Goal: Task Accomplishment & Management: Manage account settings

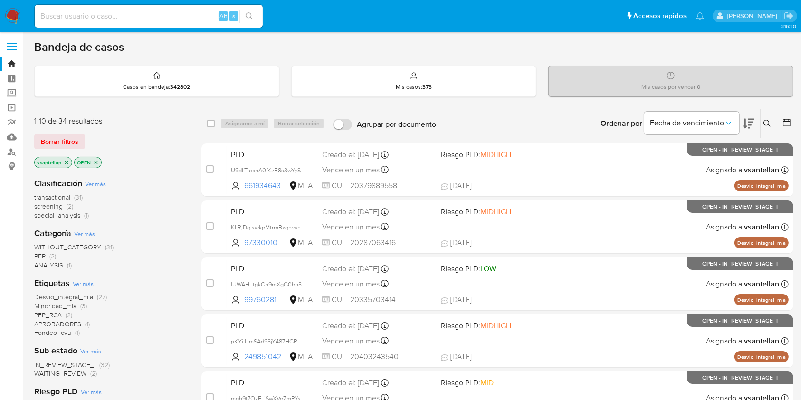
click at [84, 17] on input at bounding box center [149, 16] width 228 height 12
paste input "99760281"
type input "99760281"
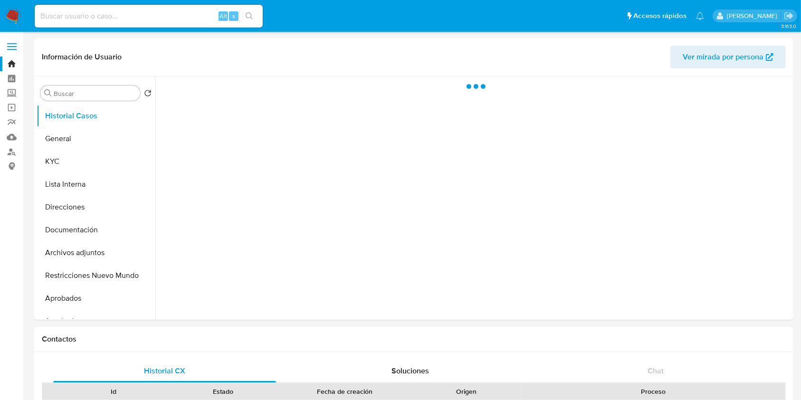
select select "10"
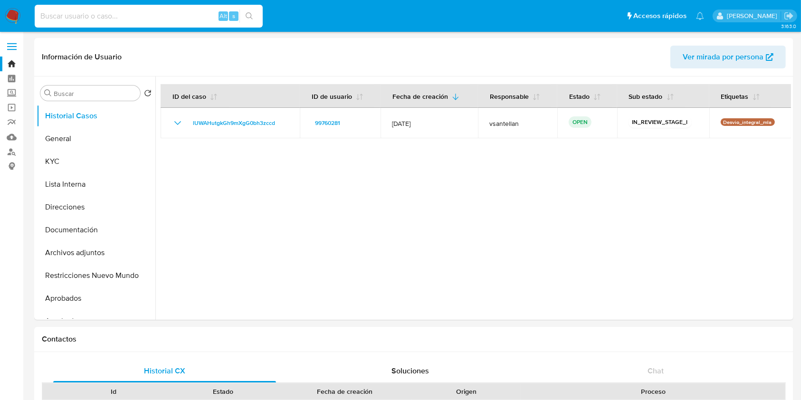
click at [116, 13] on input at bounding box center [149, 16] width 228 height 12
paste input "558700278"
type input "558700278"
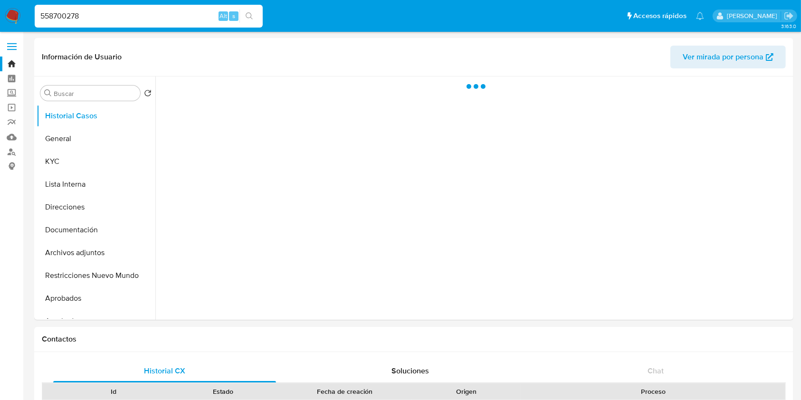
select select "10"
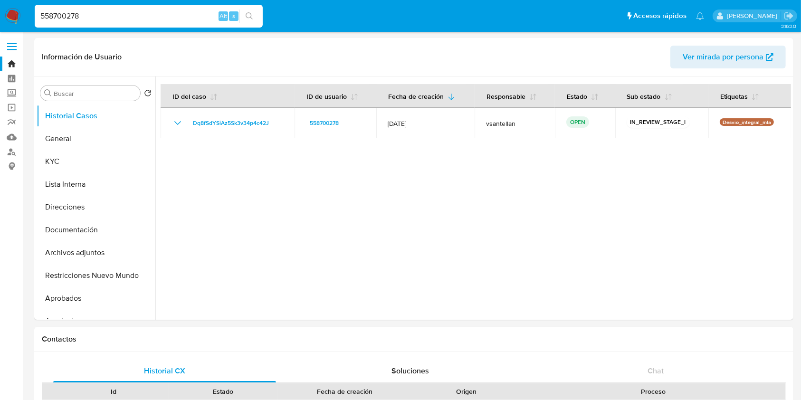
drag, startPoint x: 141, startPoint y: 21, endPoint x: 0, endPoint y: 27, distance: 140.8
click at [0, 27] on nav "Pausado Ver notificaciones 558700278 Alt s Accesos rápidos Presiona las siguien…" at bounding box center [400, 16] width 801 height 32
paste input "62489511"
type input "62489511"
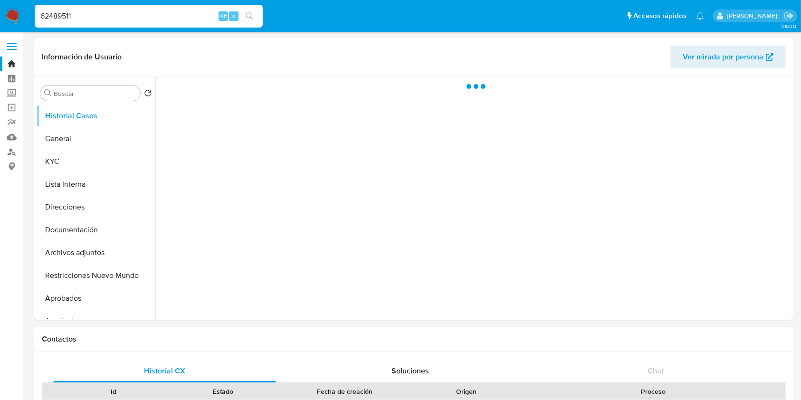
select select "10"
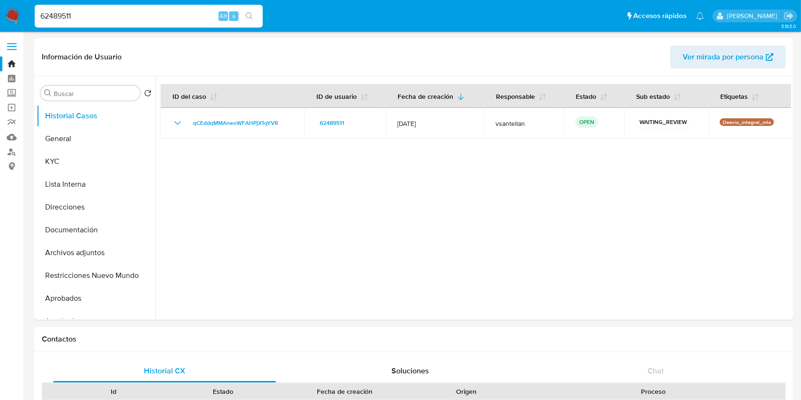
click at [13, 19] on img at bounding box center [13, 16] width 16 height 16
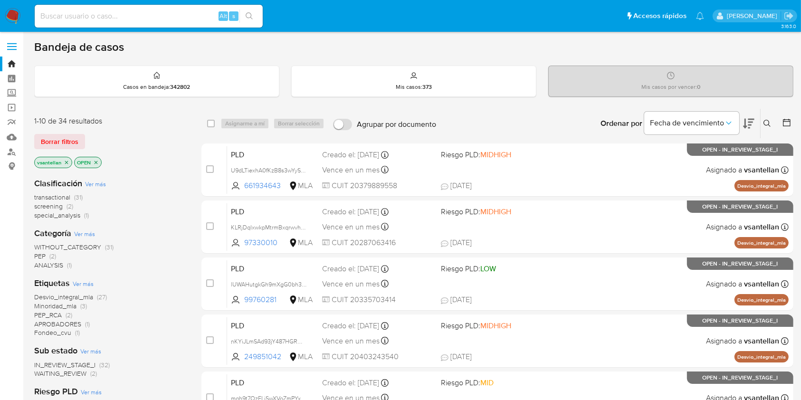
click at [768, 127] on button at bounding box center [769, 123] width 16 height 11
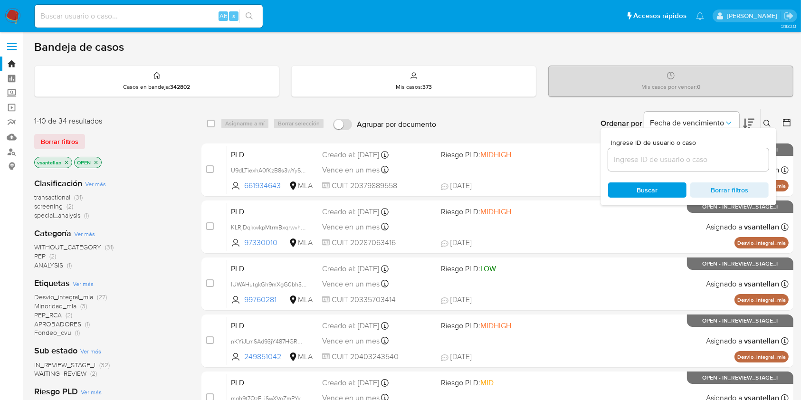
click at [639, 146] on div "Ingrese ID de usuario o caso" at bounding box center [688, 155] width 161 height 32
click at [643, 166] on div at bounding box center [688, 159] width 161 height 23
click at [640, 158] on input at bounding box center [688, 159] width 161 height 12
paste input "99760281"
type input "99760281"
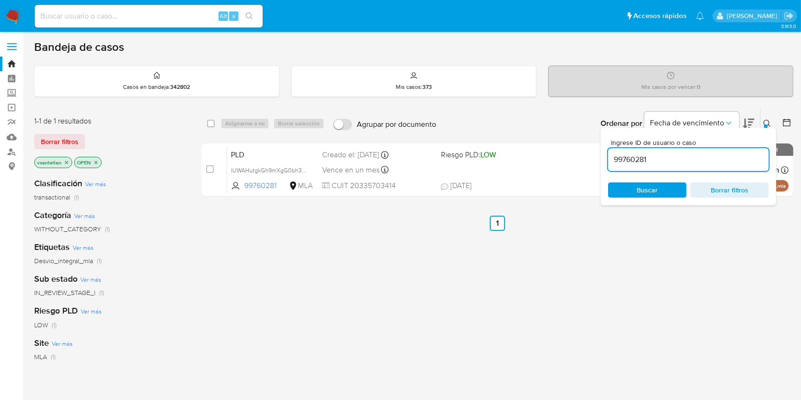
click at [765, 123] on icon at bounding box center [768, 124] width 8 height 8
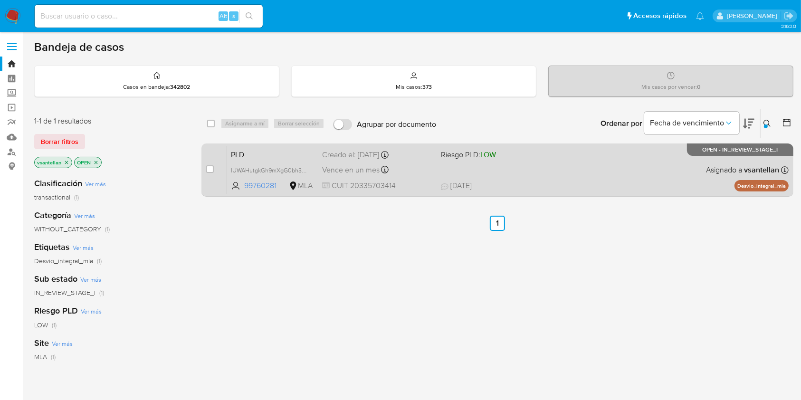
click at [542, 163] on div "PLD lUWAHutgkGh9mXgG0bh3zccd 99760281 MLA Riesgo PLD: LOW Creado el: 12/09/2025…" at bounding box center [508, 170] width 562 height 48
click at [207, 167] on input "checkbox" at bounding box center [210, 169] width 8 height 8
checkbox input "true"
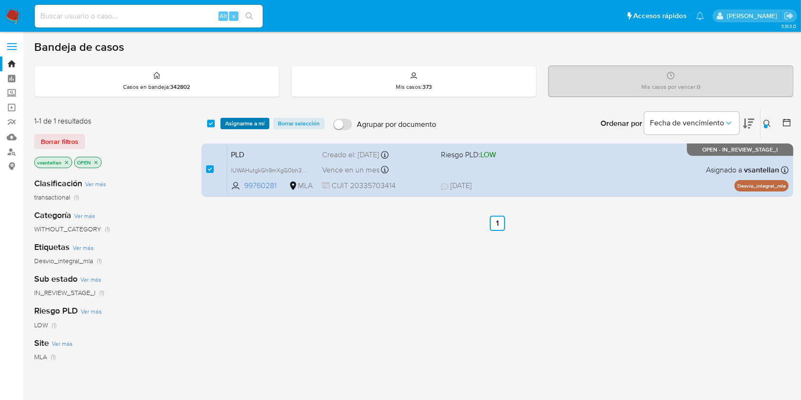
click at [255, 120] on span "Asignarme a mí" at bounding box center [244, 124] width 39 height 10
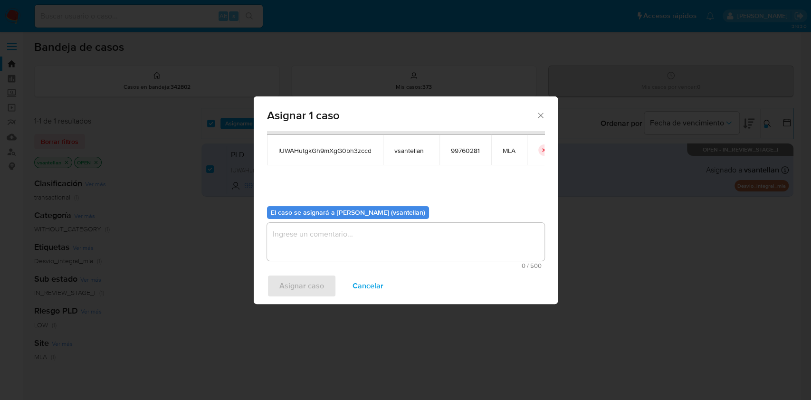
scroll to position [48, 0]
click at [341, 249] on textarea "assign-modal" at bounding box center [406, 240] width 278 height 38
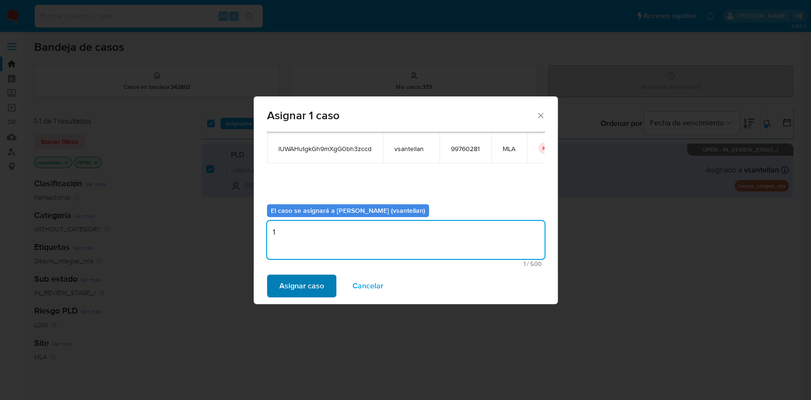
type textarea "1"
click at [316, 282] on span "Asignar caso" at bounding box center [301, 286] width 45 height 21
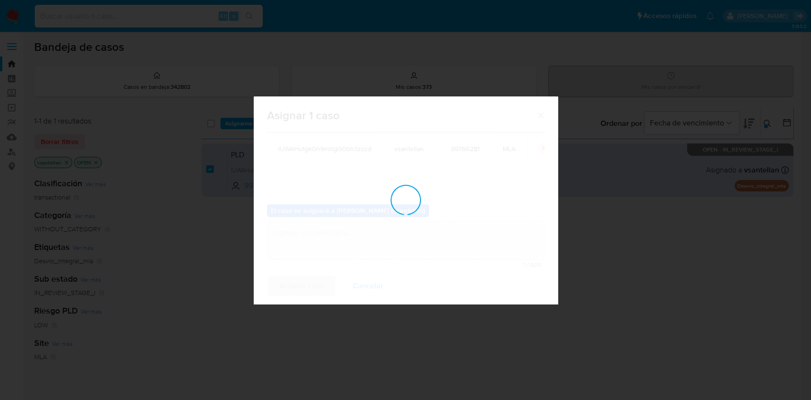
checkbox input "false"
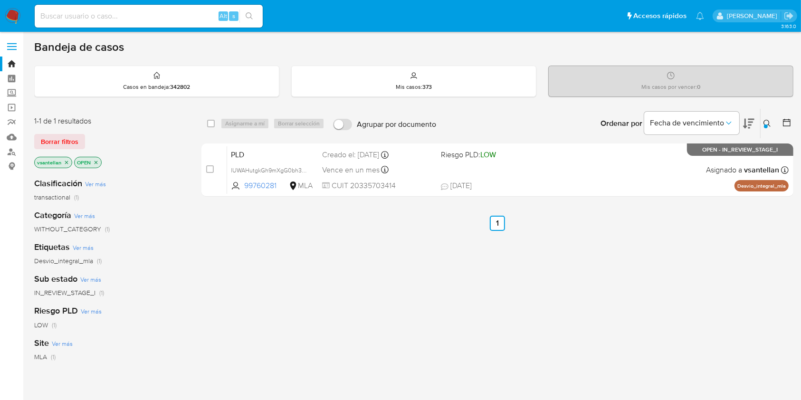
drag, startPoint x: 766, startPoint y: 123, endPoint x: 687, endPoint y: 160, distance: 87.4
click at [766, 123] on icon at bounding box center [768, 124] width 8 height 8
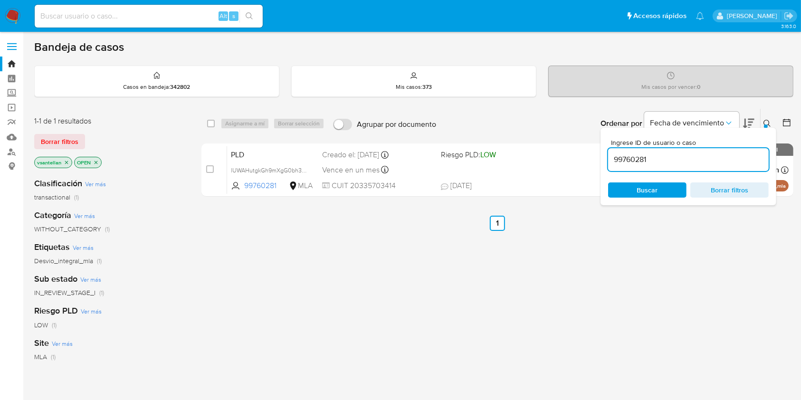
click at [687, 160] on input "99760281" at bounding box center [688, 159] width 161 height 12
type input "558700278"
click at [764, 123] on icon at bounding box center [768, 124] width 8 height 8
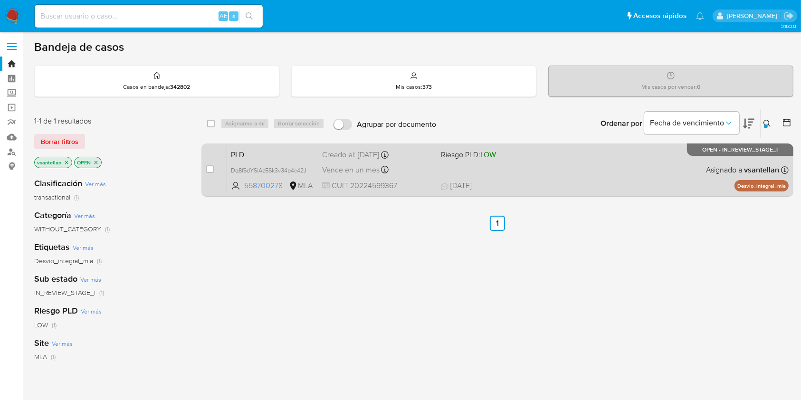
click at [585, 162] on div "PLD Dq8fSdYSiAz5Sk3v34p4c42J 558700278 MLA Riesgo PLD: LOW Creado el: 12/09/202…" at bounding box center [508, 170] width 562 height 48
click at [207, 169] on input "checkbox" at bounding box center [210, 169] width 8 height 8
checkbox input "true"
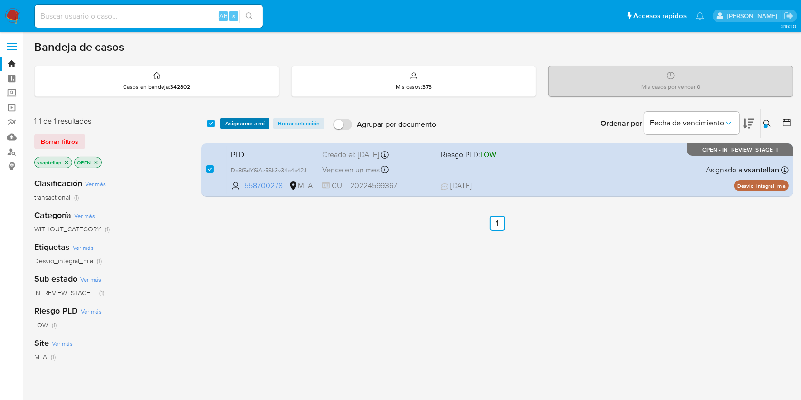
click at [235, 122] on span "Asignarme a mí" at bounding box center [244, 124] width 39 height 10
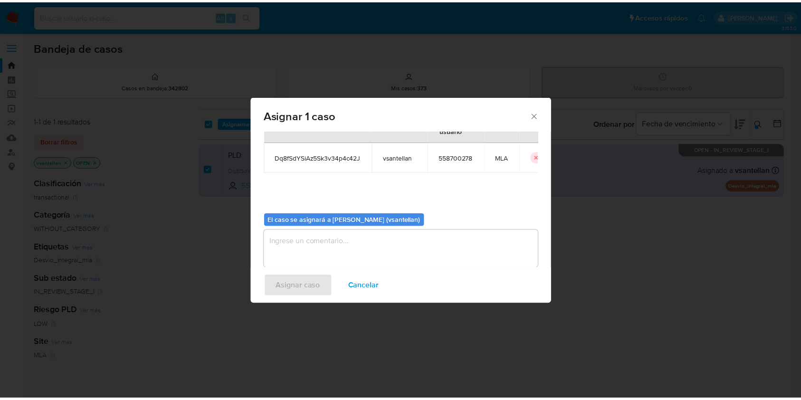
scroll to position [48, 0]
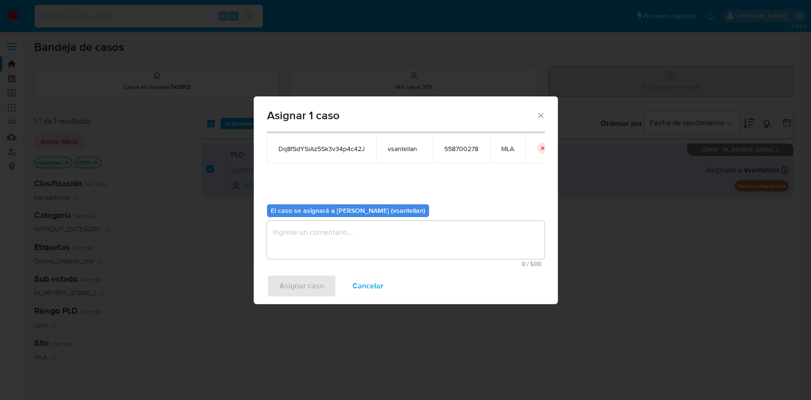
click at [306, 245] on textarea "assign-modal" at bounding box center [406, 240] width 278 height 38
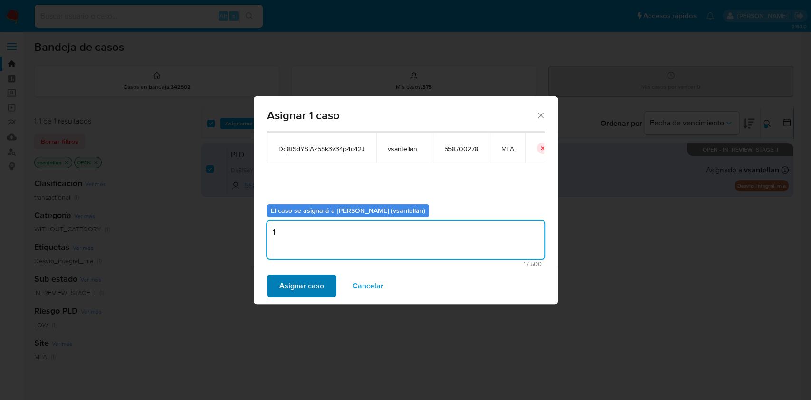
type textarea "1"
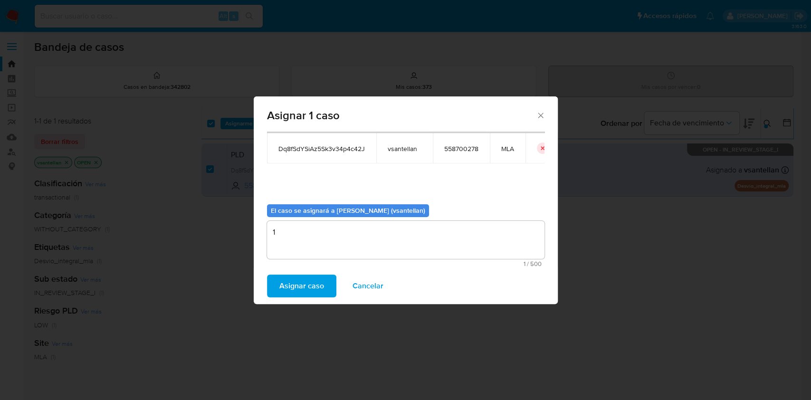
click at [310, 281] on span "Asignar caso" at bounding box center [301, 286] width 45 height 21
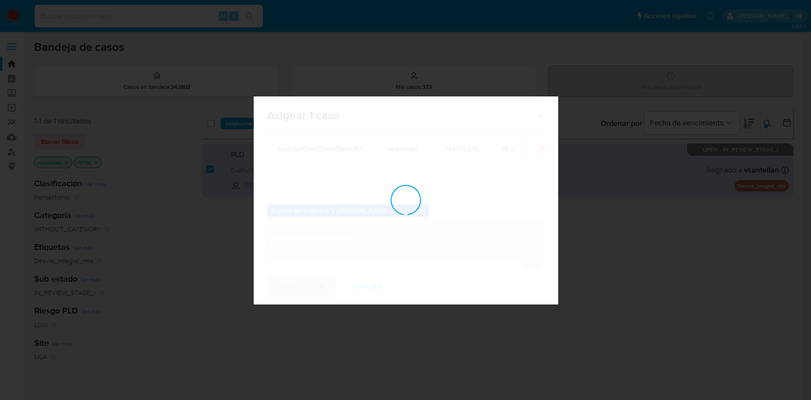
checkbox input "false"
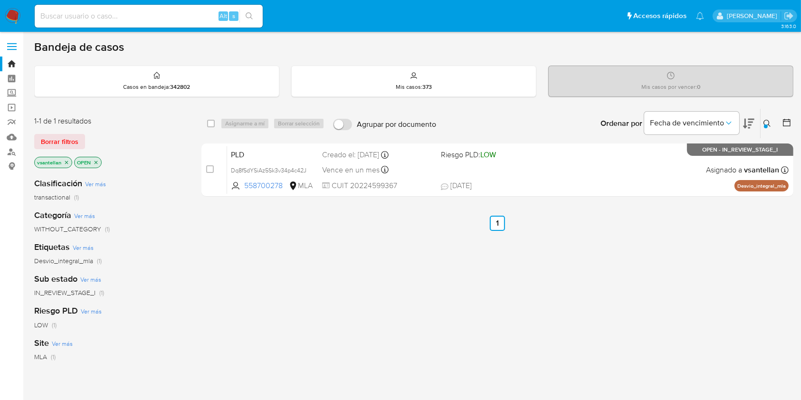
click at [768, 120] on icon at bounding box center [768, 124] width 8 height 8
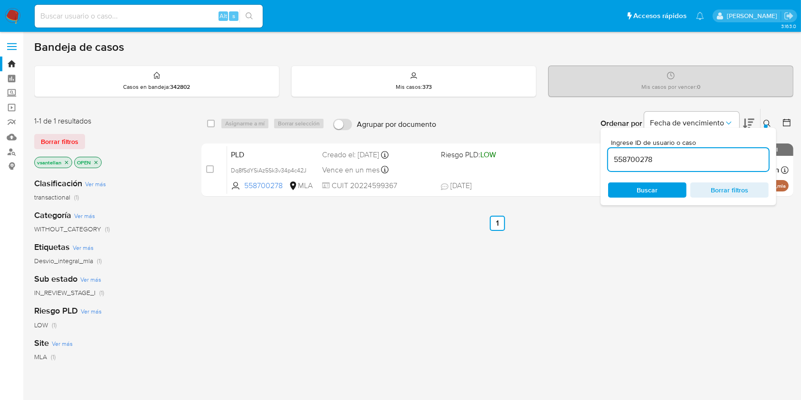
click at [650, 163] on input "558700278" at bounding box center [688, 159] width 161 height 12
click at [650, 162] on input "558700278" at bounding box center [688, 159] width 161 height 12
type input "62489511"
drag, startPoint x: 765, startPoint y: 117, endPoint x: 755, endPoint y: 133, distance: 18.2
click at [764, 118] on button at bounding box center [769, 123] width 16 height 11
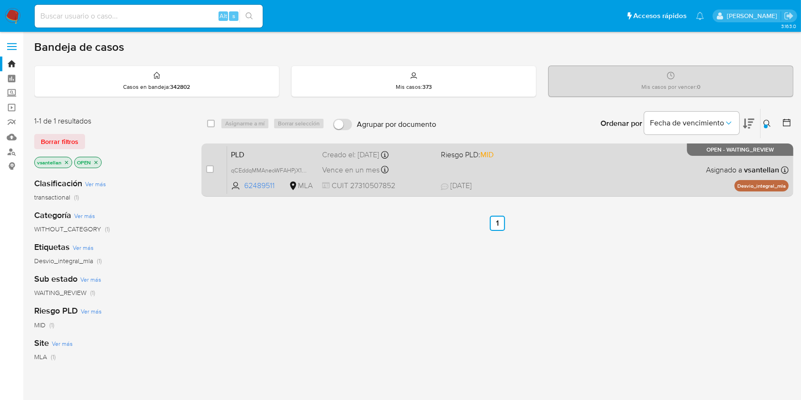
click at [674, 154] on div "PLD qCEddqMMAneoWFAHPjX1qYVR 62489511 MLA Riesgo PLD: MID Creado el: 12/09/2025…" at bounding box center [508, 170] width 562 height 48
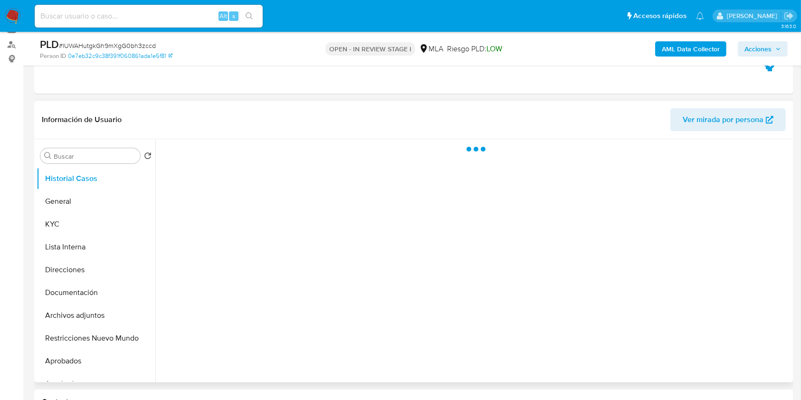
scroll to position [190, 0]
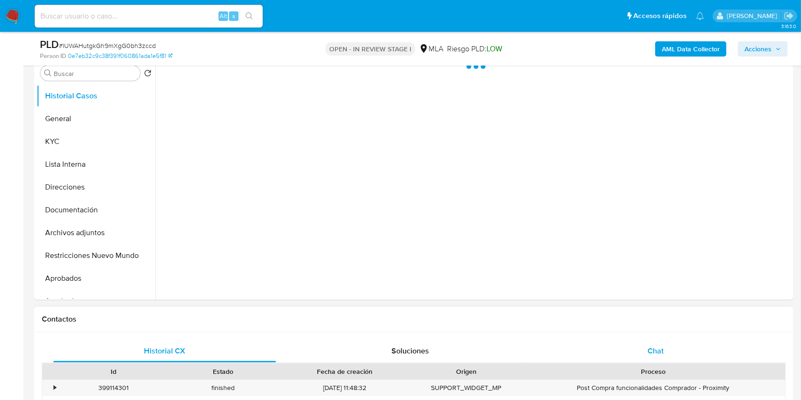
click at [653, 354] on span "Chat" at bounding box center [656, 350] width 16 height 11
select select "10"
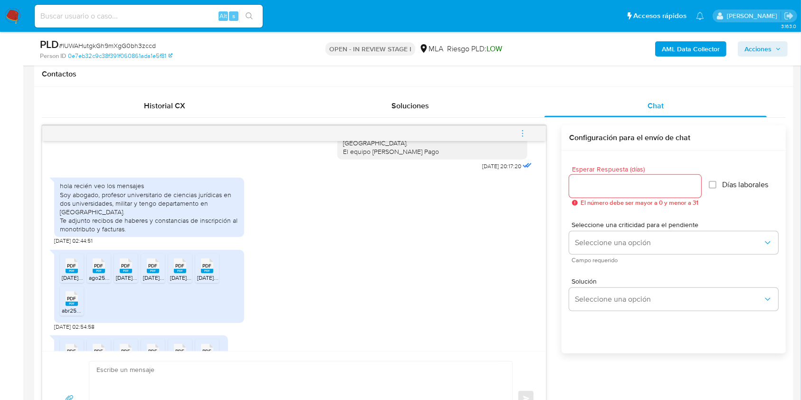
scroll to position [172, 0]
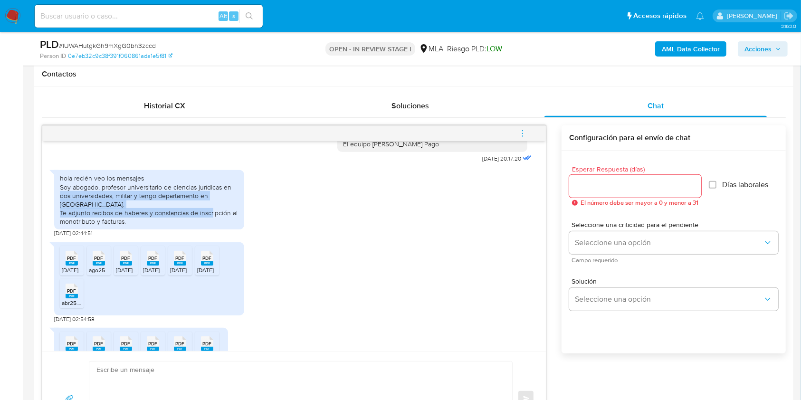
drag, startPoint x: 535, startPoint y: 215, endPoint x: 544, endPoint y: 197, distance: 20.4
click at [544, 197] on div "Hola, Esperamos que te encuentres muy bien. Te consultamos si tuviste oportunid…" at bounding box center [294, 246] width 504 height 210
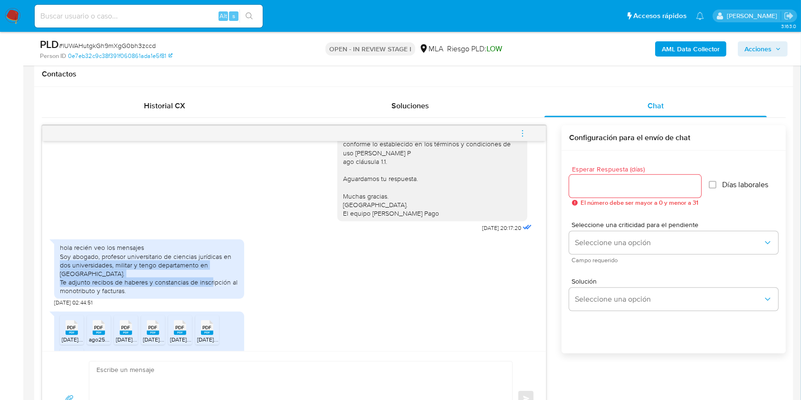
scroll to position [108, 0]
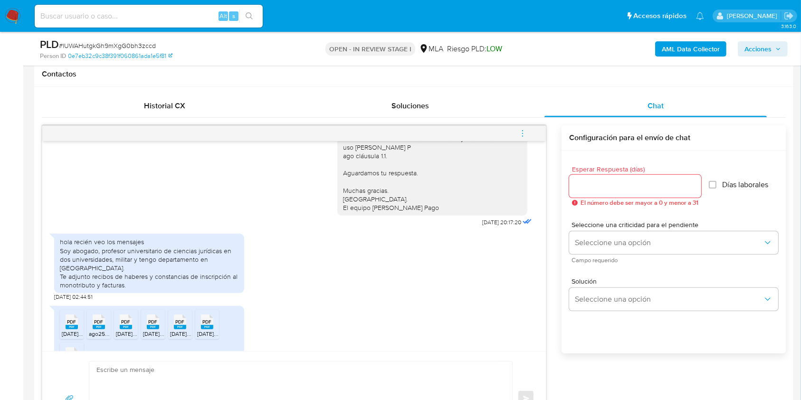
click at [214, 290] on div "hola recién veo los mensajes Soy abogado, profesor universitario de ciencias ju…" at bounding box center [149, 263] width 190 height 59
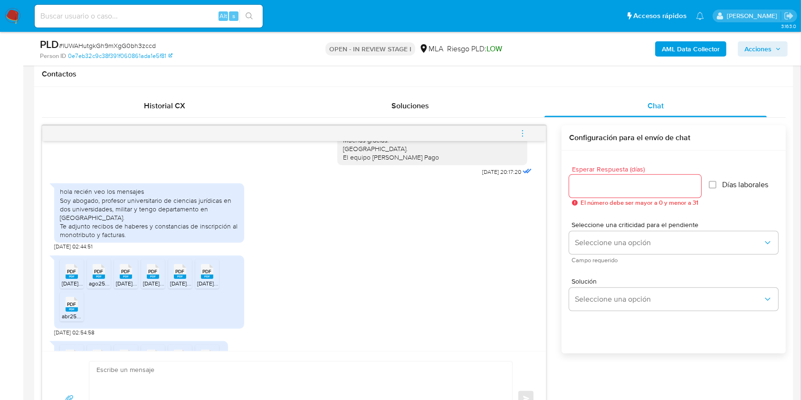
scroll to position [180, 0]
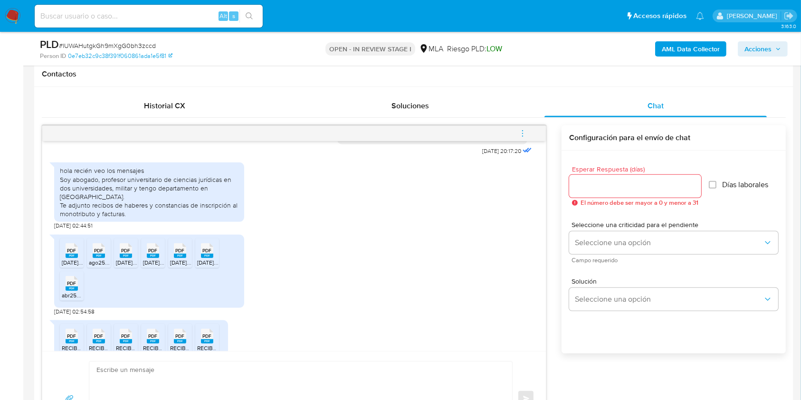
click at [68, 254] on rect at bounding box center [72, 256] width 12 height 4
click at [99, 259] on span "ago25.pdf" at bounding box center [102, 263] width 26 height 8
click at [122, 259] on span "[DATE].pdf" at bounding box center [129, 263] width 26 height 8
click at [148, 257] on icon "PDF" at bounding box center [153, 250] width 12 height 17
click at [173, 256] on div "PDF PDF" at bounding box center [180, 249] width 20 height 19
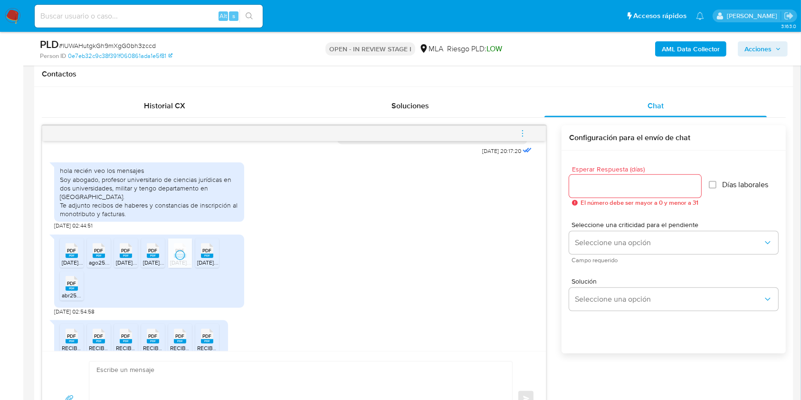
drag, startPoint x: 211, startPoint y: 257, endPoint x: 194, endPoint y: 263, distance: 18.4
click at [211, 257] on rect at bounding box center [207, 256] width 12 height 4
click at [76, 295] on span "abr25.pdf" at bounding box center [74, 295] width 24 height 8
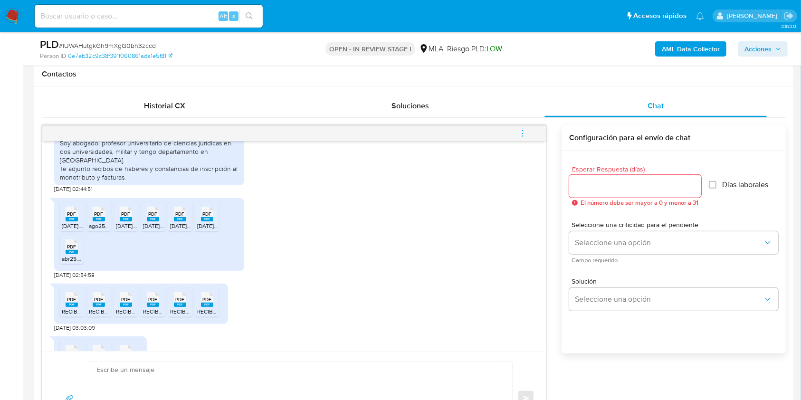
scroll to position [243, 0]
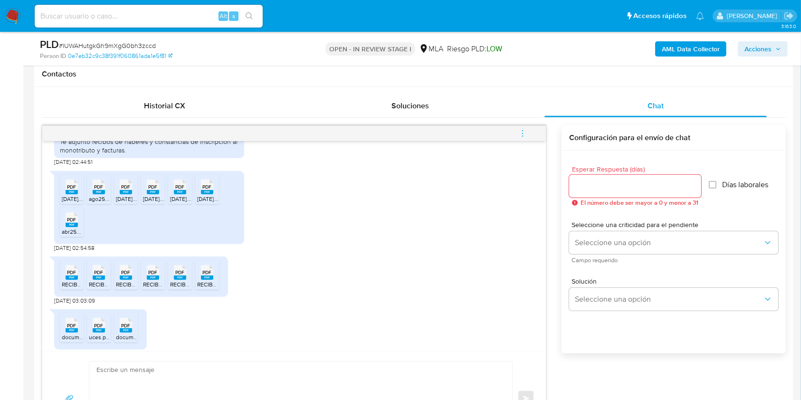
click at [72, 277] on rect at bounding box center [72, 278] width 12 height 4
click at [104, 279] on icon "PDF" at bounding box center [99, 272] width 12 height 17
click at [126, 276] on rect at bounding box center [126, 278] width 12 height 4
click at [143, 279] on div "PDF PDF" at bounding box center [153, 271] width 20 height 19
drag, startPoint x: 179, startPoint y: 282, endPoint x: 208, endPoint y: 280, distance: 29.5
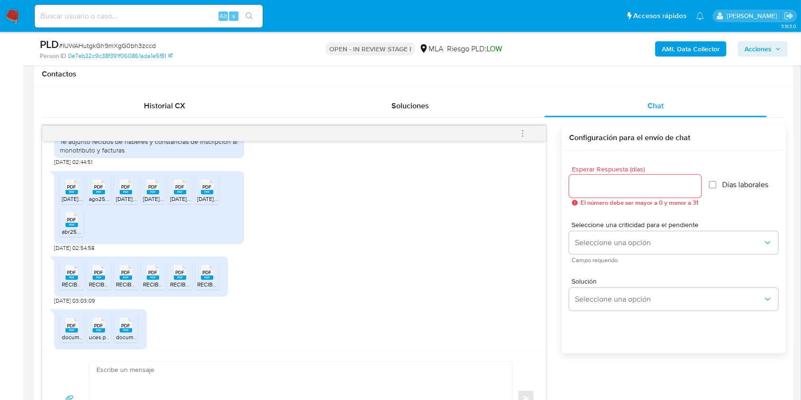
click at [179, 282] on span "RECIBO_DE_SUELDOS_23_09_2025 00_00_35.pdf" at bounding box center [236, 284] width 133 height 8
click at [206, 279] on icon "PDF" at bounding box center [207, 272] width 12 height 17
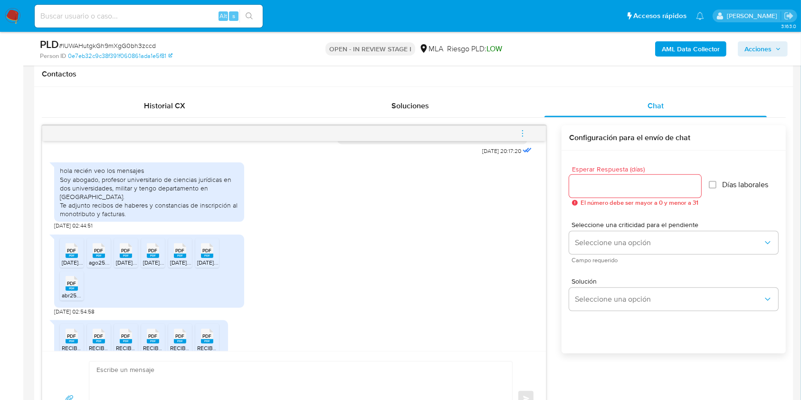
scroll to position [307, 0]
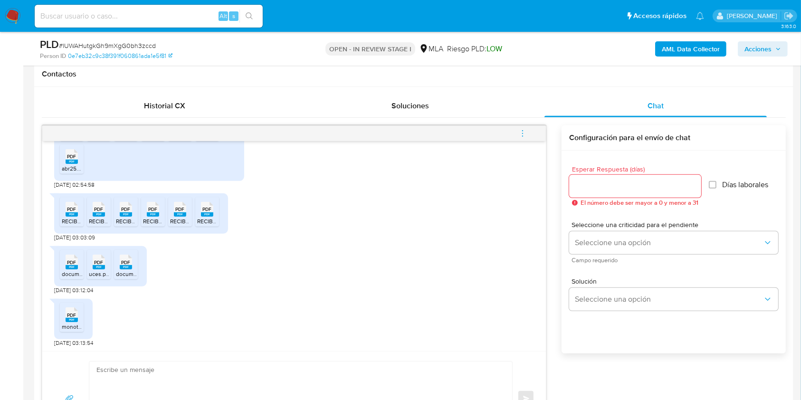
drag, startPoint x: 65, startPoint y: 268, endPoint x: 84, endPoint y: 267, distance: 18.6
click at [66, 268] on icon "PDF" at bounding box center [72, 262] width 12 height 17
click at [102, 268] on rect at bounding box center [99, 267] width 12 height 4
click at [133, 270] on span "document (1).pdf" at bounding box center [137, 274] width 42 height 8
click at [67, 319] on rect at bounding box center [72, 320] width 12 height 4
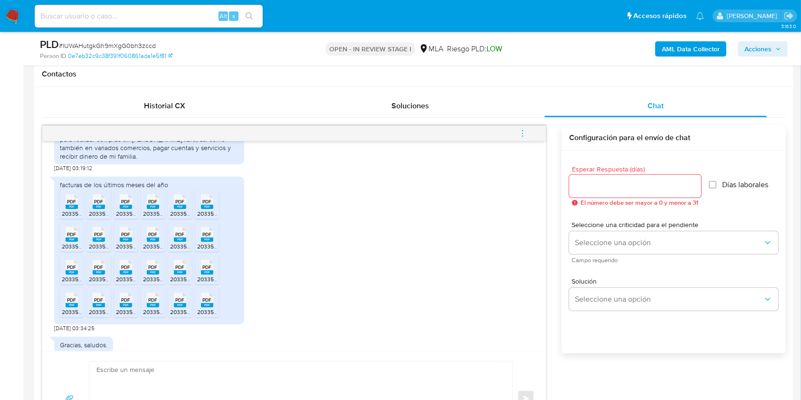
scroll to position [648, 0]
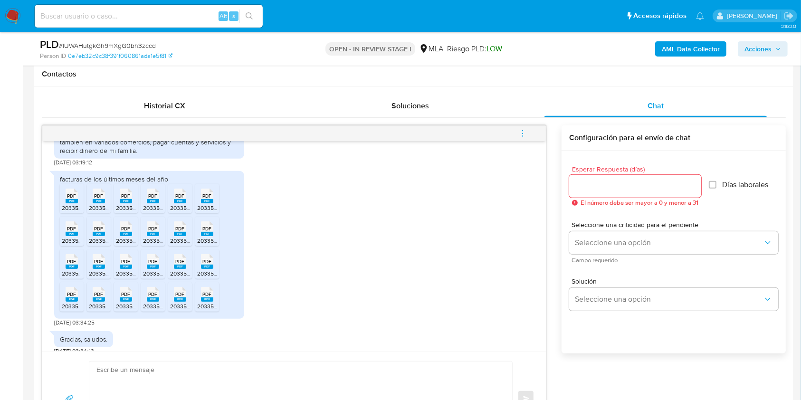
click at [74, 193] on span "PDF" at bounding box center [71, 196] width 9 height 6
click at [96, 199] on rect at bounding box center [99, 201] width 12 height 4
click at [123, 199] on rect at bounding box center [126, 201] width 12 height 4
click at [154, 204] on span "20335703414_011_00003_00000177.pdf" at bounding box center [194, 208] width 102 height 8
click at [179, 193] on span "PDF" at bounding box center [180, 196] width 9 height 6
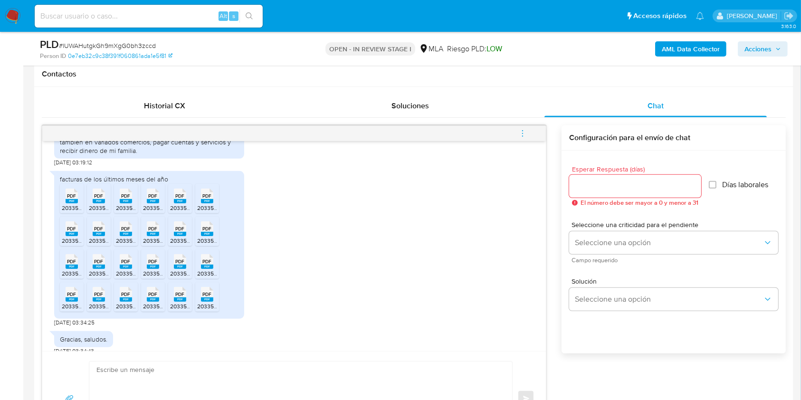
click at [203, 193] on span "PDF" at bounding box center [207, 196] width 9 height 6
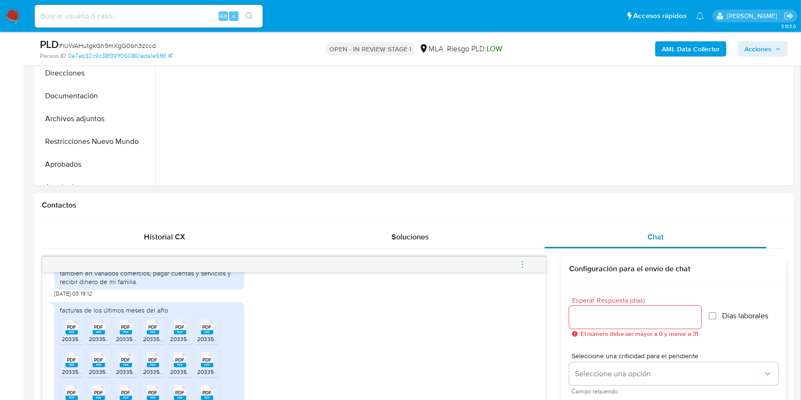
scroll to position [118, 0]
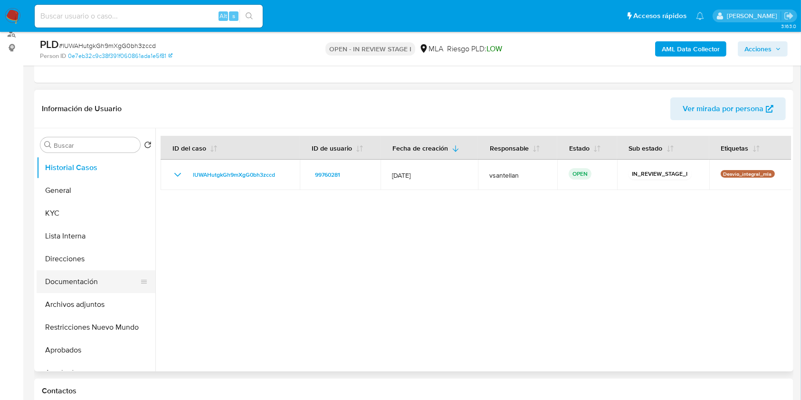
click at [86, 281] on button "Documentación" at bounding box center [92, 281] width 111 height 23
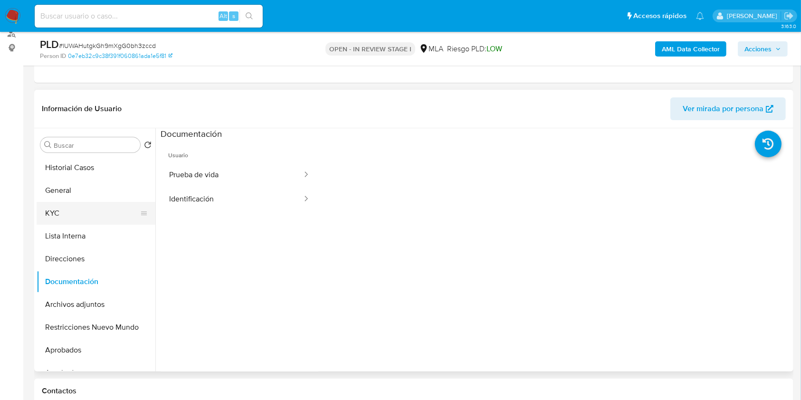
click at [70, 213] on button "KYC" at bounding box center [92, 213] width 111 height 23
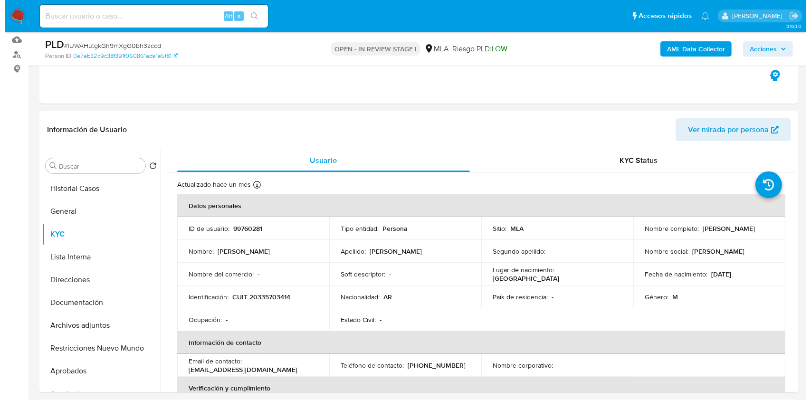
scroll to position [110, 0]
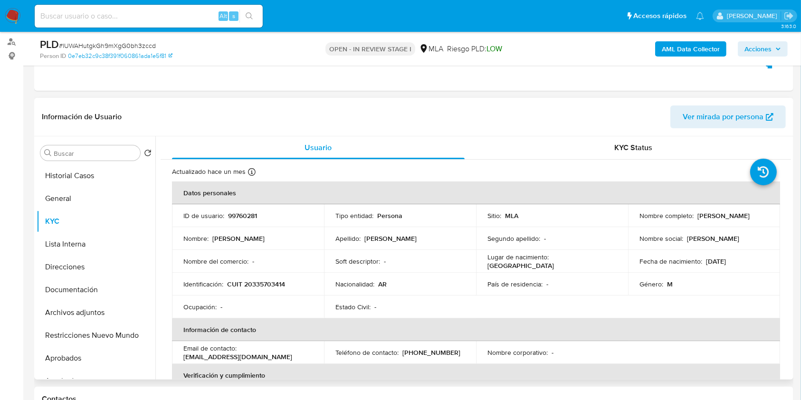
click at [274, 281] on p "CUIT 20335703414" at bounding box center [256, 284] width 58 height 9
copy p "20335703414"
click at [703, 47] on b "AML Data Collector" at bounding box center [691, 48] width 58 height 15
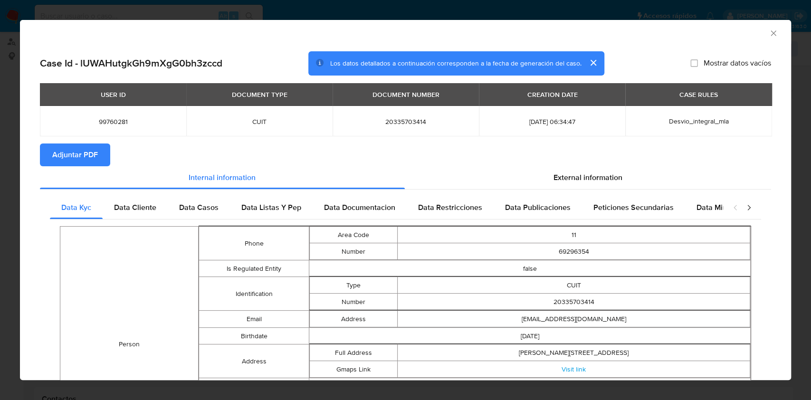
click at [156, 231] on td "Person" at bounding box center [129, 345] width 138 height 236
click at [133, 200] on div "Data Cliente" at bounding box center [135, 207] width 65 height 23
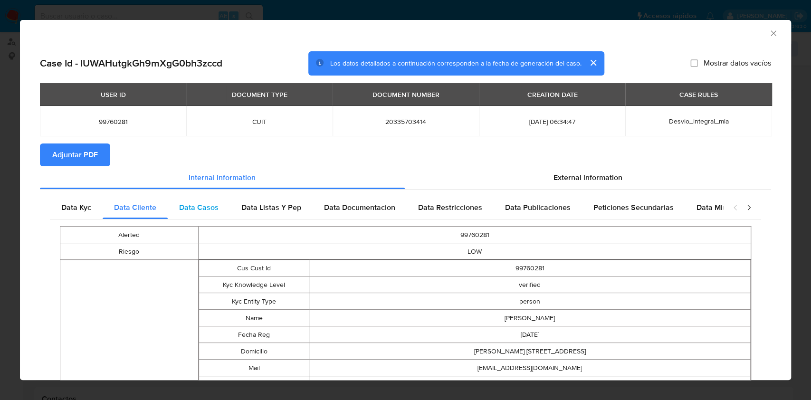
click at [190, 212] on span "Data Casos" at bounding box center [198, 207] width 39 height 11
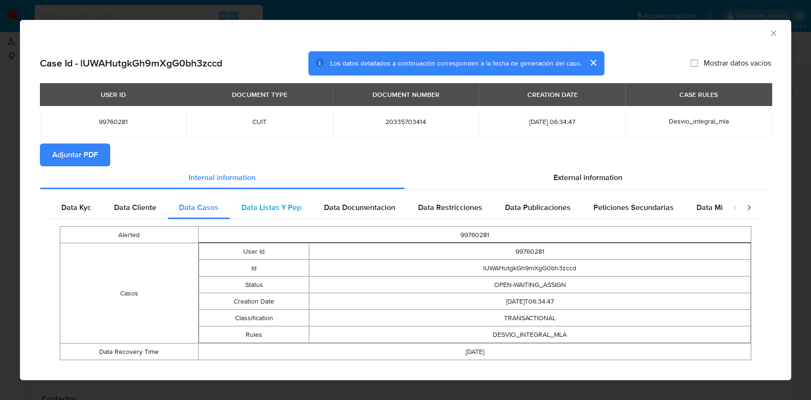
click at [291, 210] on span "Data Listas Y Pep" at bounding box center [271, 207] width 60 height 11
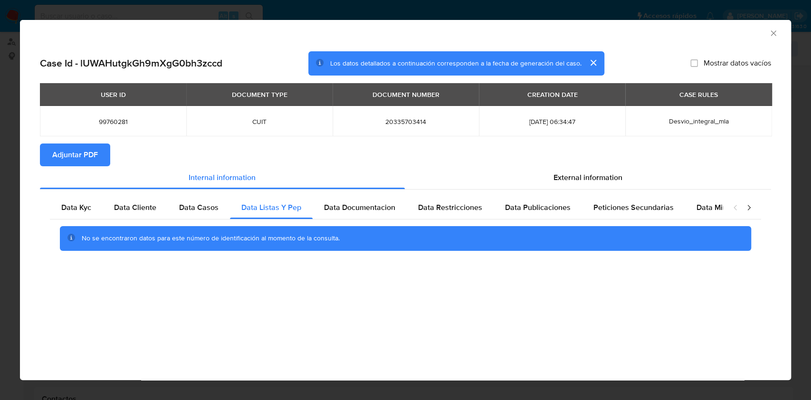
click at [467, 225] on div "No se encontraron datos para este número de identificación al momento de la con…" at bounding box center [405, 239] width 711 height 38
click at [387, 206] on span "Data Documentacion" at bounding box center [359, 207] width 71 height 11
click at [496, 203] on div "Data Publicaciones" at bounding box center [538, 207] width 88 height 23
click at [588, 207] on div "Peticiones Secundarias" at bounding box center [633, 207] width 103 height 23
click at [649, 181] on div "External information" at bounding box center [588, 177] width 367 height 23
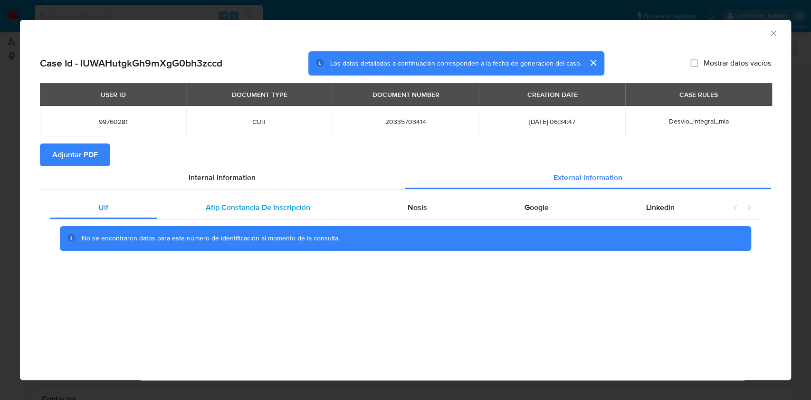
drag, startPoint x: 315, startPoint y: 201, endPoint x: 405, endPoint y: 223, distance: 93.0
click at [315, 201] on div "Afip Constancia De Inscripción" at bounding box center [258, 207] width 202 height 23
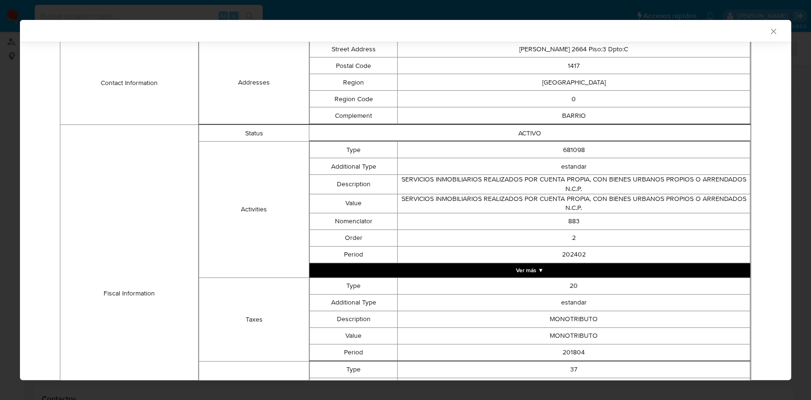
scroll to position [61, 0]
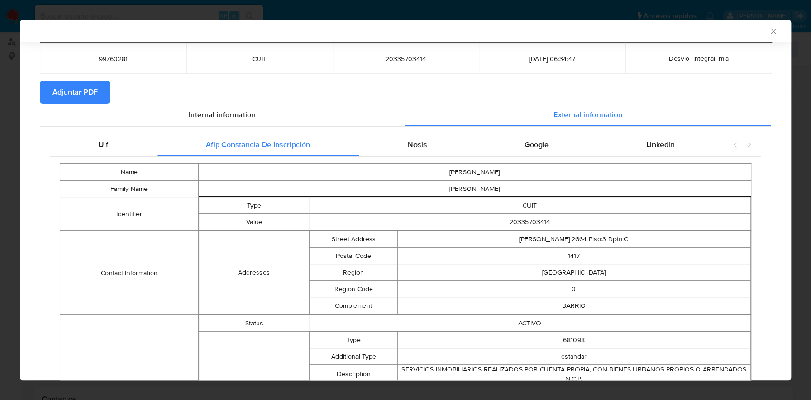
click at [408, 131] on div "Uif Afip Constancia De Inscripción Nosis Google Linkedin Name FRANCO Family Nam…" at bounding box center [405, 396] width 731 height 538
click at [411, 139] on span "Nosis" at bounding box center [417, 144] width 19 height 11
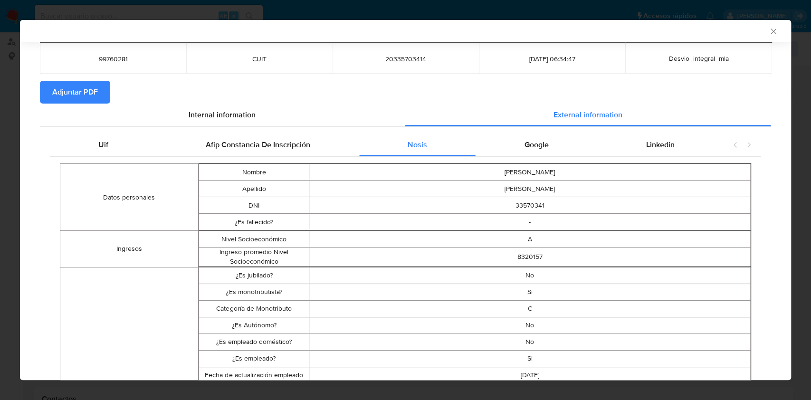
click at [563, 146] on div "Google" at bounding box center [537, 145] width 122 height 23
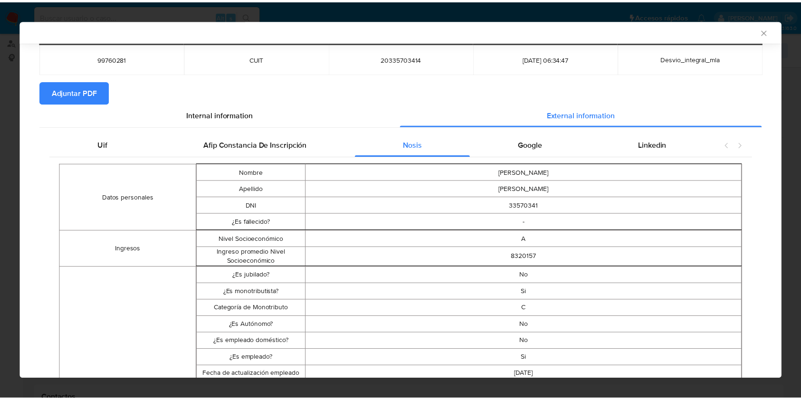
scroll to position [0, 0]
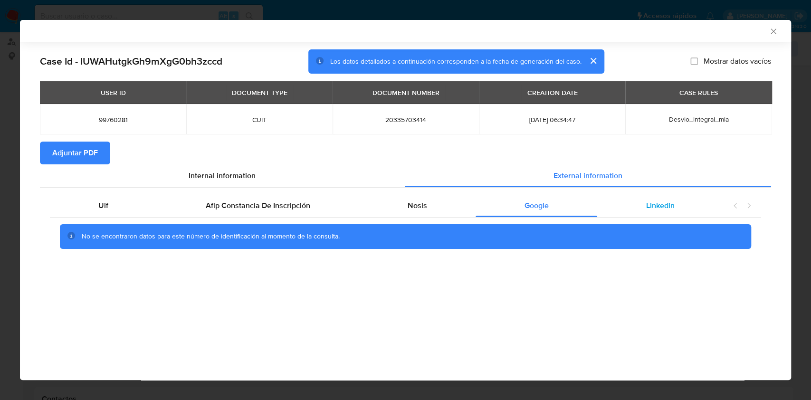
click at [649, 217] on div "Linkedin" at bounding box center [660, 205] width 126 height 23
click at [60, 154] on span "Adjuntar PDF" at bounding box center [75, 153] width 46 height 21
click at [775, 34] on icon "Cerrar ventana" at bounding box center [774, 32] width 10 height 10
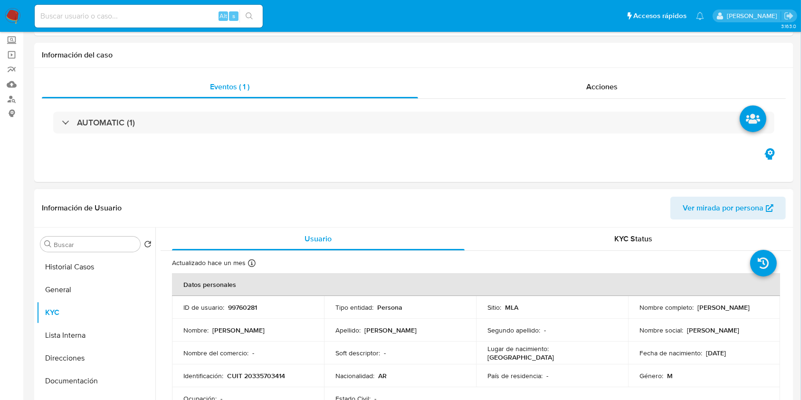
scroll to position [126, 0]
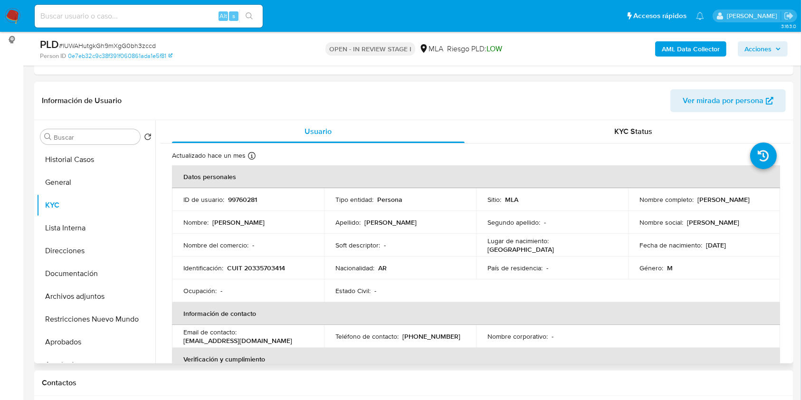
click at [252, 264] on p "CUIT 20335703414" at bounding box center [256, 268] width 58 height 9
copy p "20335703414"
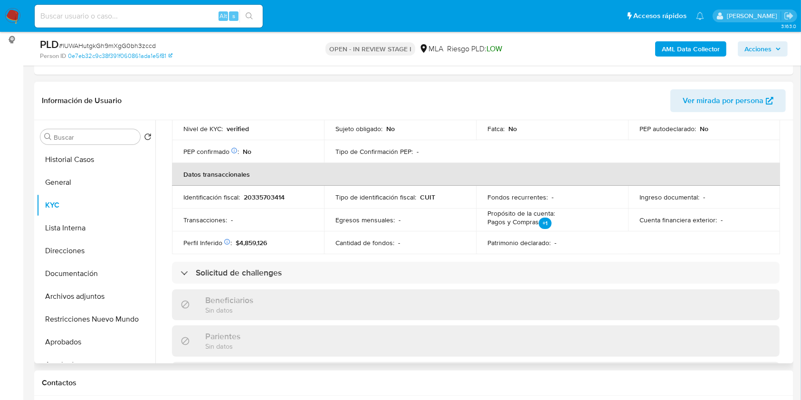
scroll to position [482, 0]
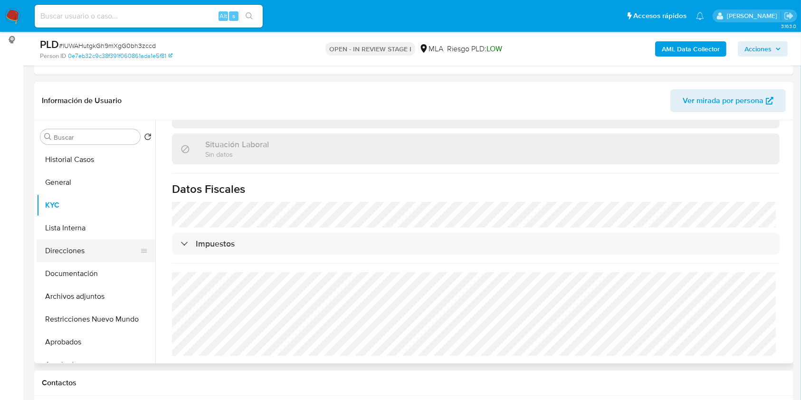
click at [48, 252] on button "Direcciones" at bounding box center [92, 251] width 111 height 23
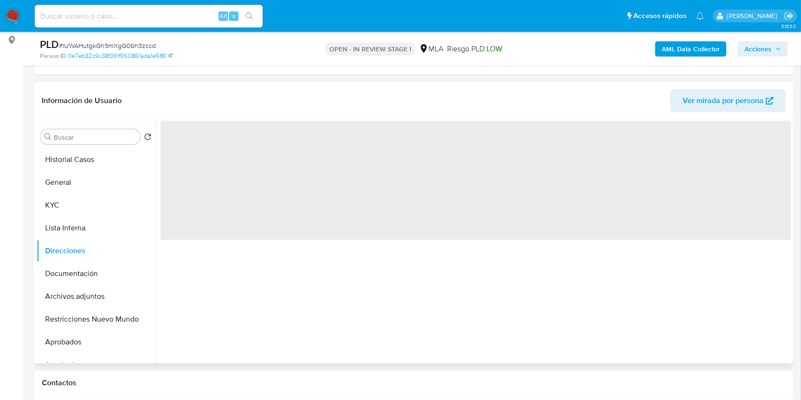
scroll to position [0, 0]
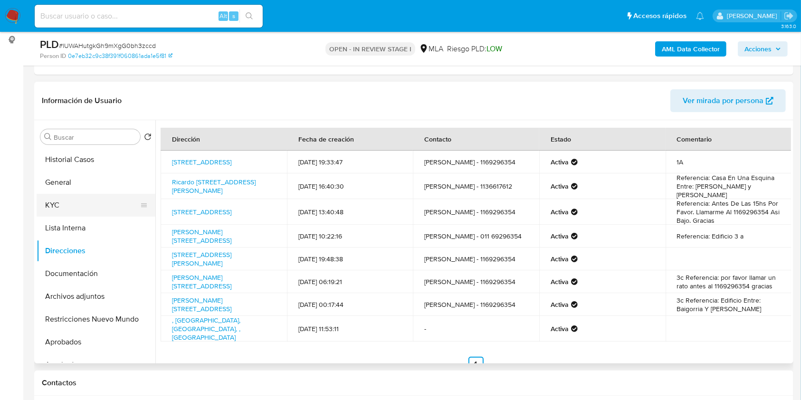
click at [87, 270] on button "Documentación" at bounding box center [96, 273] width 119 height 23
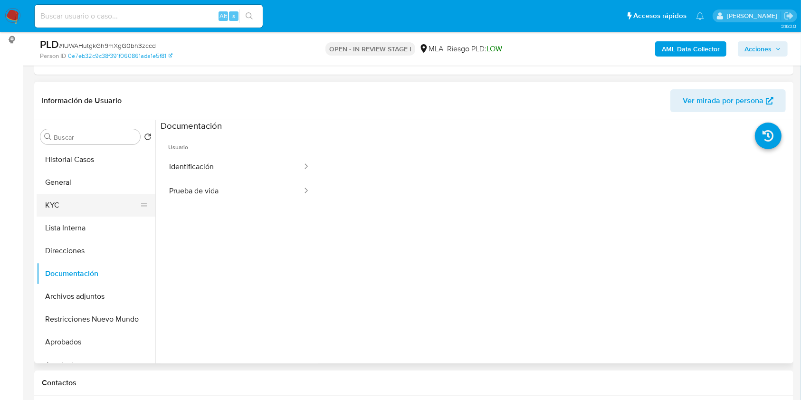
click at [73, 201] on button "KYC" at bounding box center [92, 205] width 111 height 23
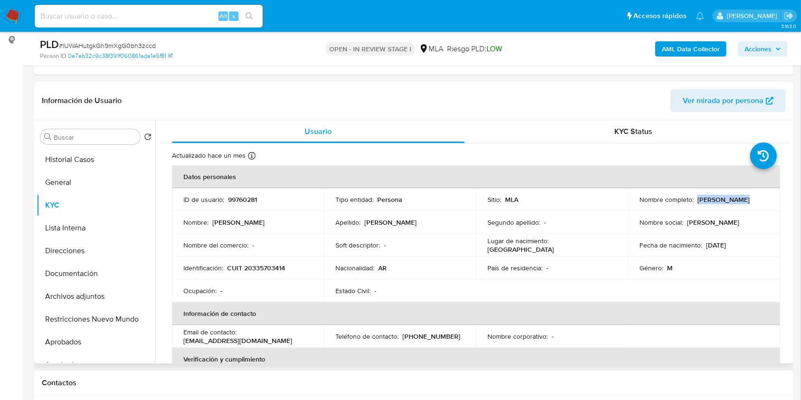
drag, startPoint x: 728, startPoint y: 200, endPoint x: 694, endPoint y: 203, distance: 33.9
click at [694, 203] on div "Nombre completo : Franco Manoni" at bounding box center [704, 199] width 129 height 9
copy p "[PERSON_NAME]"
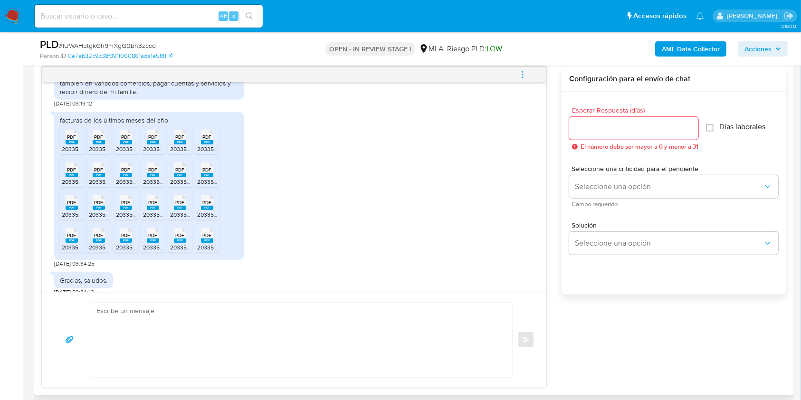
scroll to position [514, 0]
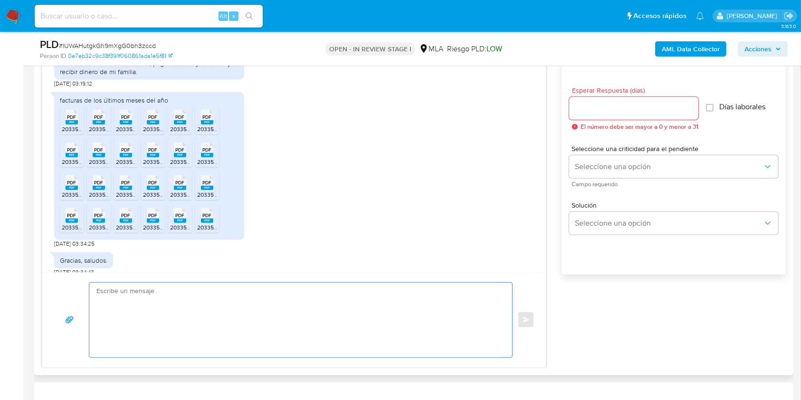
click at [376, 313] on textarea at bounding box center [298, 320] width 404 height 75
paste textarea "Hola [PERSON_NAME] Muchas gracias por la respuesta. Te confirmamos la recepción…"
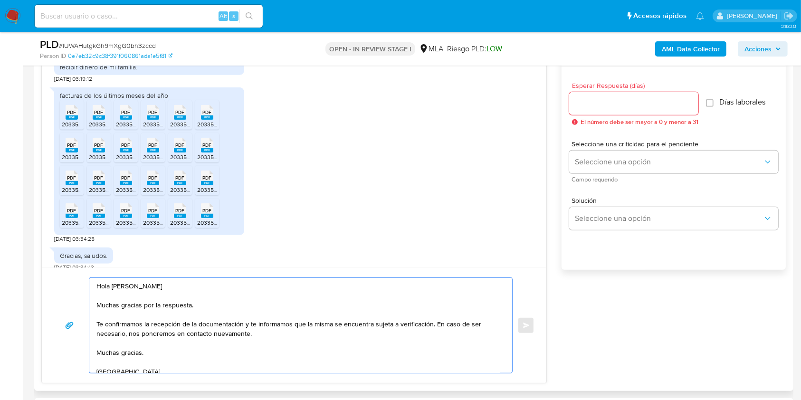
scroll to position [392, 0]
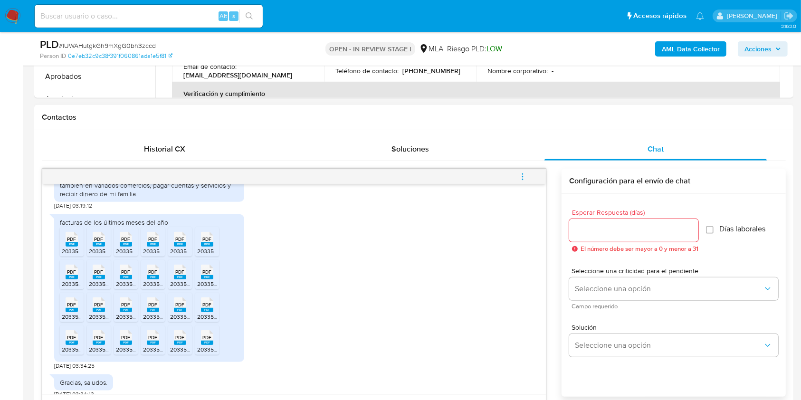
type textarea "Hola [PERSON_NAME] Muchas gracias por la respuesta. Te confirmamos la recepción…"
click at [607, 225] on input "Esperar Respuesta (días)" at bounding box center [633, 230] width 129 height 12
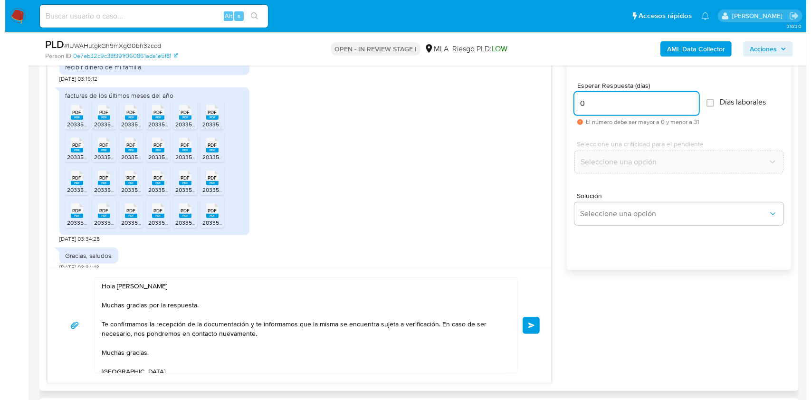
scroll to position [456, 0]
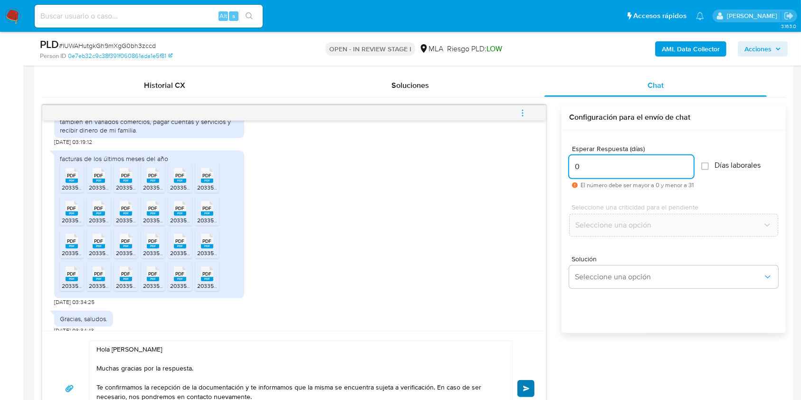
type input "0"
click at [525, 387] on span "Enviar" at bounding box center [526, 389] width 7 height 6
click at [524, 109] on icon "menu-action" at bounding box center [522, 113] width 9 height 9
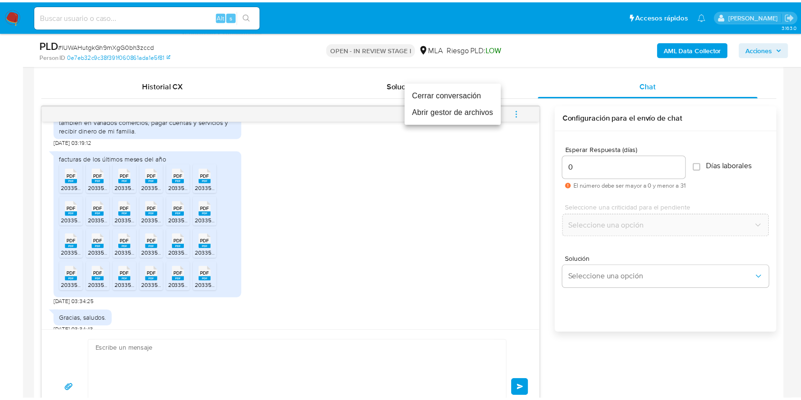
scroll to position [797, 0]
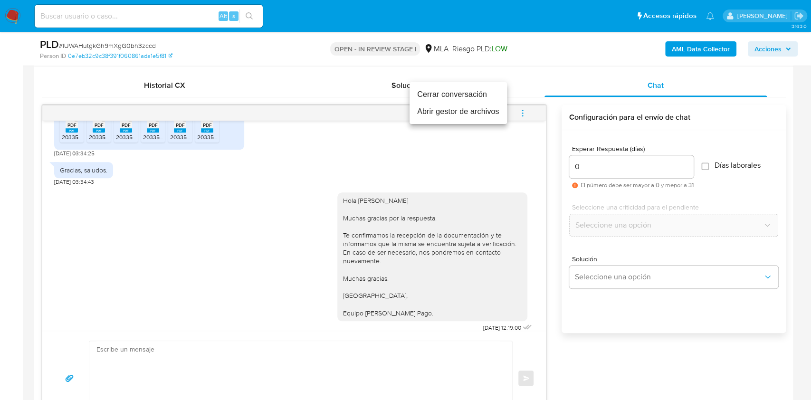
click at [447, 87] on li "Cerrar conversación" at bounding box center [458, 94] width 97 height 17
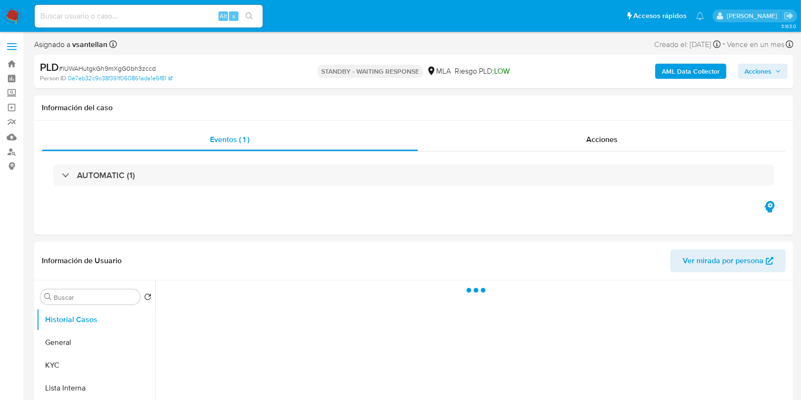
select select "10"
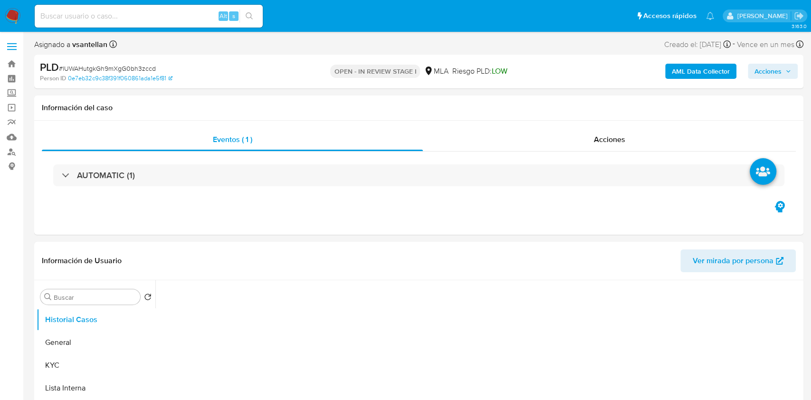
select select "10"
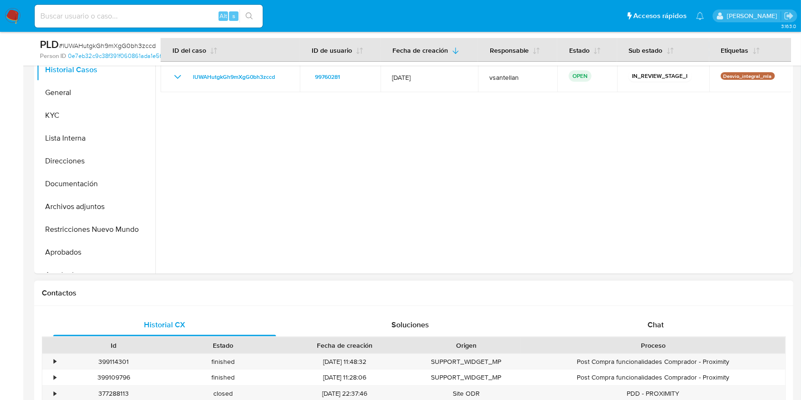
scroll to position [316, 0]
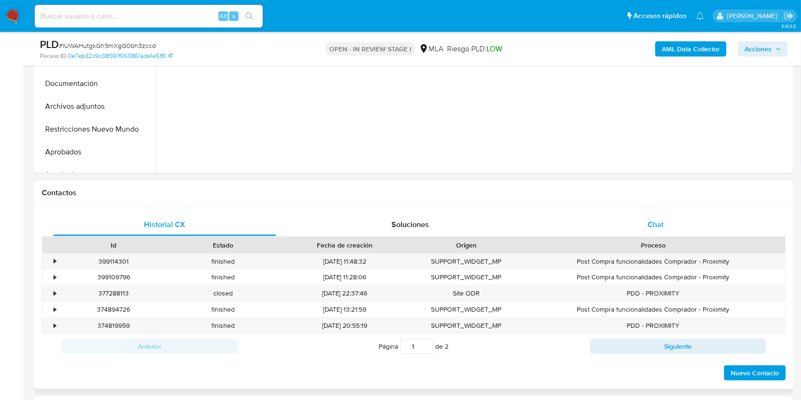
click at [685, 233] on div "Chat" at bounding box center [656, 224] width 223 height 23
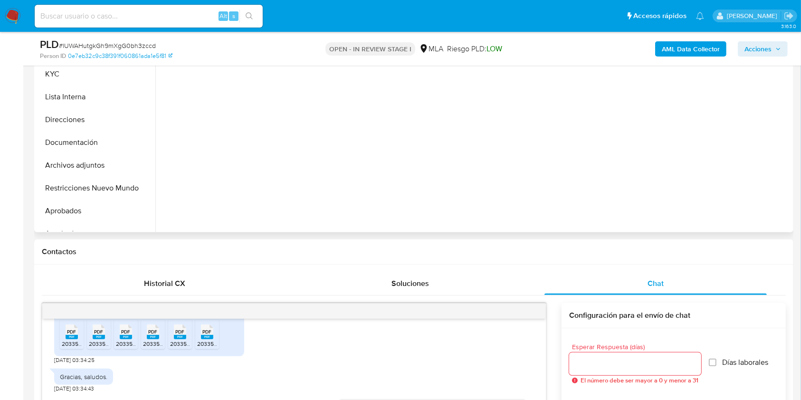
scroll to position [245, 0]
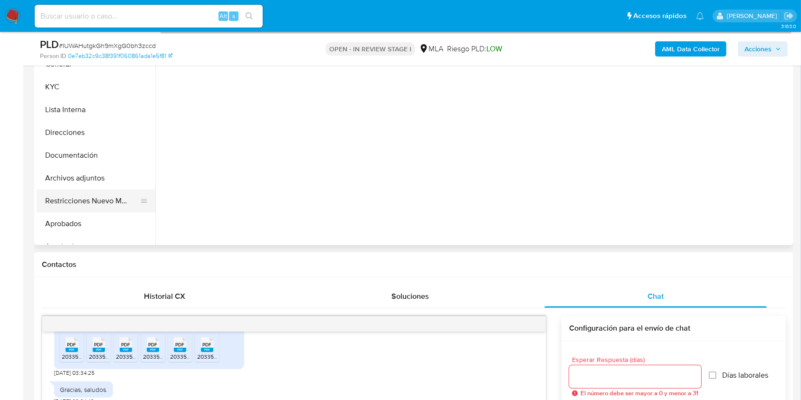
click at [123, 196] on button "Restricciones Nuevo Mundo" at bounding box center [92, 201] width 111 height 23
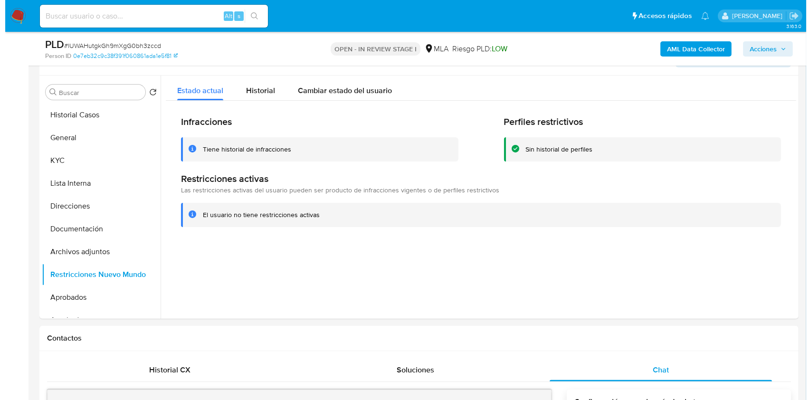
scroll to position [164, 0]
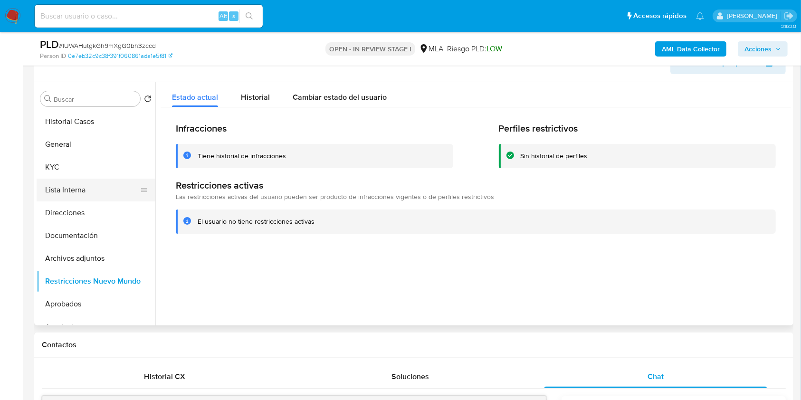
click at [84, 179] on button "Lista Interna" at bounding box center [92, 190] width 111 height 23
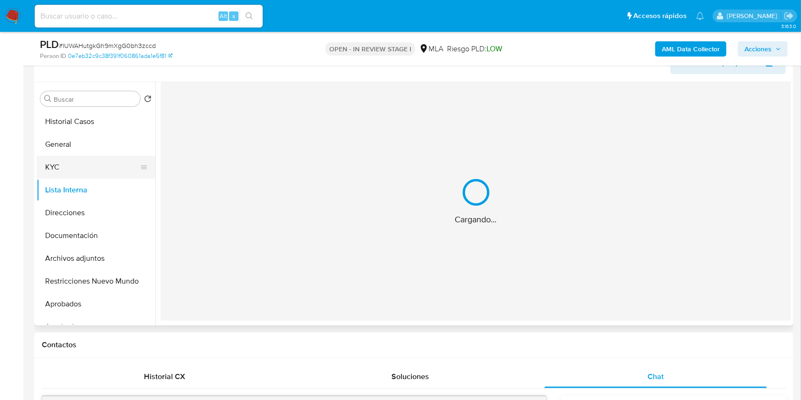
click at [88, 163] on button "KYC" at bounding box center [92, 167] width 111 height 23
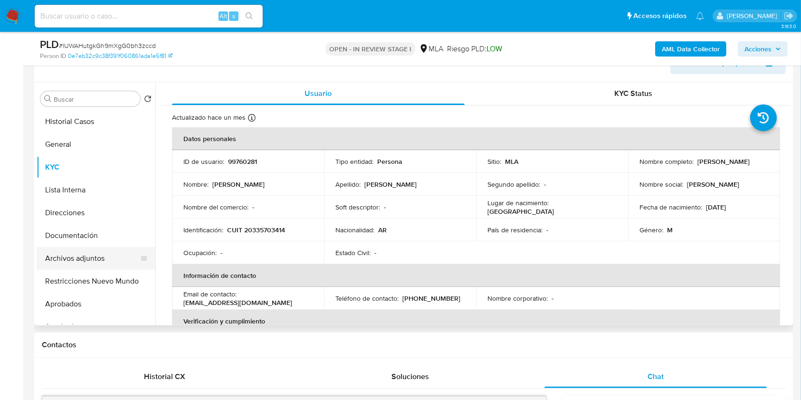
click at [97, 262] on button "Archivos adjuntos" at bounding box center [92, 258] width 111 height 23
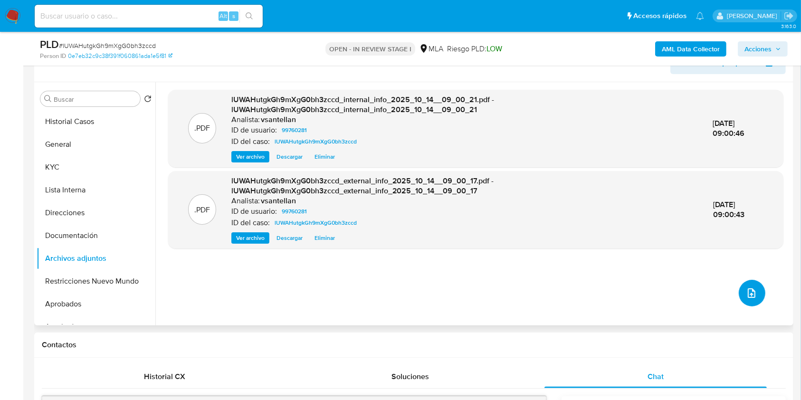
click at [755, 292] on button "upload-file" at bounding box center [752, 293] width 27 height 27
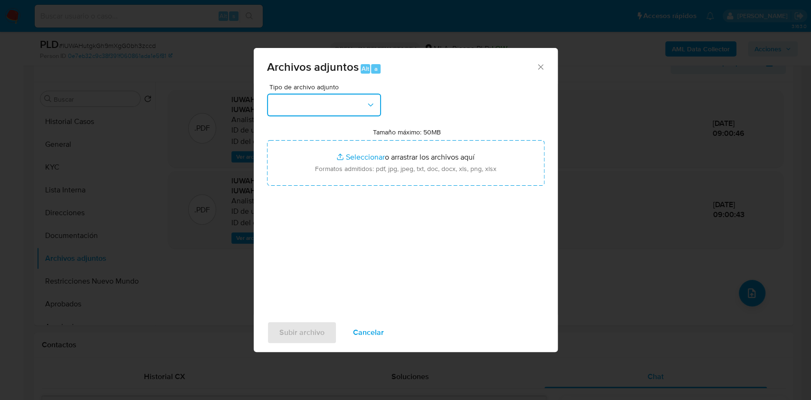
drag, startPoint x: 360, startPoint y: 108, endPoint x: 357, endPoint y: 113, distance: 5.3
click at [360, 108] on button "button" at bounding box center [324, 105] width 114 height 23
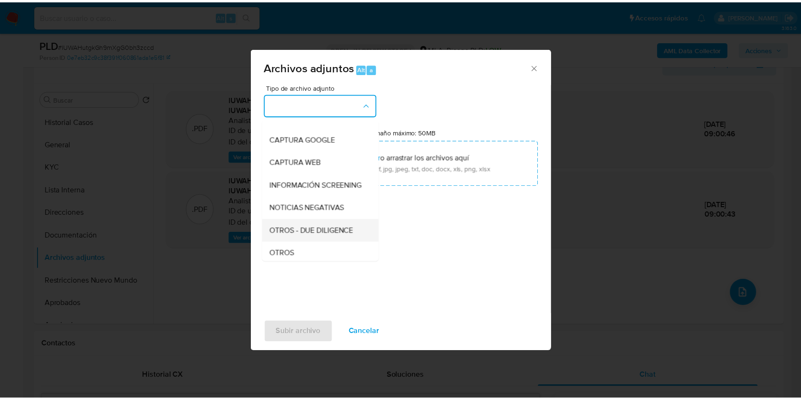
scroll to position [126, 0]
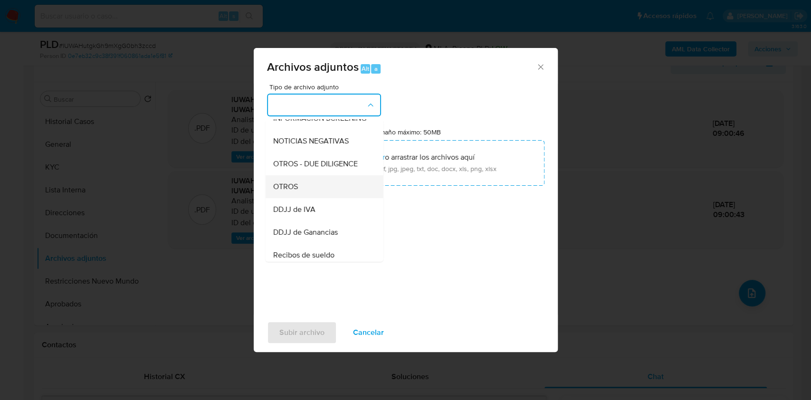
click at [319, 188] on div "OTROS" at bounding box center [321, 186] width 97 height 23
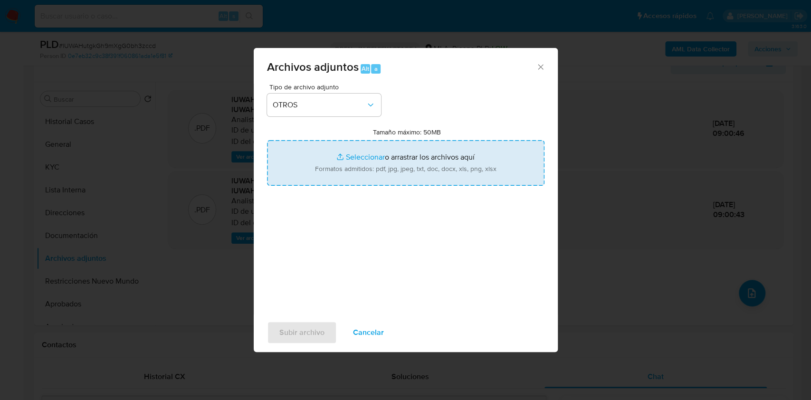
click at [337, 161] on input "Tamaño máximo: 50MB Seleccionar archivos" at bounding box center [406, 163] width 278 height 46
type input "C:\fakepath\Caselog-99760281- NO ROI.docx"
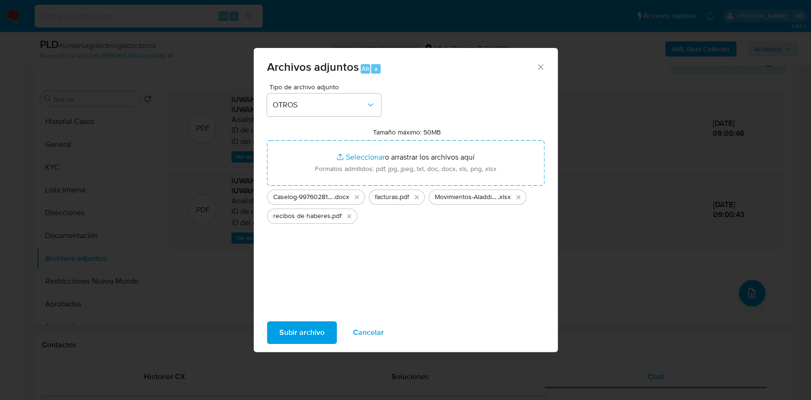
click at [319, 327] on span "Subir archivo" at bounding box center [301, 332] width 45 height 21
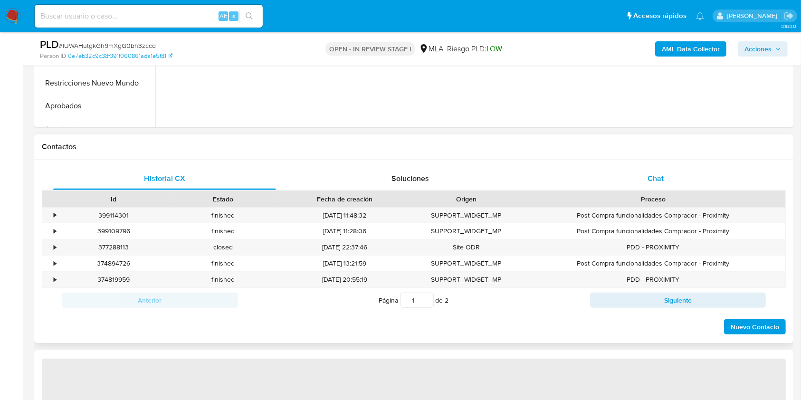
scroll to position [364, 0]
select select "10"
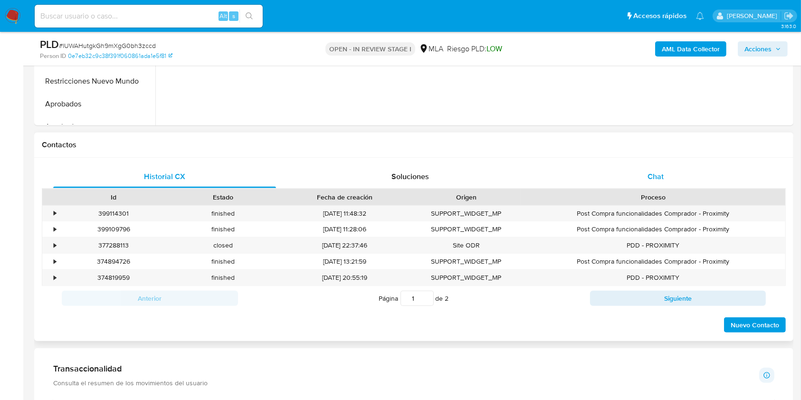
click at [693, 180] on div "Chat" at bounding box center [656, 176] width 223 height 23
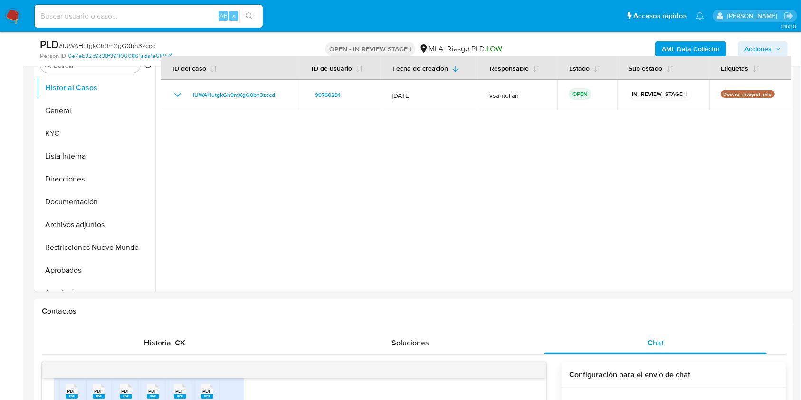
scroll to position [194, 0]
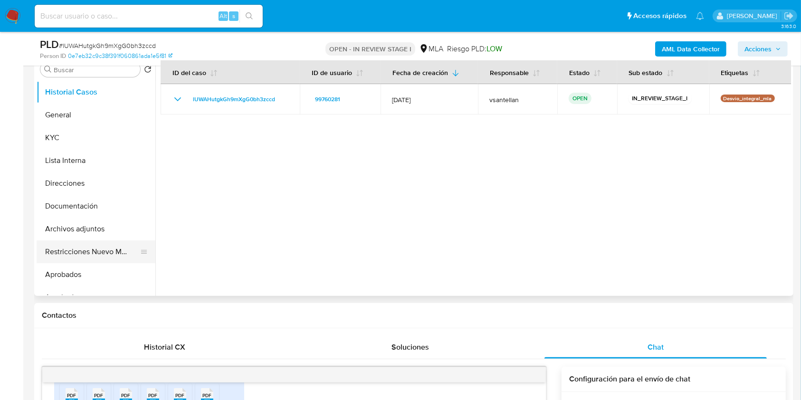
click at [97, 249] on button "Restricciones Nuevo Mundo" at bounding box center [92, 251] width 111 height 23
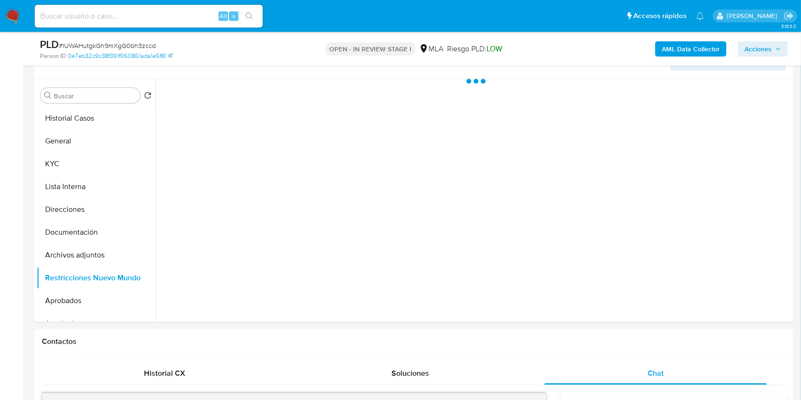
scroll to position [143, 0]
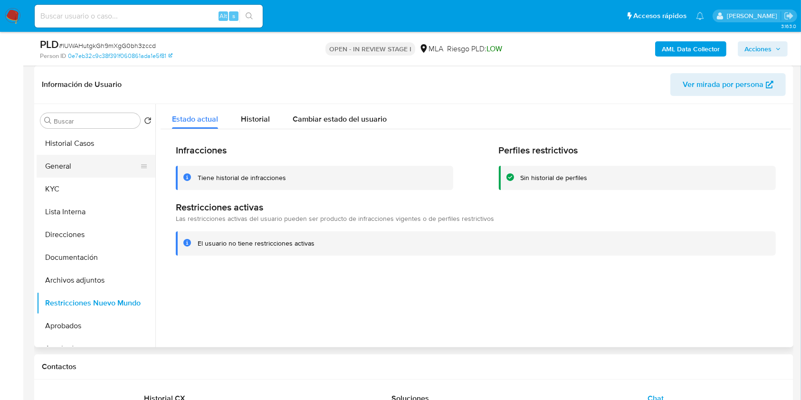
drag, startPoint x: 94, startPoint y: 162, endPoint x: 91, endPoint y: 169, distance: 8.1
click at [93, 161] on button "General" at bounding box center [92, 166] width 111 height 23
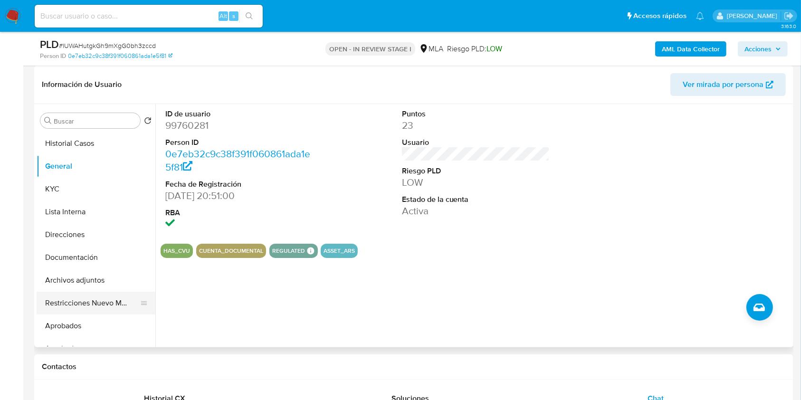
click at [97, 306] on button "Restricciones Nuevo Mundo" at bounding box center [92, 303] width 111 height 23
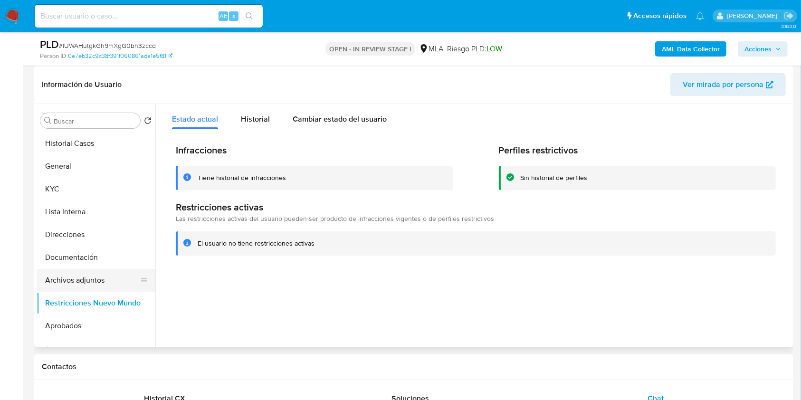
click at [99, 274] on button "Archivos adjuntos" at bounding box center [92, 280] width 111 height 23
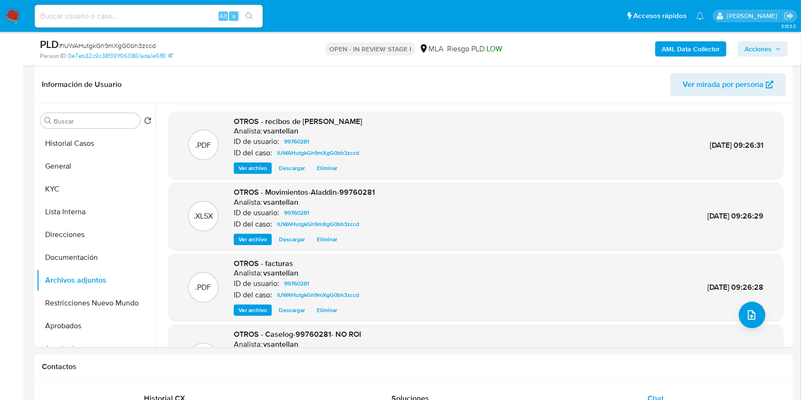
drag, startPoint x: 775, startPoint y: 53, endPoint x: 585, endPoint y: 56, distance: 190.1
click at [768, 55] on span "Acciones" at bounding box center [763, 48] width 37 height 13
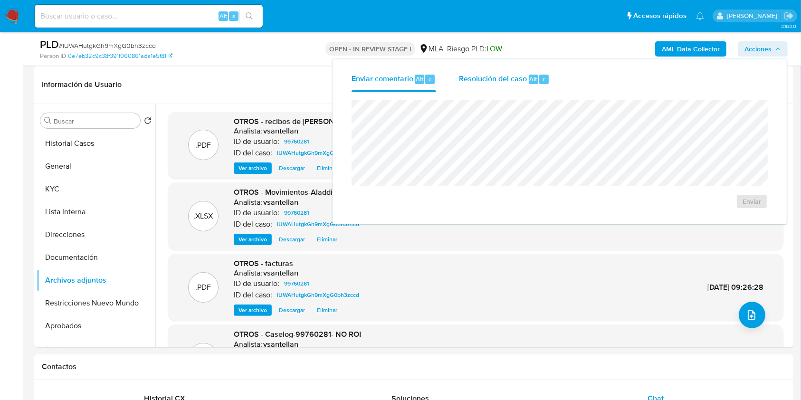
click at [526, 82] on div "Resolución del caso Alt r" at bounding box center [504, 79] width 91 height 25
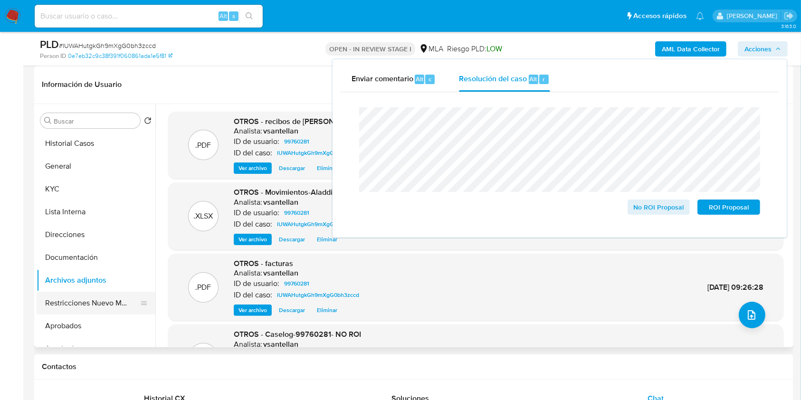
click at [86, 295] on button "Restricciones Nuevo Mundo" at bounding box center [92, 303] width 111 height 23
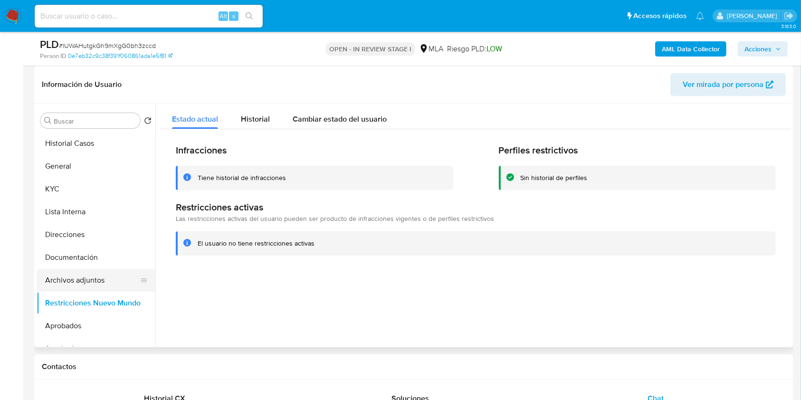
click at [77, 278] on button "Archivos adjuntos" at bounding box center [92, 280] width 111 height 23
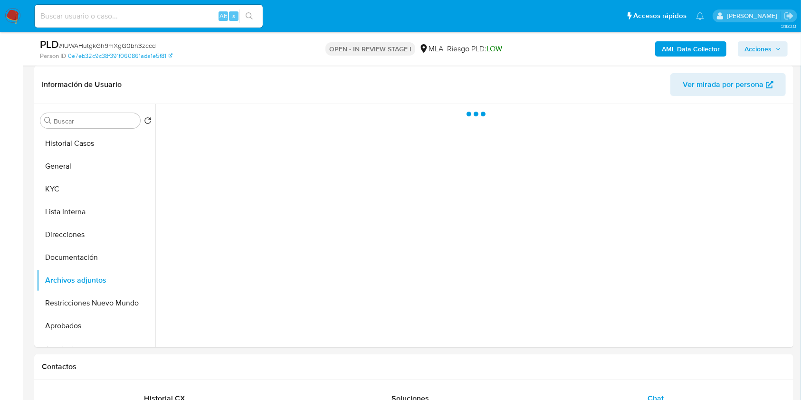
click at [782, 53] on button "Acciones" at bounding box center [763, 48] width 50 height 15
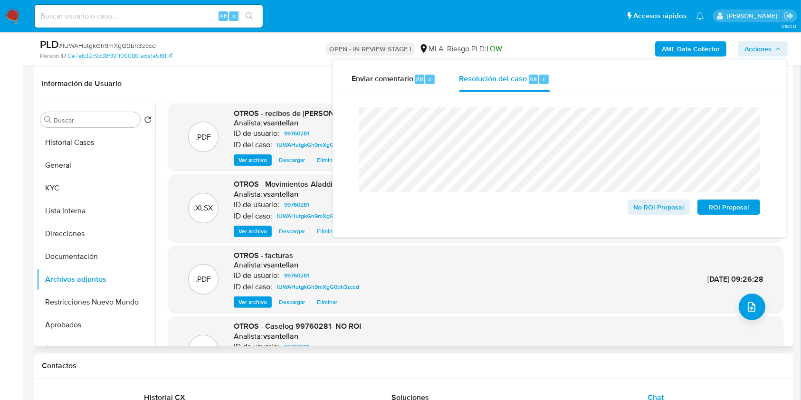
scroll to position [0, 0]
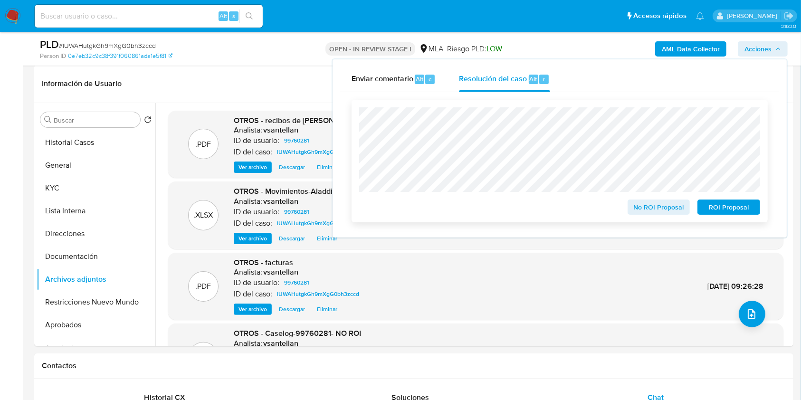
click at [646, 211] on span "No ROI Proposal" at bounding box center [658, 207] width 49 height 13
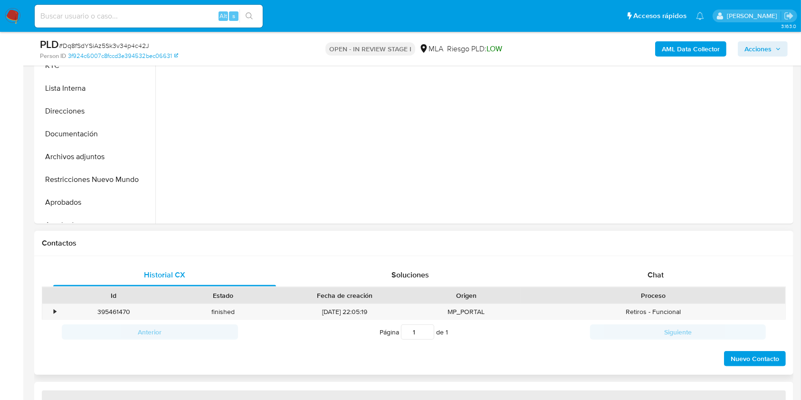
scroll to position [287, 0]
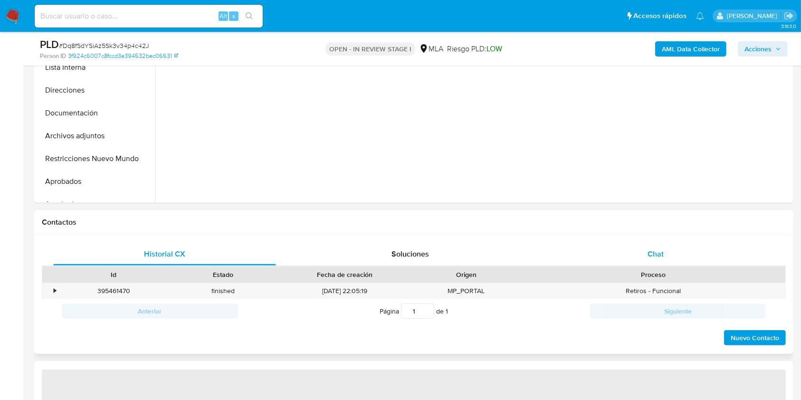
click at [715, 258] on div "Chat" at bounding box center [656, 254] width 223 height 23
select select "10"
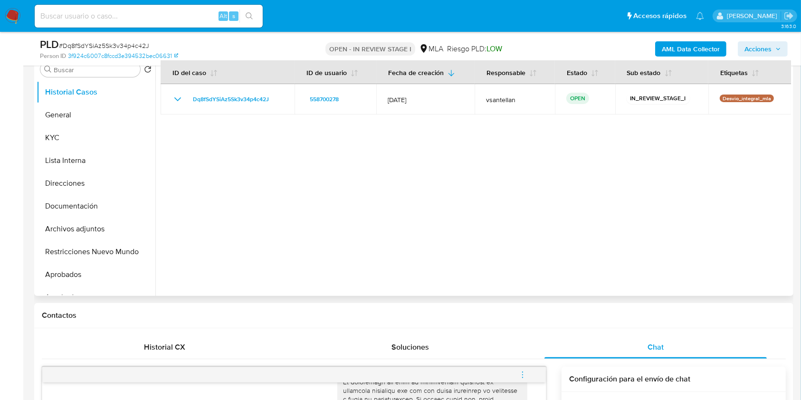
scroll to position [176, 0]
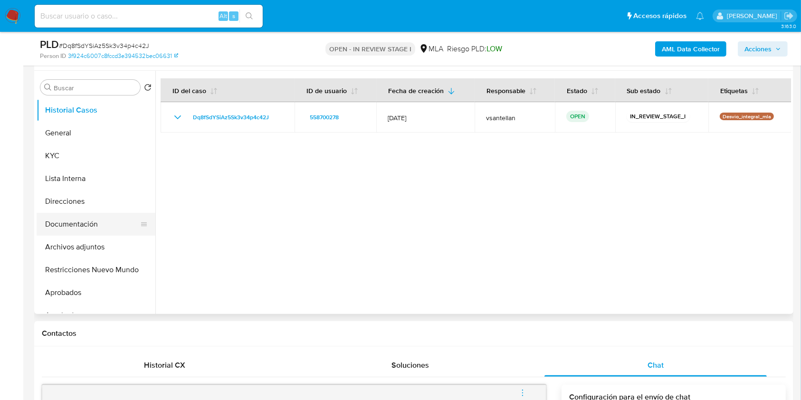
click at [85, 234] on button "Documentación" at bounding box center [92, 224] width 111 height 23
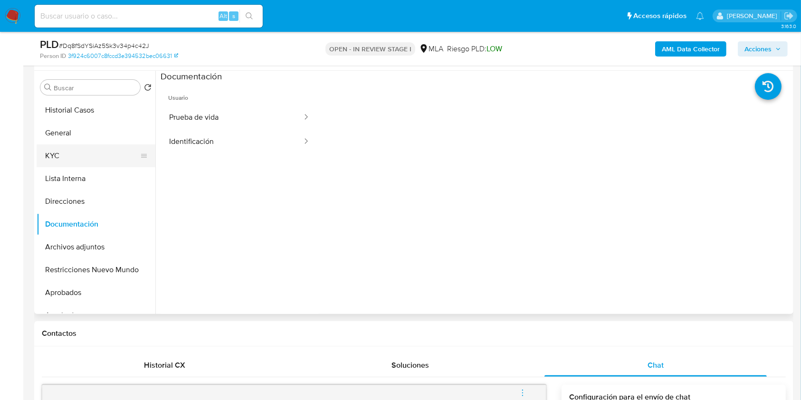
click at [76, 159] on button "KYC" at bounding box center [92, 155] width 111 height 23
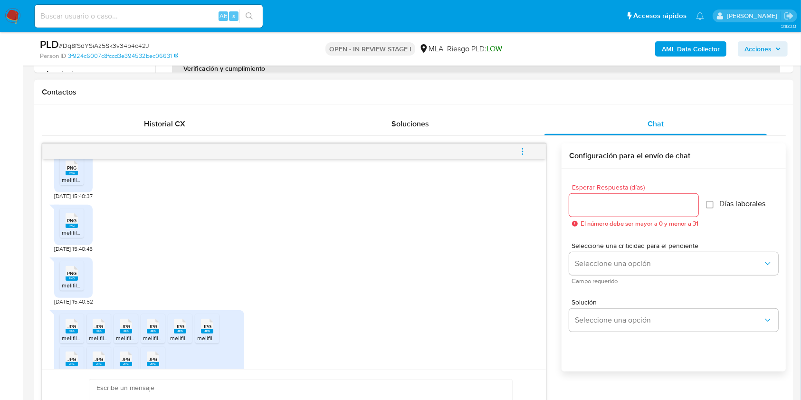
scroll to position [604, 0]
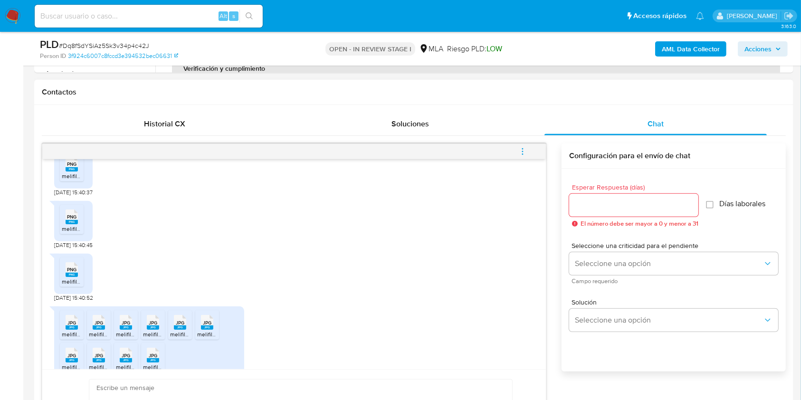
click at [73, 173] on div "PNG PNG" at bounding box center [72, 163] width 20 height 19
click at [74, 224] on rect at bounding box center [72, 222] width 12 height 4
click at [70, 277] on rect at bounding box center [72, 275] width 12 height 4
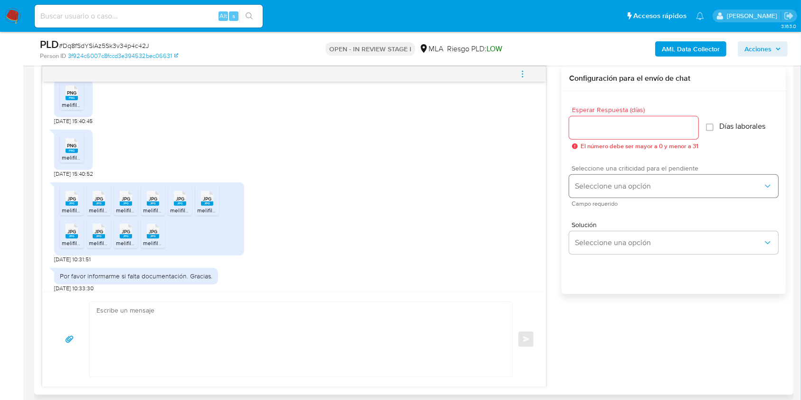
scroll to position [667, 0]
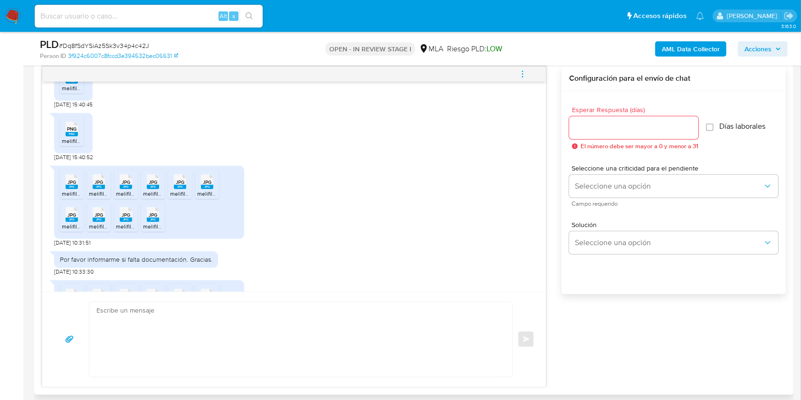
drag, startPoint x: 69, startPoint y: 202, endPoint x: 88, endPoint y: 203, distance: 19.0
click at [69, 189] on rect at bounding box center [72, 187] width 12 height 4
click at [99, 189] on rect at bounding box center [99, 187] width 12 height 4
click at [129, 185] on span "JPG" at bounding box center [126, 182] width 9 height 6
click at [150, 198] on span "melifile4477300995456381229.jpg" at bounding box center [187, 194] width 89 height 8
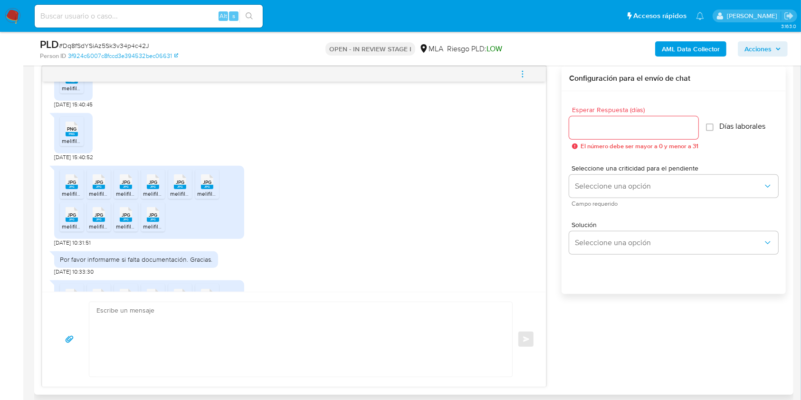
click at [185, 189] on rect at bounding box center [180, 187] width 12 height 4
drag, startPoint x: 201, startPoint y: 202, endPoint x: 170, endPoint y: 211, distance: 32.2
click at [201, 189] on rect at bounding box center [207, 187] width 12 height 4
click at [67, 223] on icon "JPG" at bounding box center [72, 214] width 12 height 17
drag, startPoint x: 99, startPoint y: 233, endPoint x: 115, endPoint y: 234, distance: 15.7
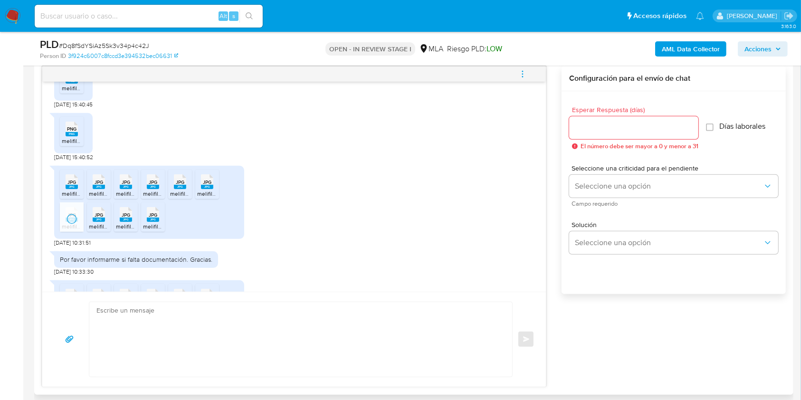
click at [99, 218] on span "JPG" at bounding box center [99, 215] width 9 height 6
click at [125, 222] on rect at bounding box center [126, 220] width 12 height 4
click at [157, 218] on span "JPG" at bounding box center [153, 215] width 9 height 6
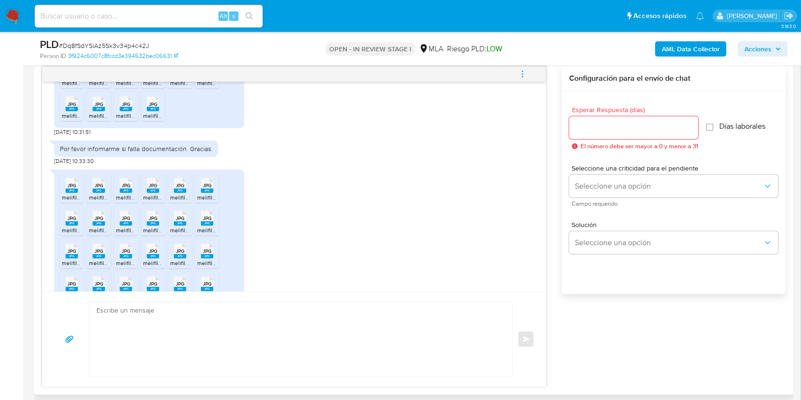
scroll to position [794, 0]
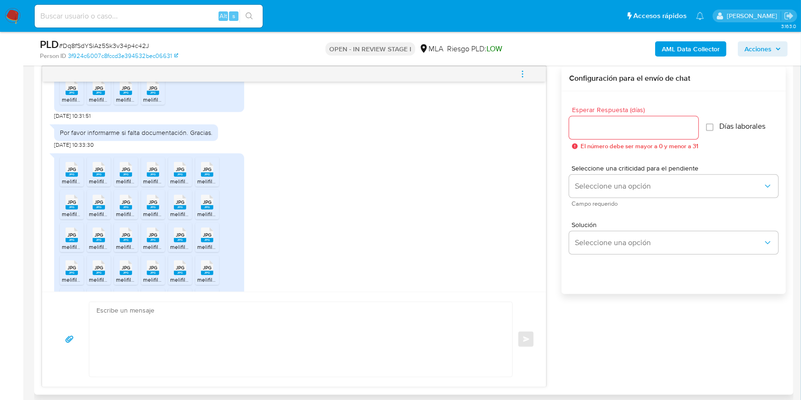
click at [51, 208] on div "17/09/2025 14:25:20 Soy médico de Corrientes Capital pero cumplo funciones de d…" at bounding box center [294, 187] width 504 height 210
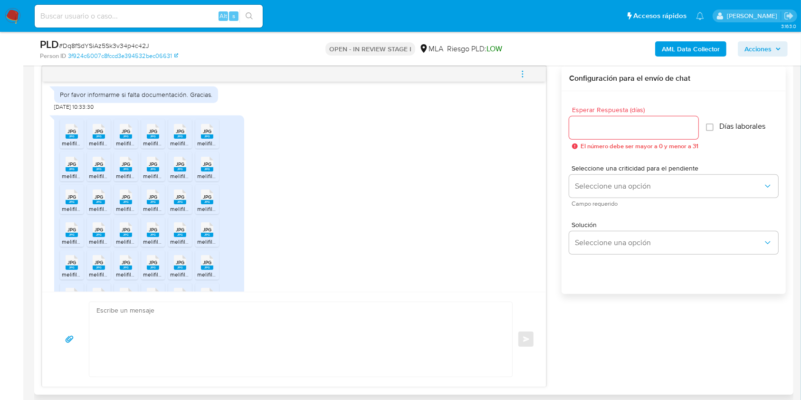
scroll to position [840, 0]
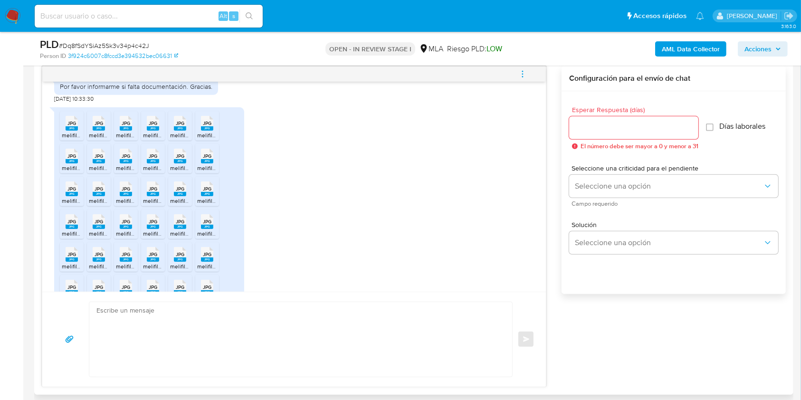
click at [76, 131] on rect at bounding box center [72, 128] width 12 height 4
click at [104, 131] on rect at bounding box center [99, 128] width 12 height 4
click at [127, 126] on span "JPG" at bounding box center [126, 123] width 9 height 6
click at [151, 131] on rect at bounding box center [153, 128] width 12 height 4
drag, startPoint x: 179, startPoint y: 146, endPoint x: 197, endPoint y: 143, distance: 18.0
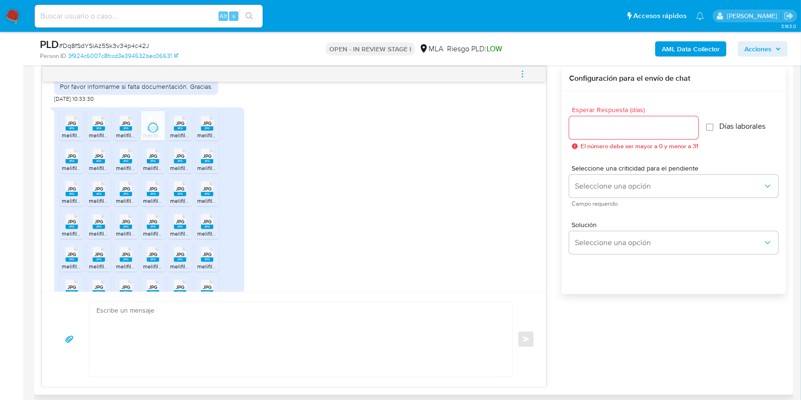
click at [179, 131] on rect at bounding box center [180, 128] width 12 height 4
drag, startPoint x: 203, startPoint y: 142, endPoint x: 193, endPoint y: 146, distance: 11.3
click at [203, 126] on span "JPG" at bounding box center [207, 123] width 9 height 6
click at [67, 172] on span "melifile6725363110628137841.jpg" at bounding box center [104, 168] width 85 height 8
click at [107, 164] on div "JPG JPG" at bounding box center [99, 155] width 20 height 19
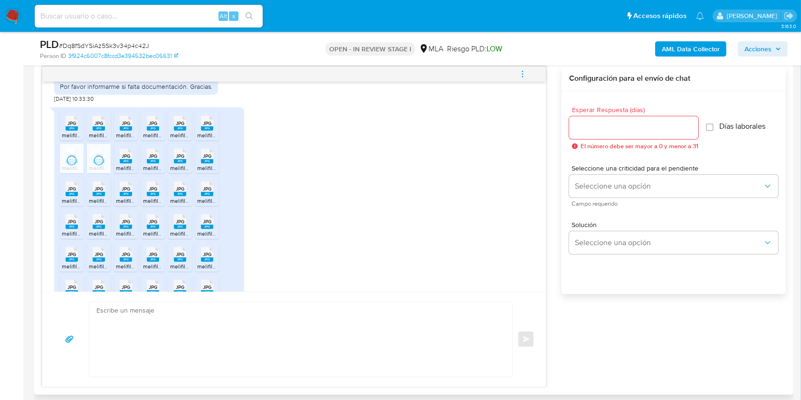
drag, startPoint x: 125, startPoint y: 174, endPoint x: 140, endPoint y: 174, distance: 15.2
click at [125, 159] on span "JPG" at bounding box center [126, 156] width 9 height 6
click at [157, 163] on rect at bounding box center [153, 161] width 12 height 4
click at [190, 173] on li "JPG JPG melifile7231778398386658599.jpg" at bounding box center [180, 158] width 24 height 29
click at [218, 173] on li "JPG JPG melifile6995418876999583211.jpg" at bounding box center [207, 158] width 24 height 29
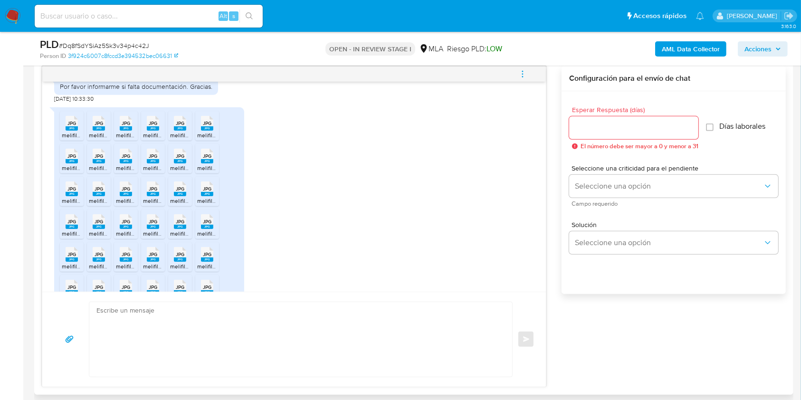
drag, startPoint x: 77, startPoint y: 202, endPoint x: 91, endPoint y: 205, distance: 13.6
click at [77, 196] on icon at bounding box center [72, 189] width 12 height 15
click at [100, 196] on rect at bounding box center [99, 194] width 12 height 4
click at [127, 196] on rect at bounding box center [126, 194] width 12 height 4
click at [147, 197] on icon "JPG" at bounding box center [153, 189] width 12 height 17
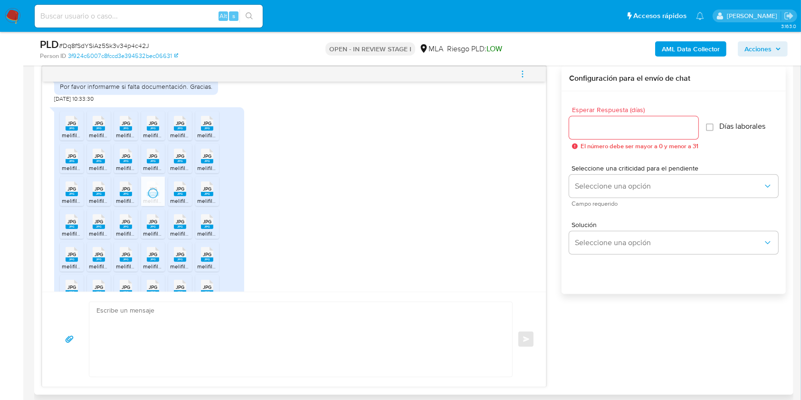
click at [179, 205] on span "melifile5264497398725967159.jpg" at bounding box center [214, 201] width 88 height 8
click at [208, 192] on span "JPG" at bounding box center [207, 189] width 9 height 6
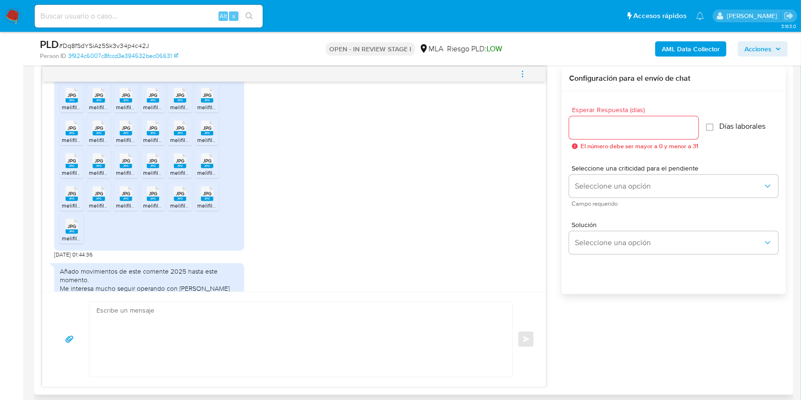
click at [76, 197] on span "JPG" at bounding box center [71, 194] width 9 height 6
click at [79, 233] on div "JPG JPG" at bounding box center [72, 225] width 20 height 19
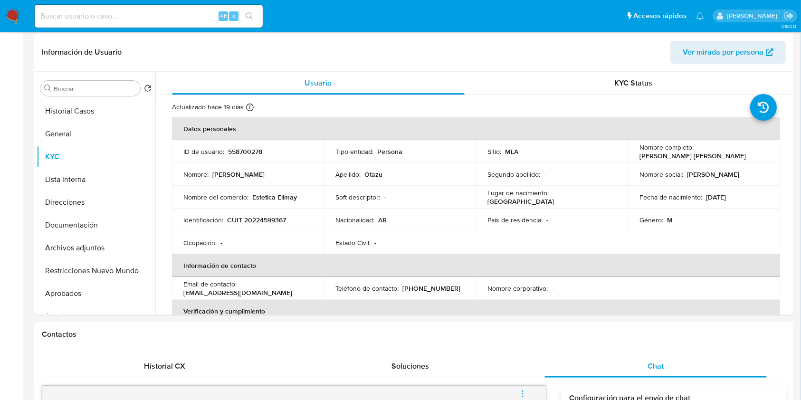
scroll to position [253, 0]
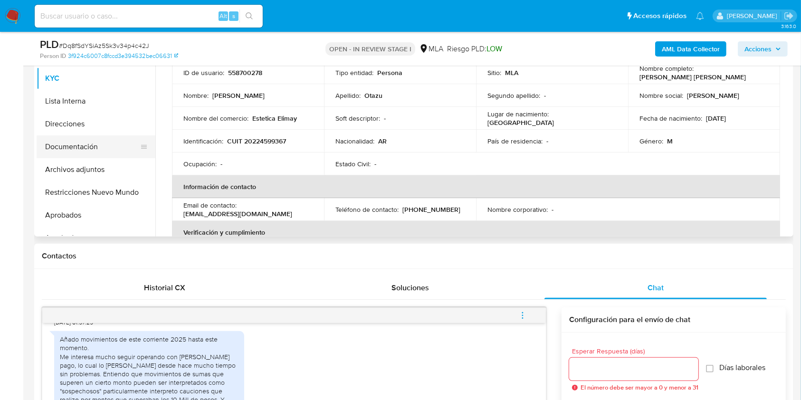
click at [90, 140] on button "Documentación" at bounding box center [92, 146] width 111 height 23
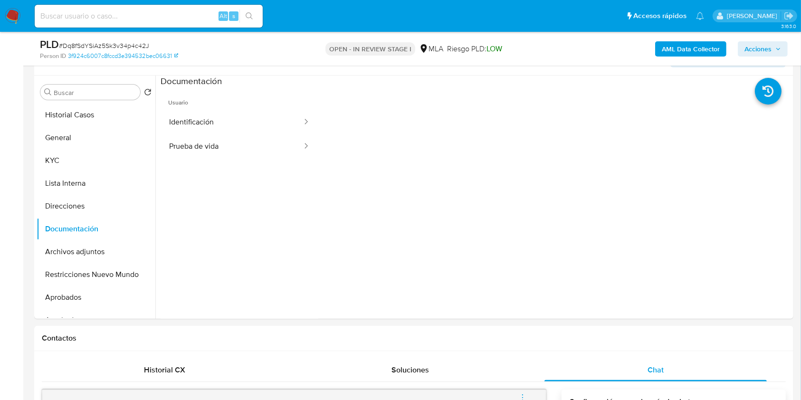
scroll to position [152, 0]
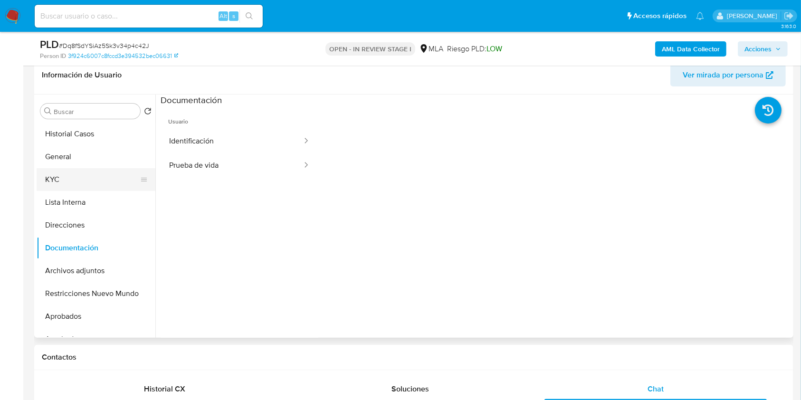
click at [69, 179] on button "KYC" at bounding box center [92, 179] width 111 height 23
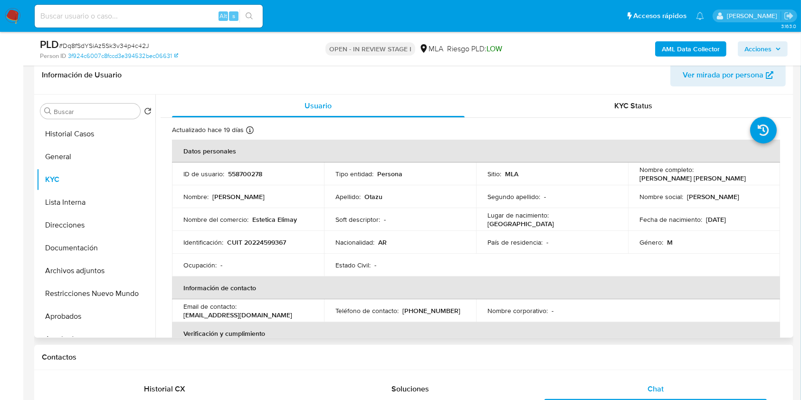
click at [261, 244] on p "CUIT 20224599367" at bounding box center [256, 242] width 59 height 9
copy p "20224599367"
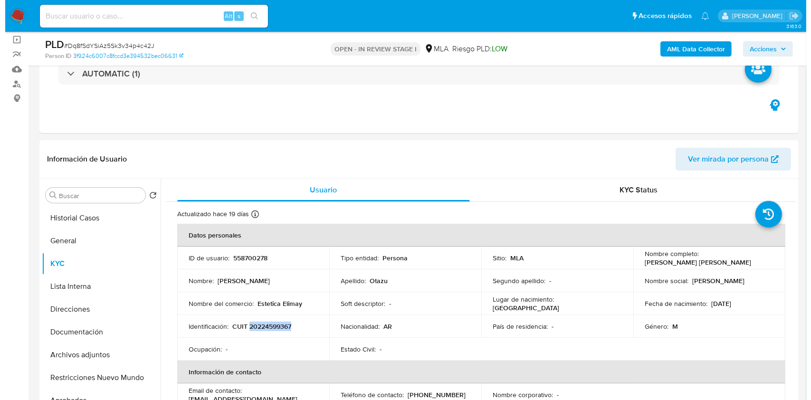
scroll to position [57, 0]
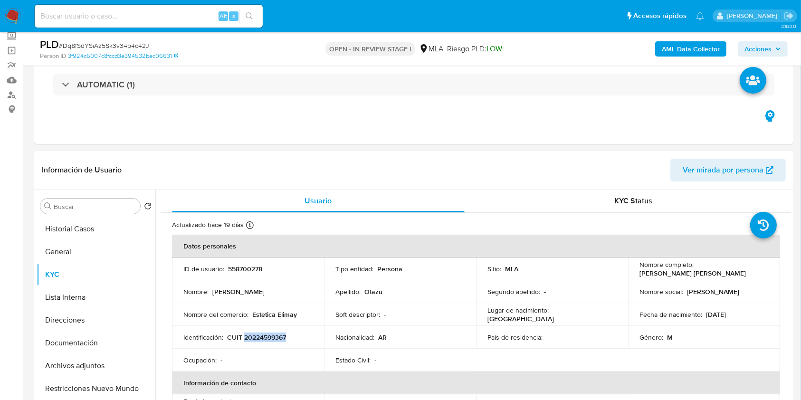
click at [708, 54] on b "AML Data Collector" at bounding box center [691, 48] width 58 height 15
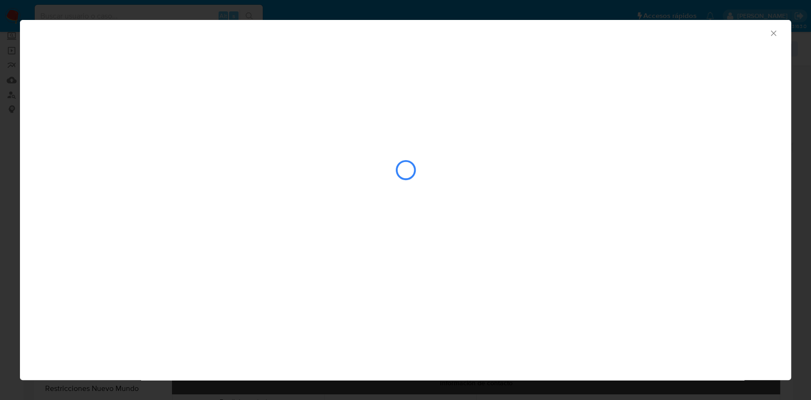
click at [775, 31] on icon "Cerrar ventana" at bounding box center [774, 34] width 10 height 10
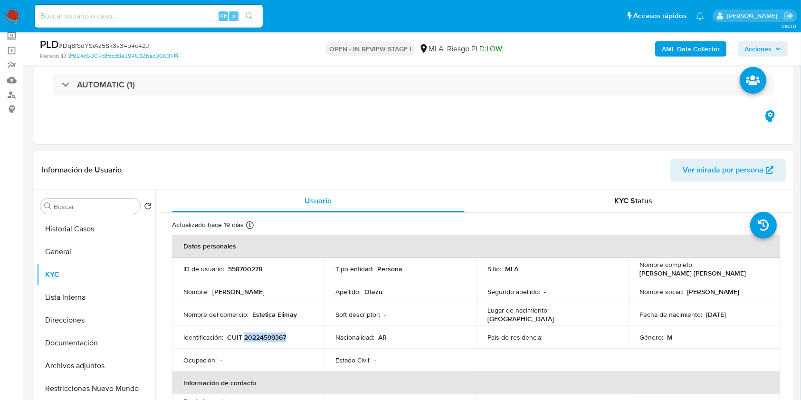
click at [669, 46] on b "AML Data Collector" at bounding box center [691, 48] width 58 height 15
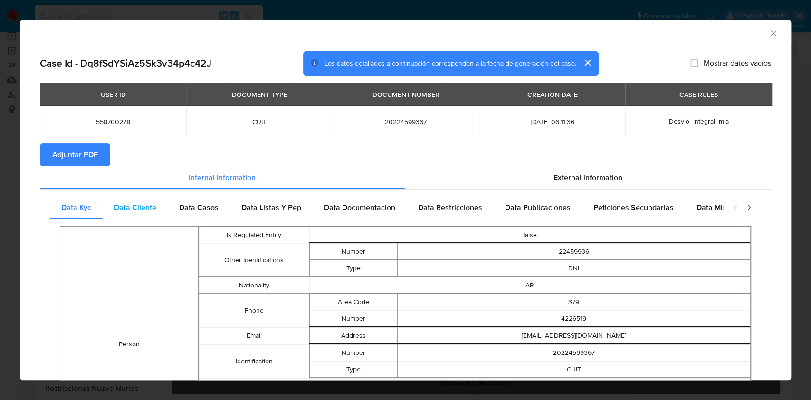
click at [132, 214] on div "Data Cliente" at bounding box center [135, 207] width 65 height 23
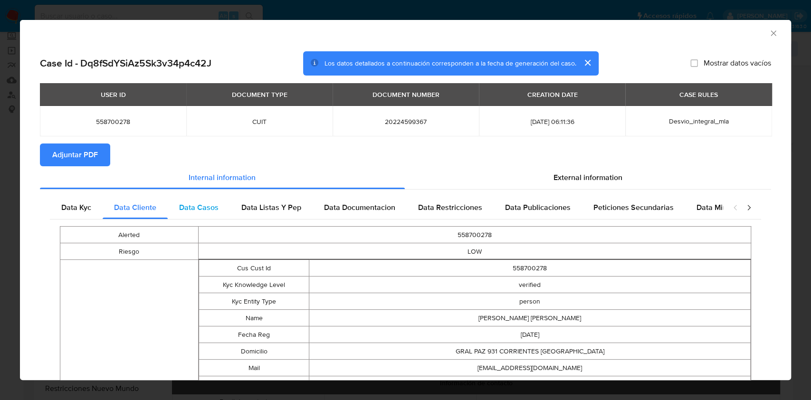
click at [187, 207] on span "Data Casos" at bounding box center [198, 207] width 39 height 11
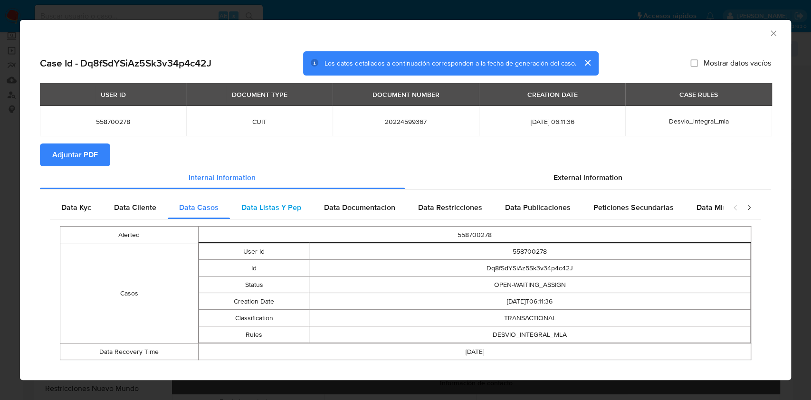
drag, startPoint x: 238, startPoint y: 215, endPoint x: 298, endPoint y: 210, distance: 60.1
click at [239, 215] on div "Data Listas Y Pep" at bounding box center [271, 207] width 83 height 23
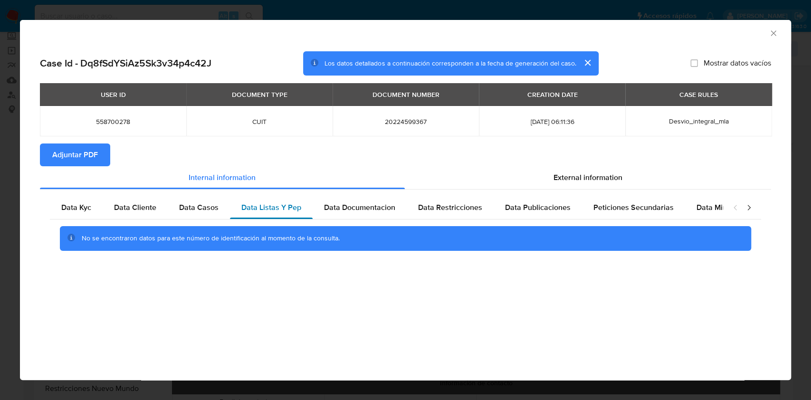
click at [300, 209] on div "Data Listas Y Pep" at bounding box center [271, 207] width 83 height 23
click at [380, 214] on div "Data Documentacion" at bounding box center [360, 207] width 94 height 23
drag, startPoint x: 453, startPoint y: 207, endPoint x: 474, endPoint y: 207, distance: 20.9
click at [458, 207] on span "Data Restricciones" at bounding box center [450, 207] width 64 height 11
click at [566, 211] on span "Data Publicaciones" at bounding box center [538, 207] width 66 height 11
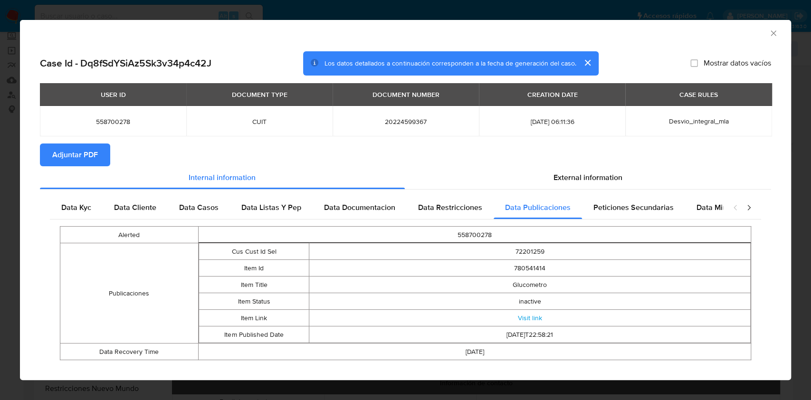
click at [668, 221] on div "Alerted 558700278 Publicaciones Cus Cust Id Sel 72201259 Item Id 780541414 Item…" at bounding box center [405, 293] width 711 height 147
drag, startPoint x: 627, startPoint y: 181, endPoint x: 635, endPoint y: 206, distance: 26.3
click at [633, 199] on div "Internal information External information Data Kyc Data Cliente Data Casos Data…" at bounding box center [405, 269] width 731 height 207
click at [635, 206] on span "Peticiones Secundarias" at bounding box center [634, 207] width 80 height 11
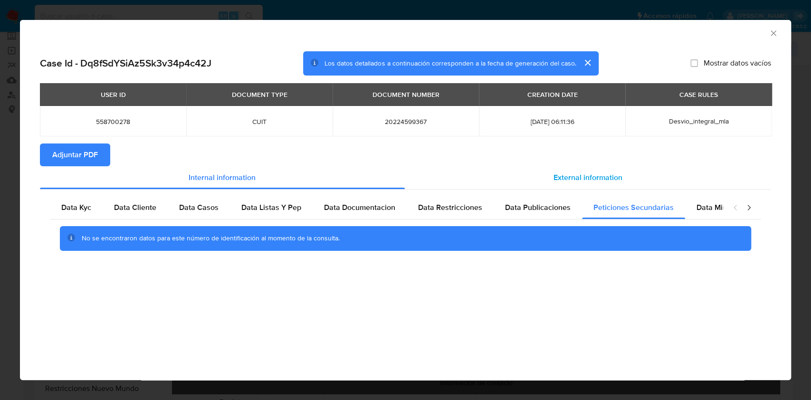
click at [612, 173] on span "External information" at bounding box center [588, 177] width 69 height 11
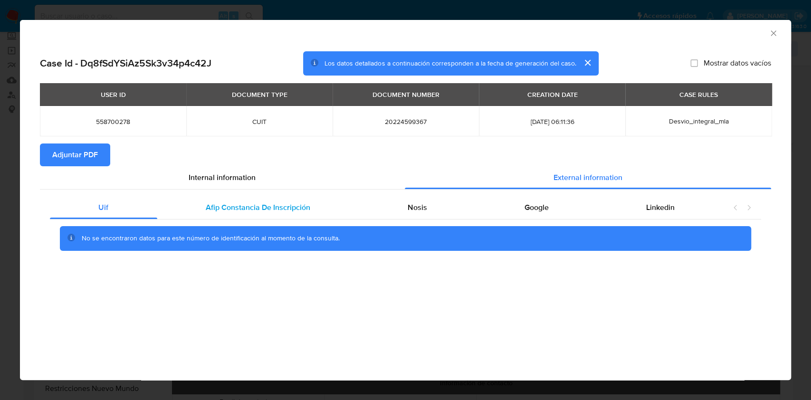
click at [219, 208] on span "Afip Constancia De Inscripción" at bounding box center [258, 207] width 105 height 11
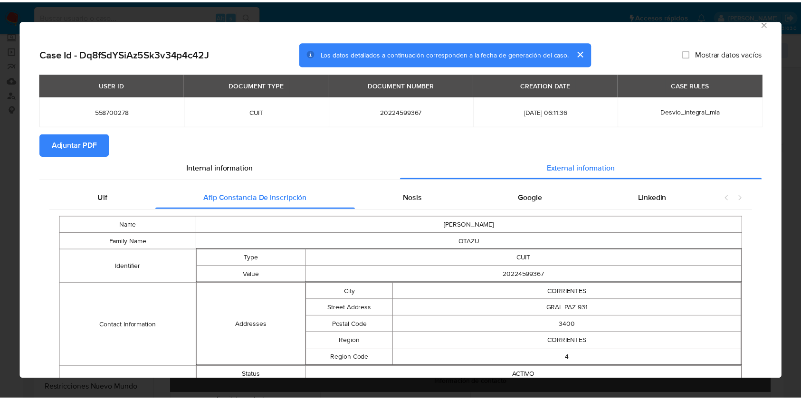
scroll to position [0, 0]
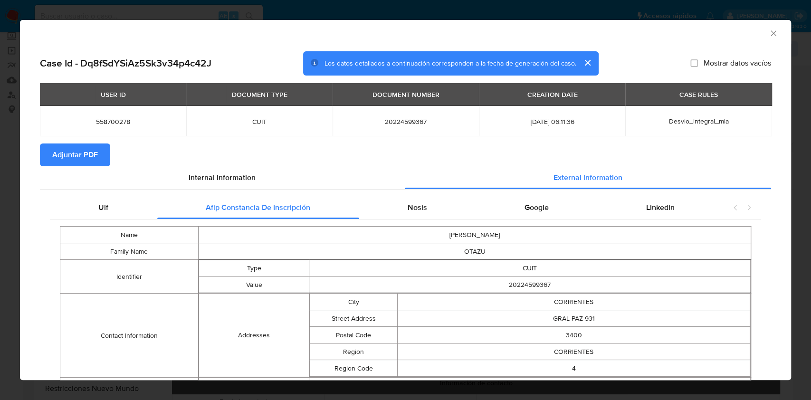
click at [405, 200] on div "Nosis" at bounding box center [417, 207] width 117 height 23
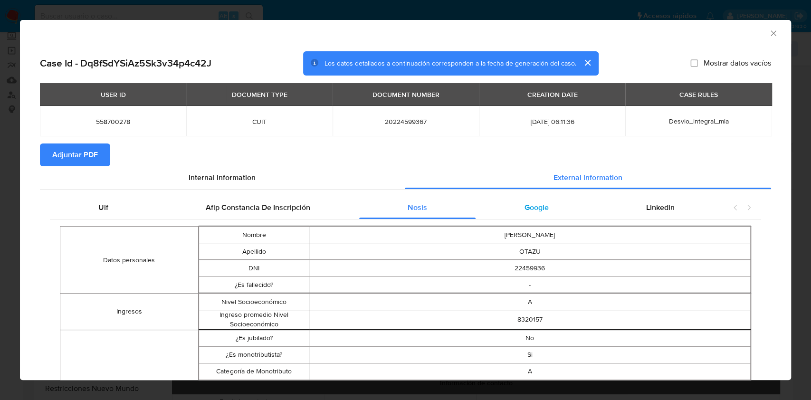
click at [552, 217] on div "Google" at bounding box center [537, 207] width 122 height 23
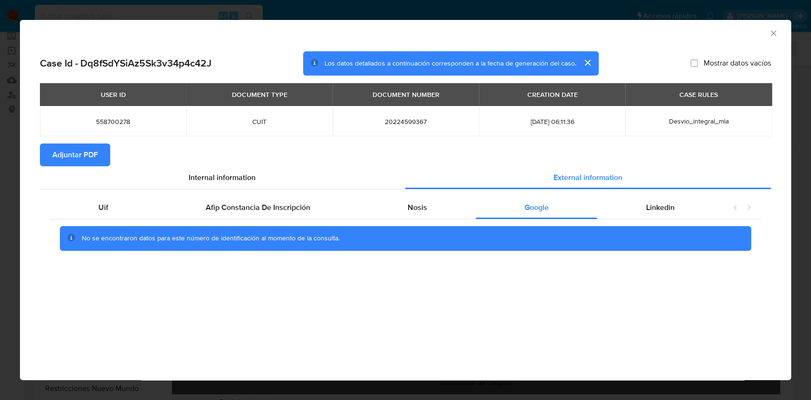
click at [91, 153] on span "Adjuntar PDF" at bounding box center [75, 154] width 46 height 21
click at [649, 202] on span "Linkedin" at bounding box center [660, 207] width 29 height 11
click at [84, 147] on span "Adjuntar PDF" at bounding box center [75, 154] width 46 height 21
click at [777, 33] on icon "Cerrar ventana" at bounding box center [774, 34] width 10 height 10
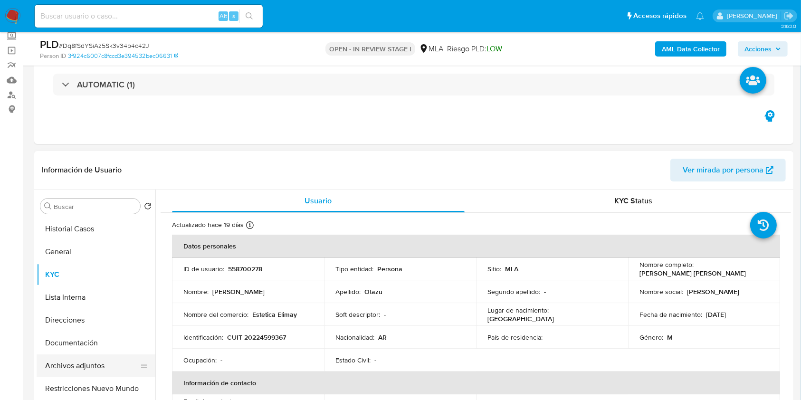
click at [98, 358] on button "Archivos adjuntos" at bounding box center [92, 366] width 111 height 23
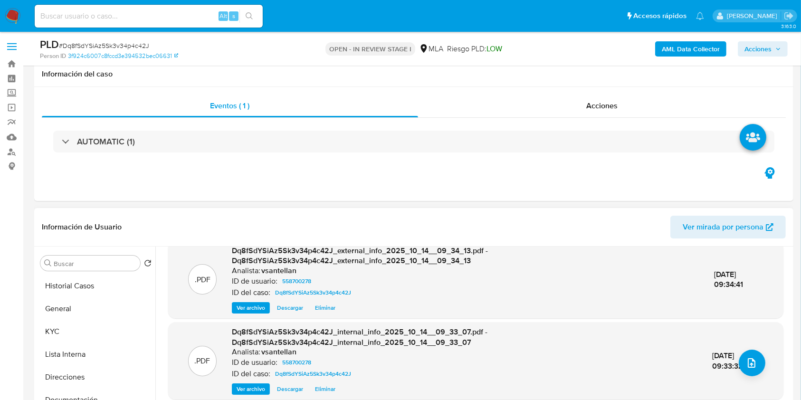
scroll to position [190, 0]
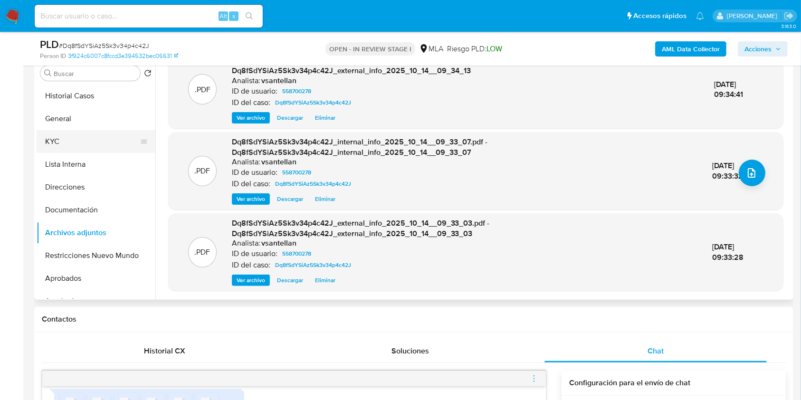
click at [57, 143] on button "KYC" at bounding box center [92, 141] width 111 height 23
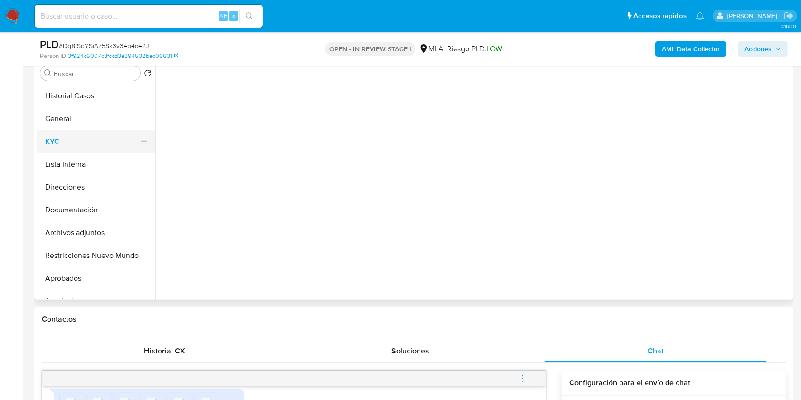
scroll to position [0, 0]
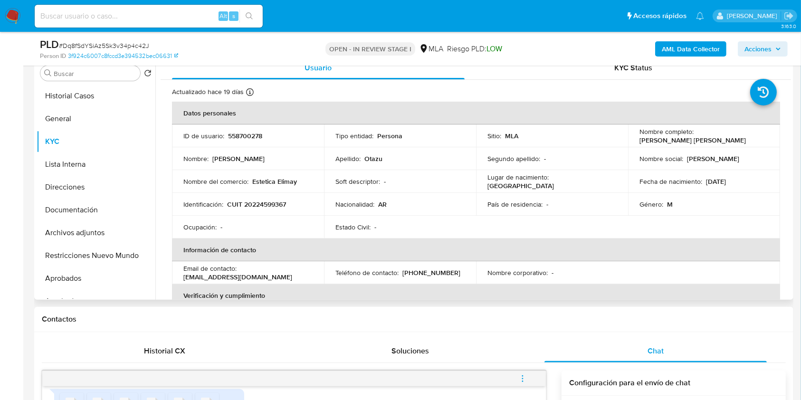
drag, startPoint x: 274, startPoint y: 198, endPoint x: 269, endPoint y: 202, distance: 6.0
click at [273, 198] on td "Identificación : CUIT 20224599367" at bounding box center [248, 204] width 152 height 23
click at [261, 207] on p "CUIT 20224599367" at bounding box center [256, 204] width 59 height 9
copy p "20224599367"
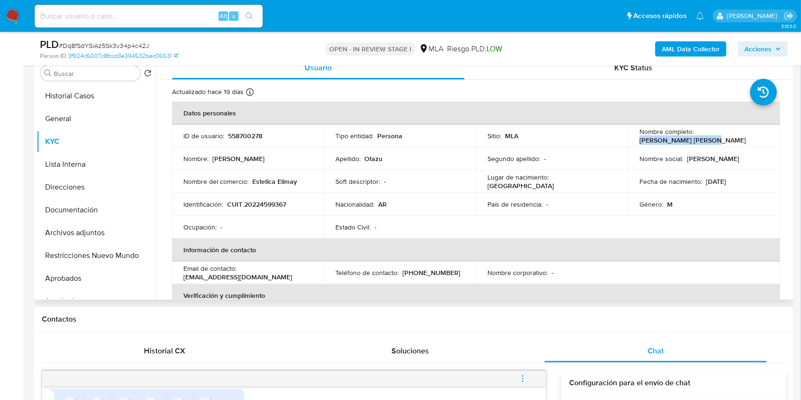
drag, startPoint x: 719, startPoint y: 141, endPoint x: 637, endPoint y: 139, distance: 81.8
click at [640, 139] on div "Nombre completo : Isabelino Ramon Otazu" at bounding box center [704, 135] width 129 height 17
copy p "Isabelino Ramon Otazu"
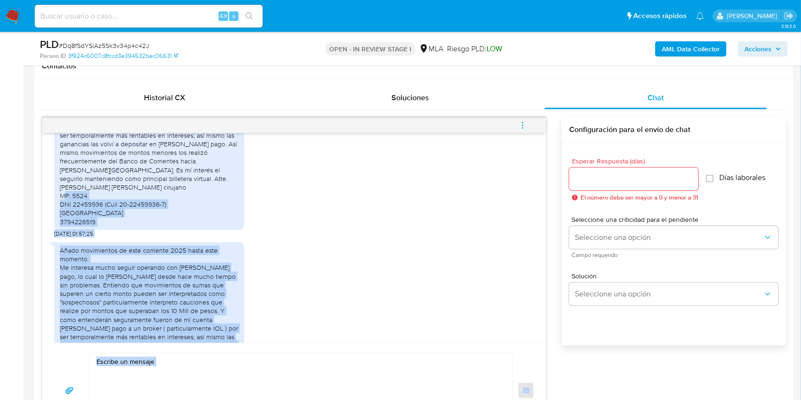
drag, startPoint x: 538, startPoint y: 284, endPoint x: 556, endPoint y: 303, distance: 26.2
click at [551, 348] on div "17/09/2025 14:25:20 Soy médico de Corrientes Capital pero cumplo funciones de d…" at bounding box center [414, 277] width 744 height 321
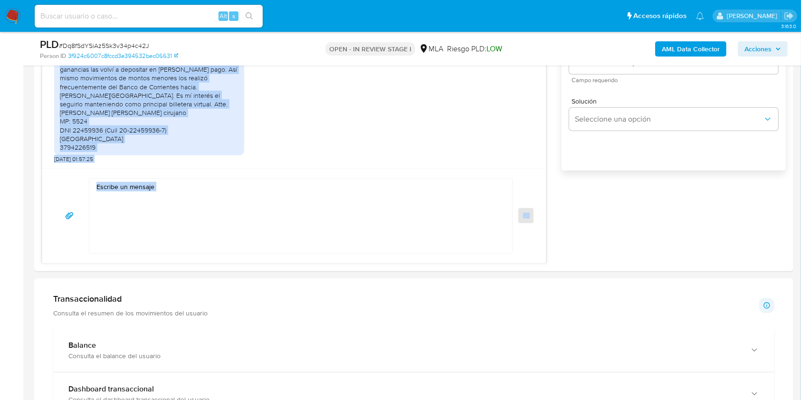
scroll to position [633, 0]
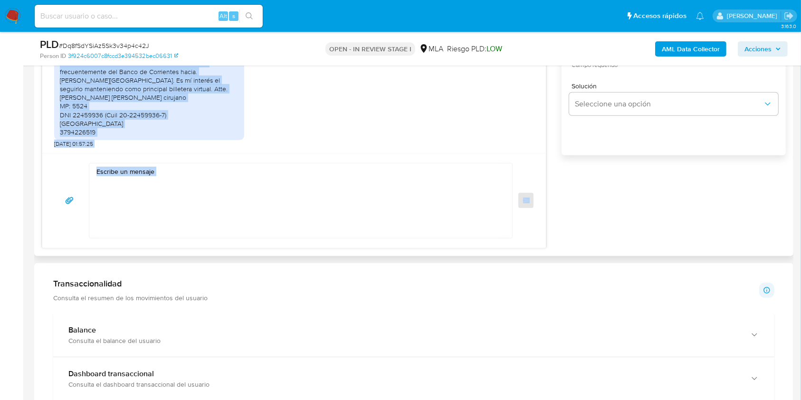
click at [240, 211] on textarea at bounding box center [298, 200] width 404 height 75
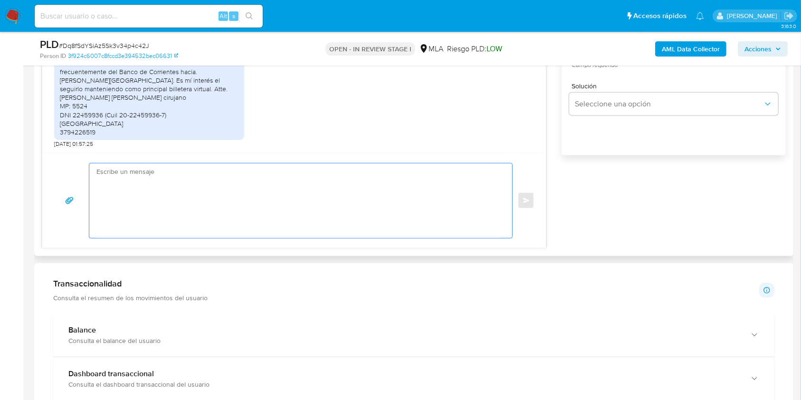
paste textarea "Hola Isabelino Ramon Otazu Muchas gracias por la respuesta. Te confirmamos la r…"
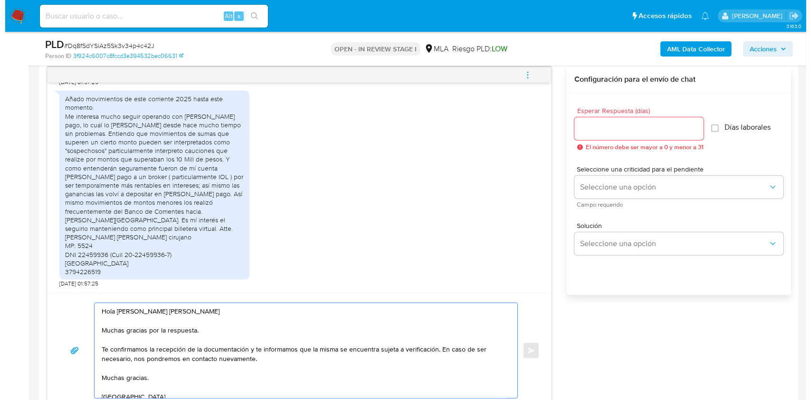
scroll to position [489, 0]
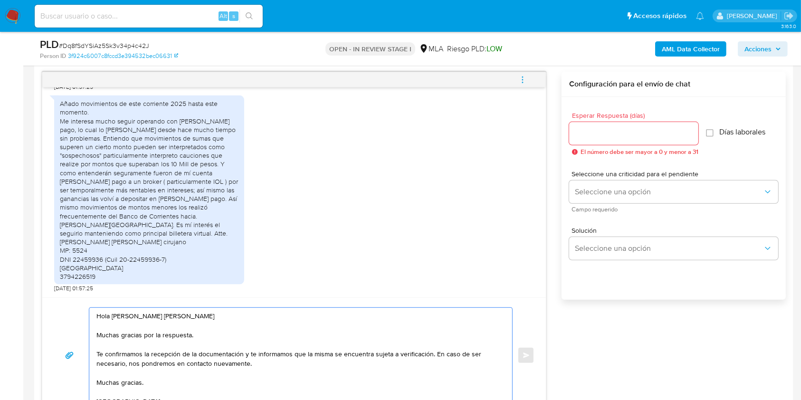
type textarea "Hola Isabelino Ramon Otazu Muchas gracias por la respuesta. Te confirmamos la r…"
click at [642, 134] on input "Esperar Respuesta (días)" at bounding box center [633, 133] width 129 height 12
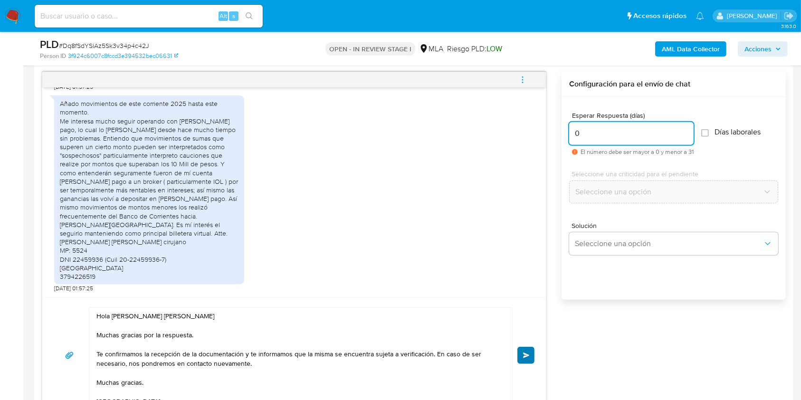
type input "0"
click at [529, 349] on button "Enviar" at bounding box center [526, 355] width 17 height 17
click at [522, 77] on icon "menu-action" at bounding box center [522, 80] width 9 height 9
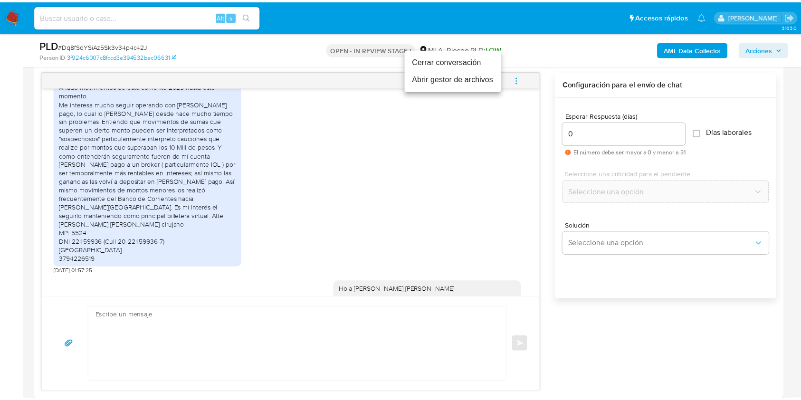
scroll to position [1709, 0]
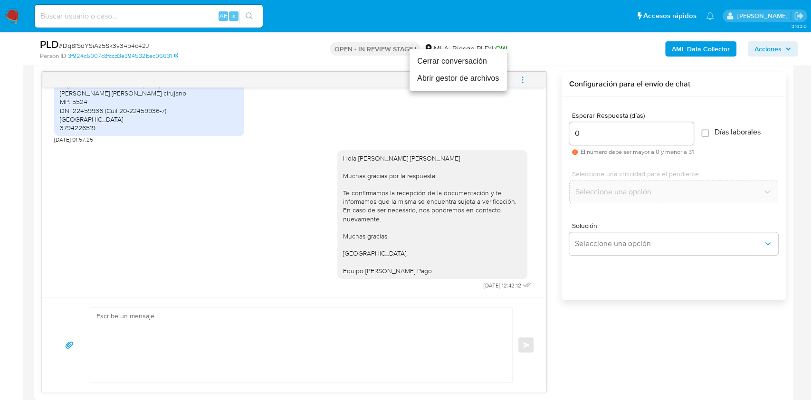
click at [468, 57] on li "Cerrar conversación" at bounding box center [458, 61] width 97 height 17
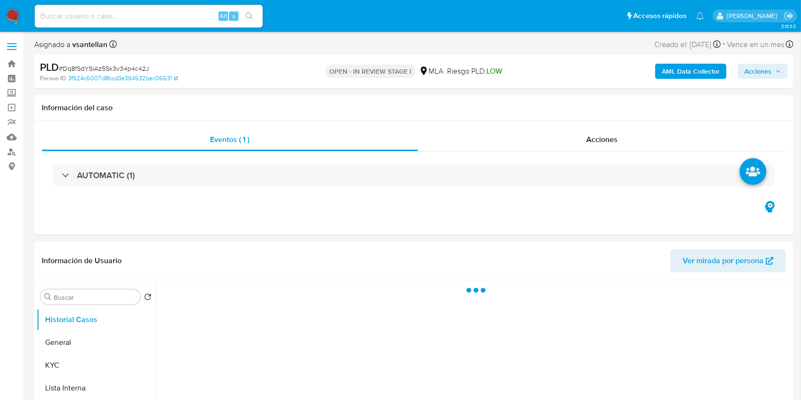
select select "10"
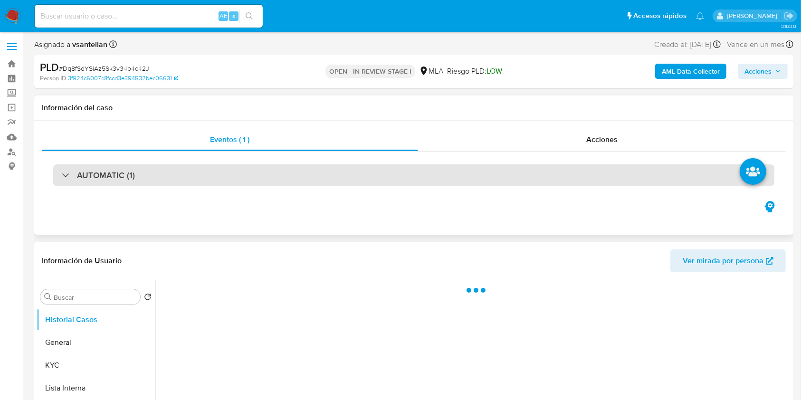
select select "10"
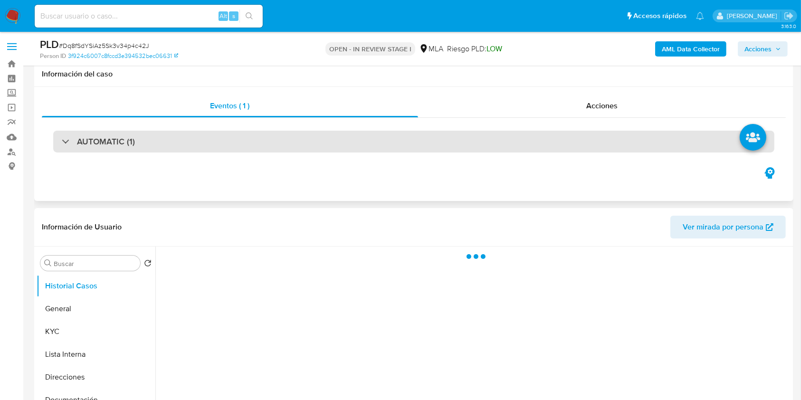
scroll to position [190, 0]
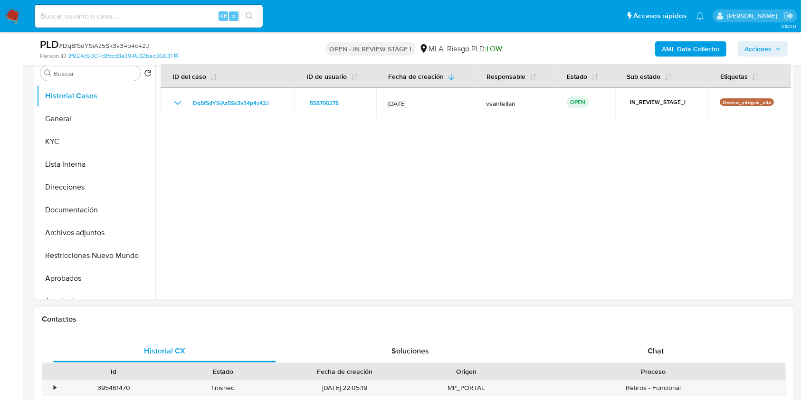
click at [652, 337] on div "Historial CX Soluciones Chat Id Estado Fecha de creación Origen Proceso • 39546…" at bounding box center [413, 391] width 759 height 119
drag, startPoint x: 655, startPoint y: 345, endPoint x: 673, endPoint y: 304, distance: 45.3
click at [655, 345] on span "Chat" at bounding box center [656, 350] width 16 height 11
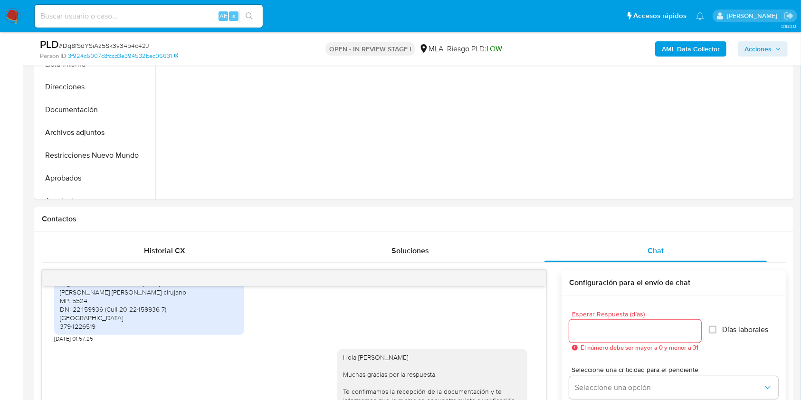
scroll to position [271, 0]
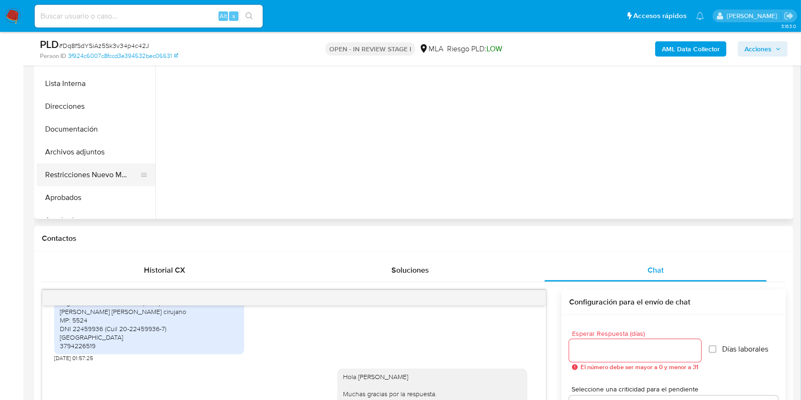
click at [91, 171] on button "Restricciones Nuevo Mundo" at bounding box center [92, 174] width 111 height 23
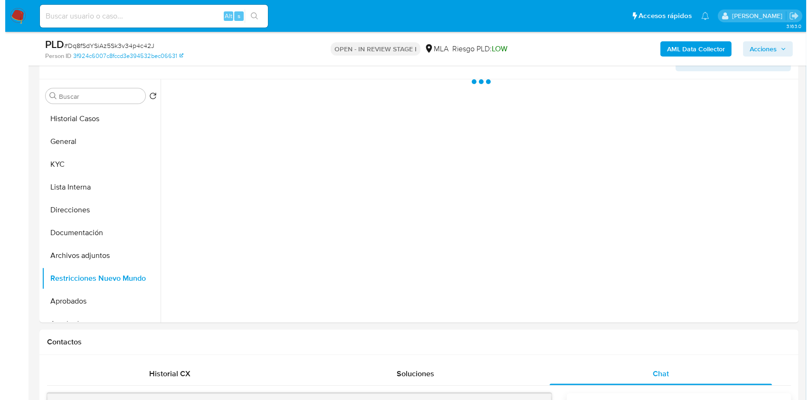
scroll to position [150, 0]
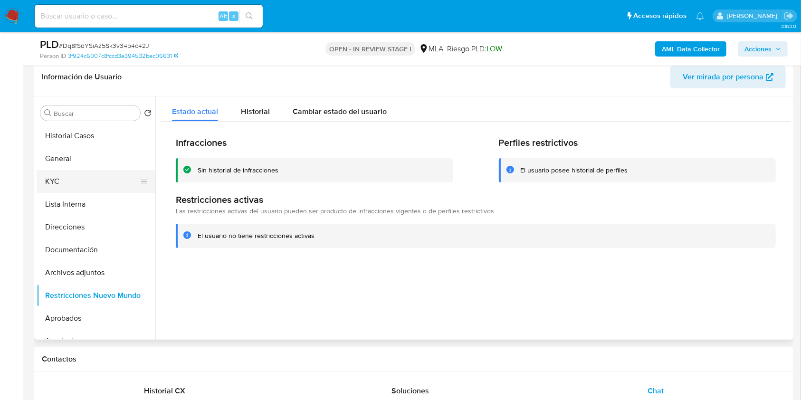
click at [45, 184] on button "KYC" at bounding box center [92, 181] width 111 height 23
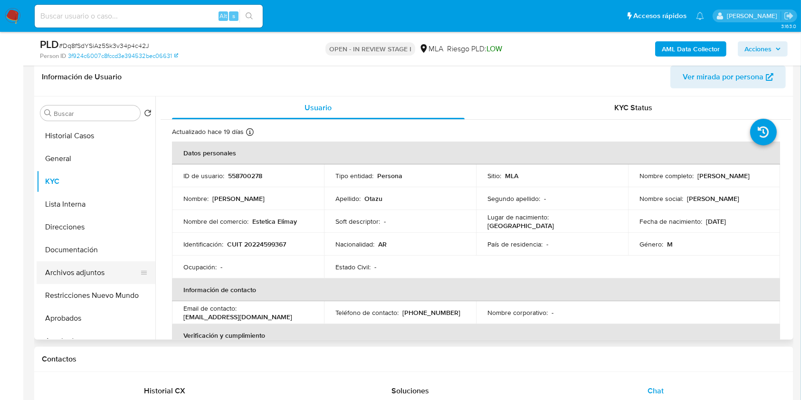
click at [101, 272] on button "Archivos adjuntos" at bounding box center [92, 272] width 111 height 23
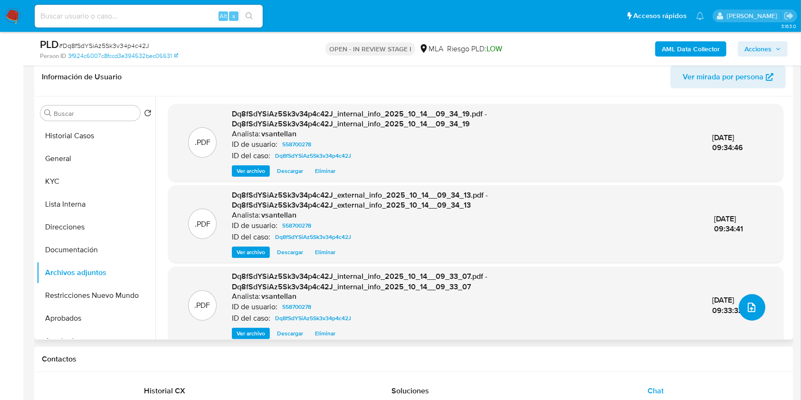
click at [749, 304] on icon "upload-file" at bounding box center [752, 308] width 8 height 10
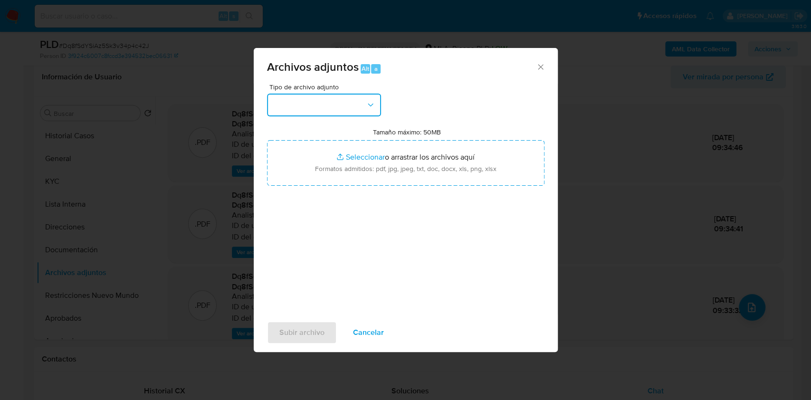
click at [373, 108] on icon "button" at bounding box center [371, 105] width 10 height 10
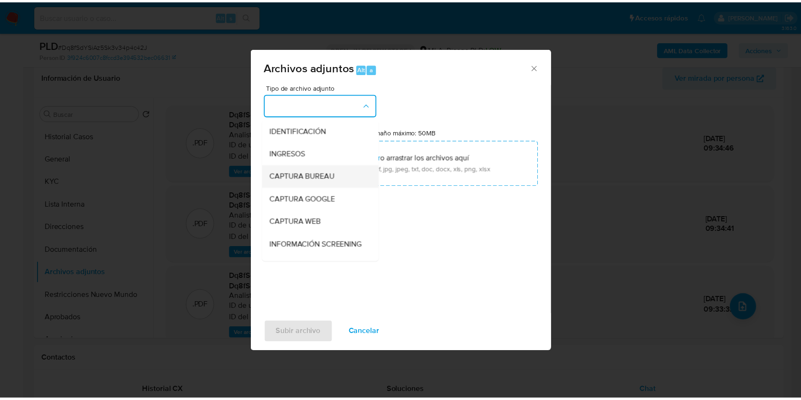
scroll to position [126, 0]
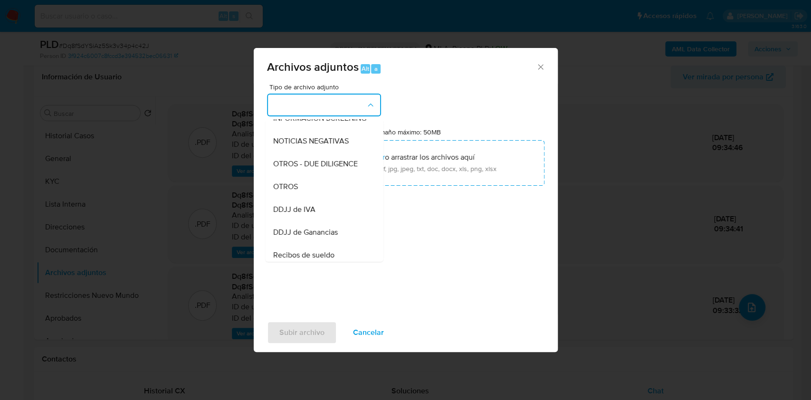
click at [312, 197] on div "OTROS" at bounding box center [321, 186] width 97 height 23
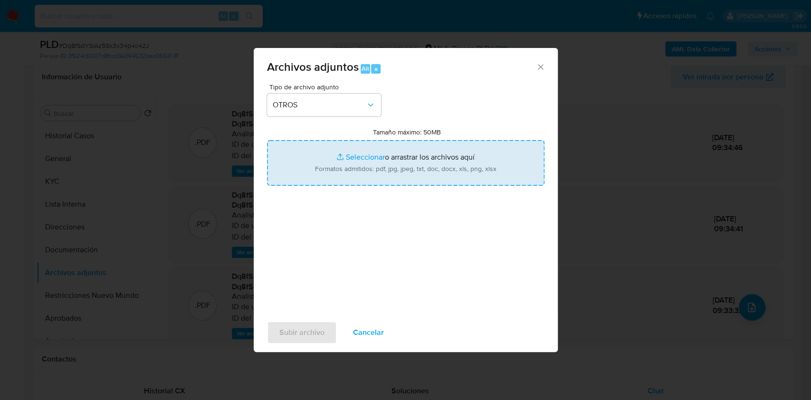
click at [338, 176] on input "Tamaño máximo: 50MB Seleccionar archivos" at bounding box center [406, 163] width 278 height 46
type input "C:\fakepath\Caselog-558700278- NO ROI.docx"
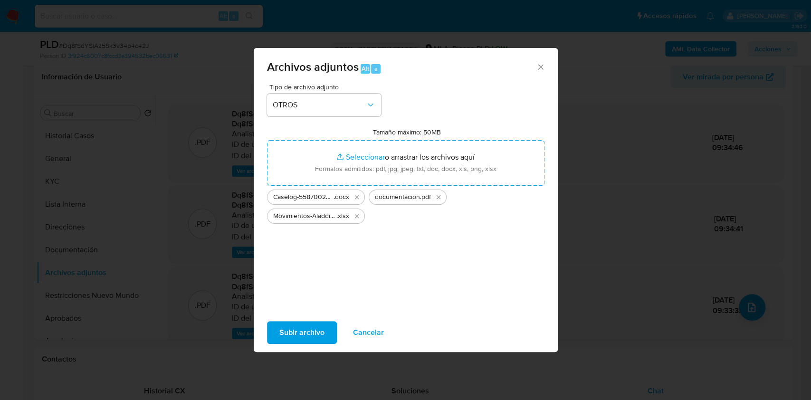
click at [289, 327] on span "Subir archivo" at bounding box center [301, 332] width 45 height 21
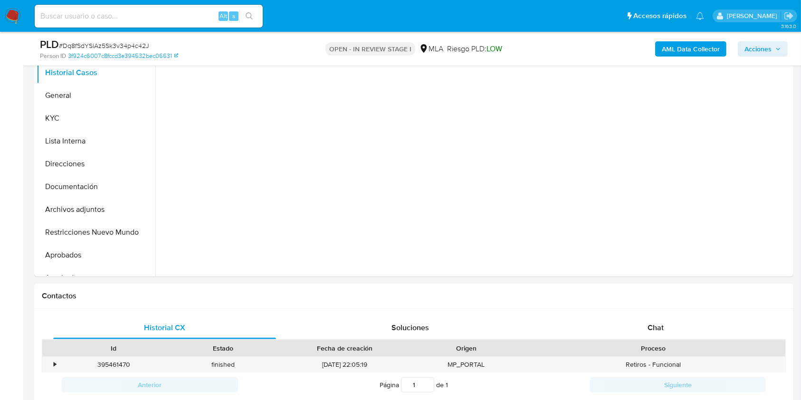
scroll to position [276, 0]
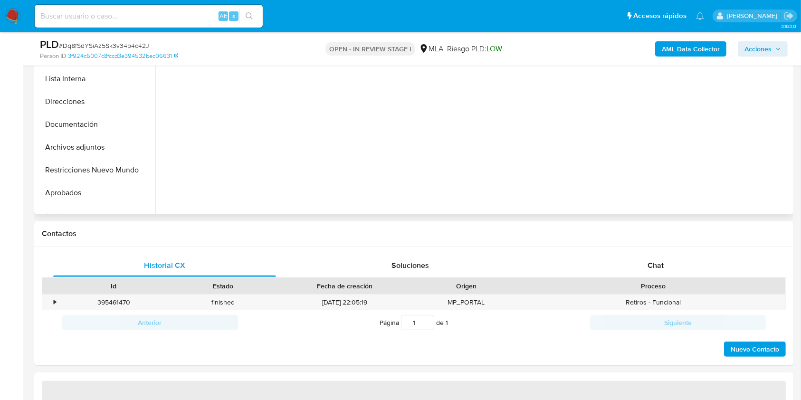
drag, startPoint x: 667, startPoint y: 260, endPoint x: 759, endPoint y: 155, distance: 140.1
click at [666, 260] on div "Chat" at bounding box center [656, 265] width 223 height 23
select select "10"
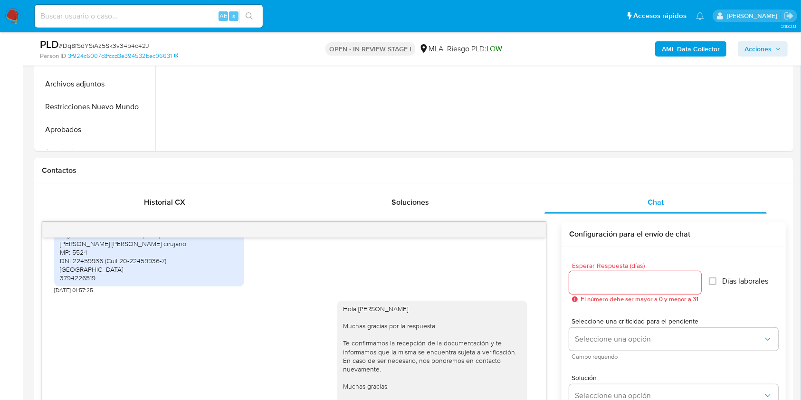
scroll to position [191, 0]
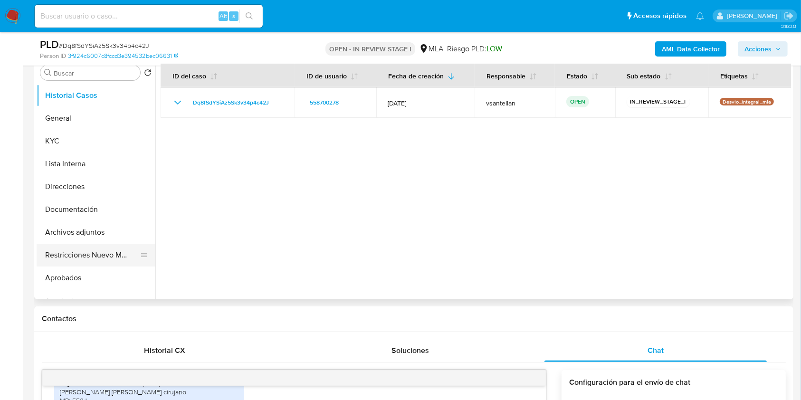
click at [102, 250] on button "Restricciones Nuevo Mundo" at bounding box center [92, 255] width 111 height 23
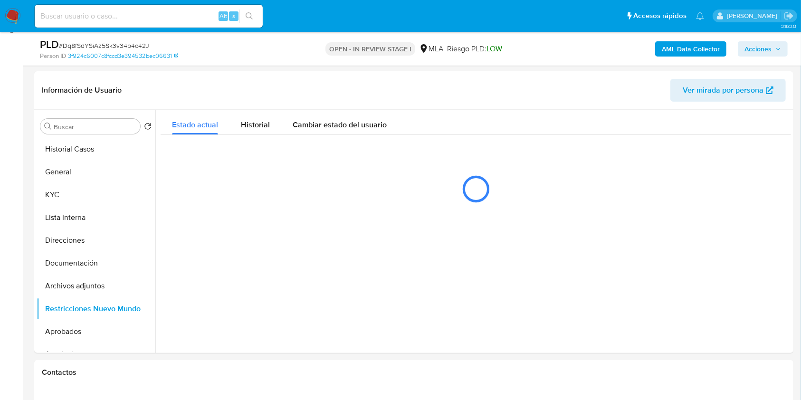
scroll to position [129, 0]
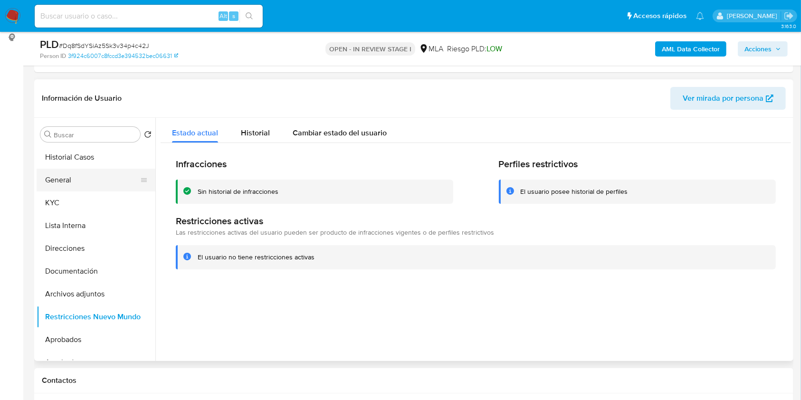
click at [59, 186] on button "General" at bounding box center [92, 180] width 111 height 23
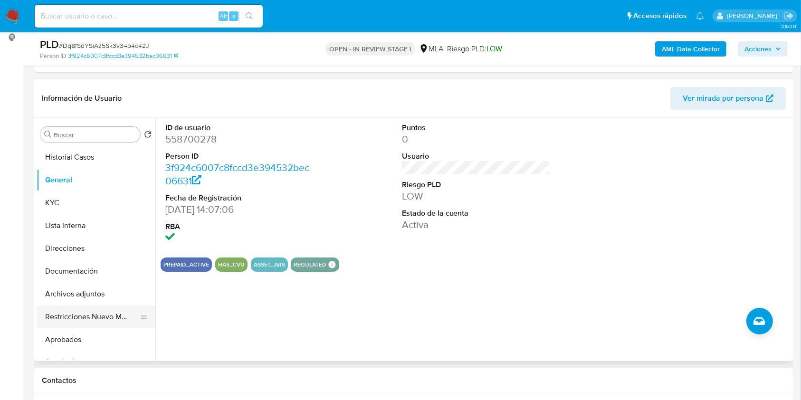
click at [87, 316] on button "Restricciones Nuevo Mundo" at bounding box center [92, 317] width 111 height 23
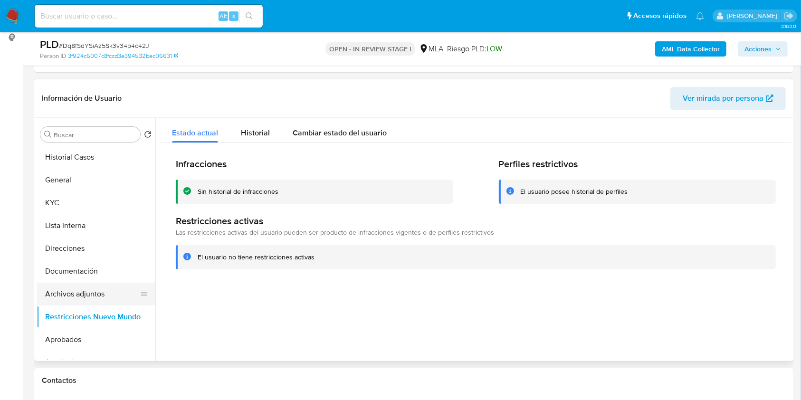
click at [84, 298] on button "Archivos adjuntos" at bounding box center [92, 294] width 111 height 23
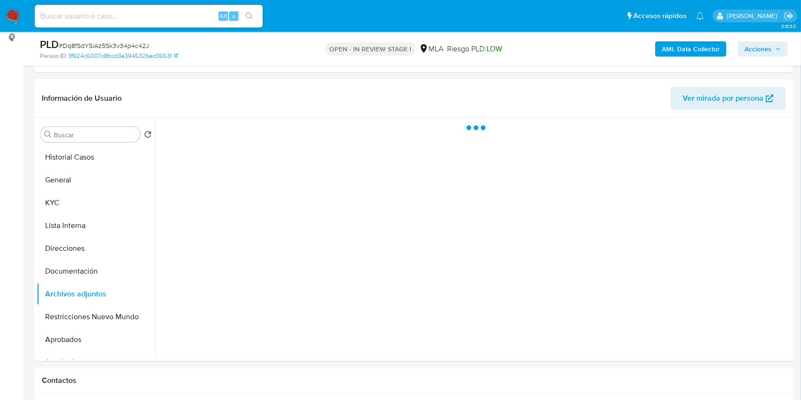
click at [763, 49] on span "Acciones" at bounding box center [758, 48] width 27 height 15
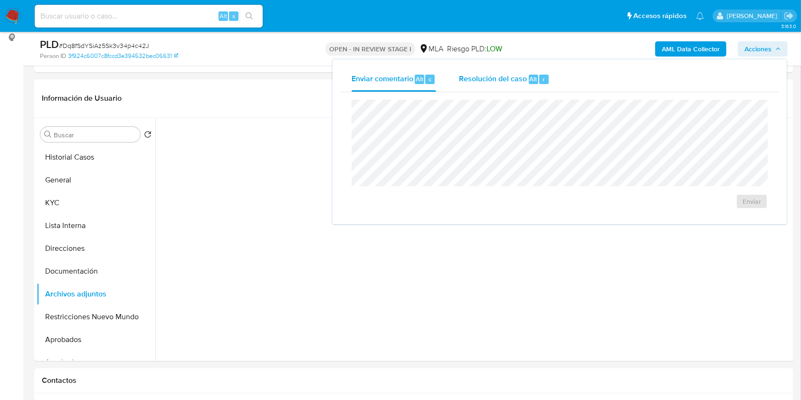
click at [507, 72] on div "Resolución del caso Alt r" at bounding box center [504, 79] width 91 height 25
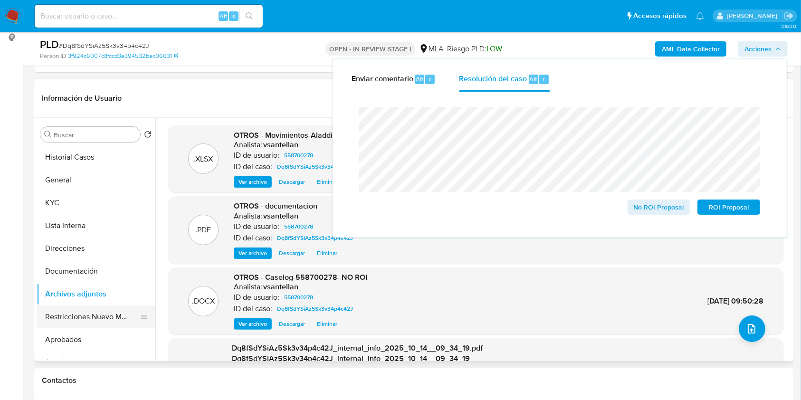
click at [64, 324] on button "Restricciones Nuevo Mundo" at bounding box center [92, 317] width 111 height 23
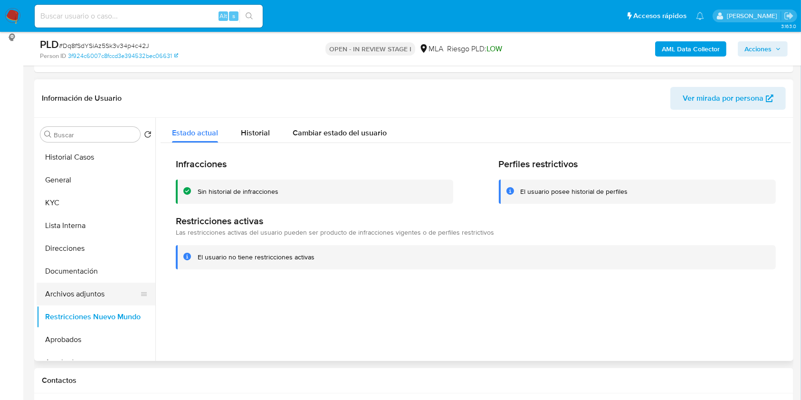
click at [65, 295] on button "Archivos adjuntos" at bounding box center [92, 294] width 111 height 23
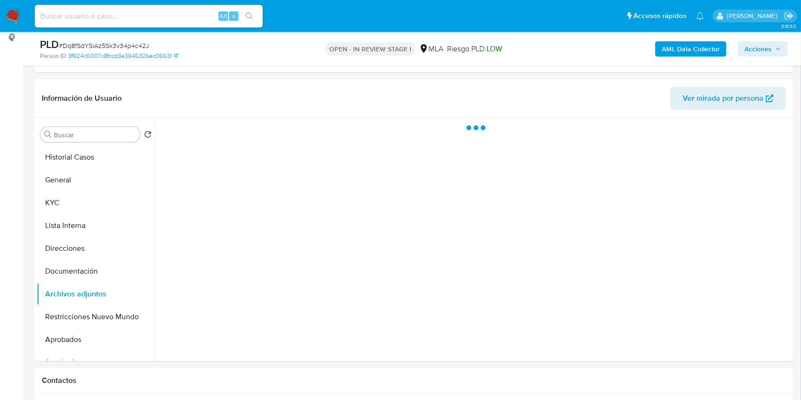
click at [770, 54] on span "Acciones" at bounding box center [758, 48] width 27 height 15
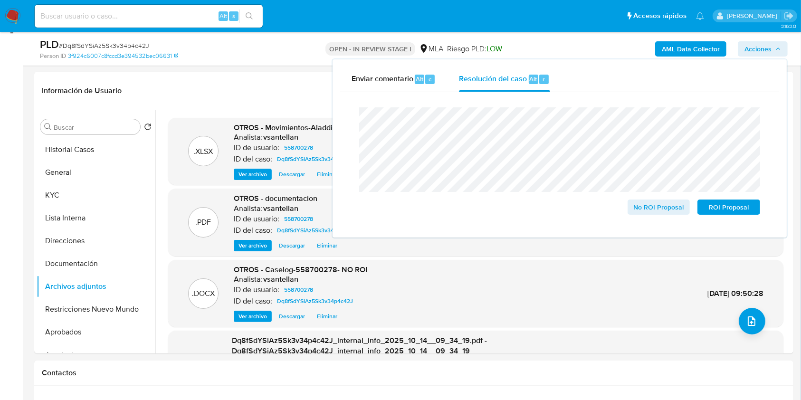
scroll to position [129, 0]
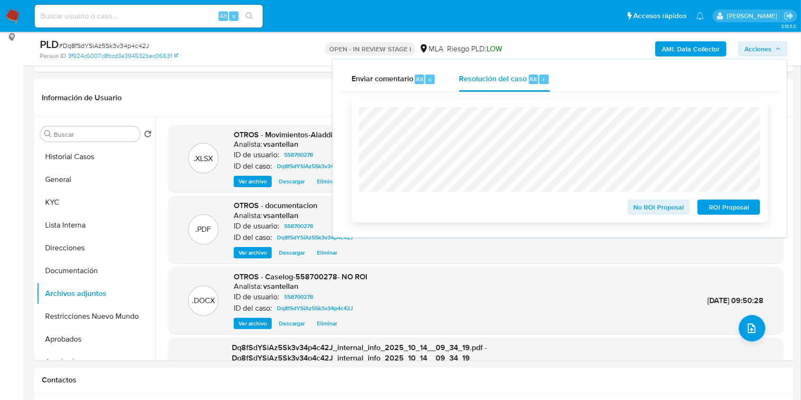
click at [649, 210] on span "No ROI Proposal" at bounding box center [658, 207] width 49 height 13
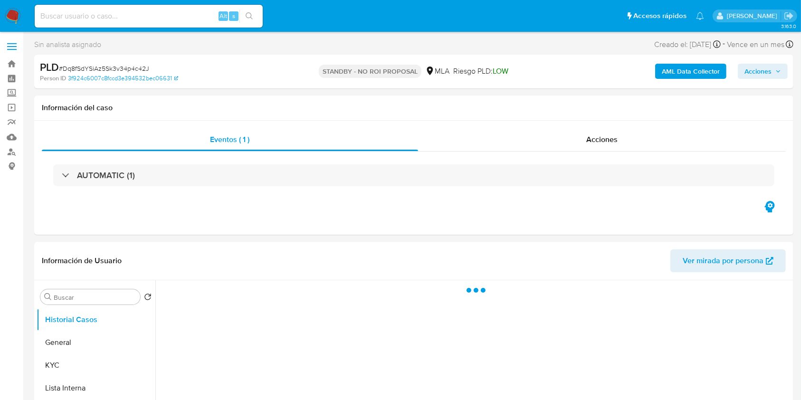
select select "10"
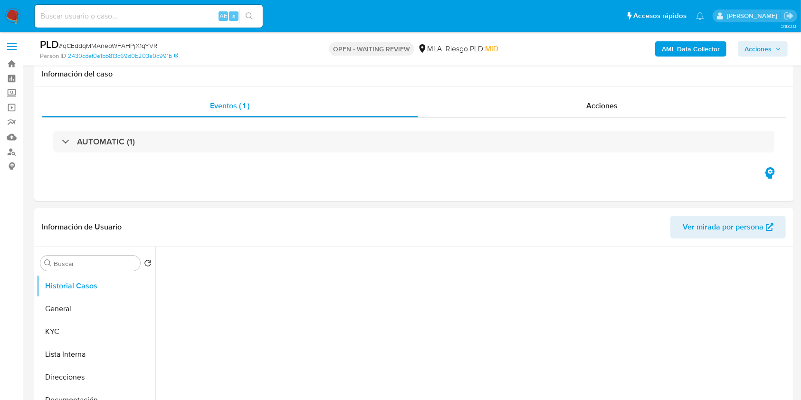
select select "10"
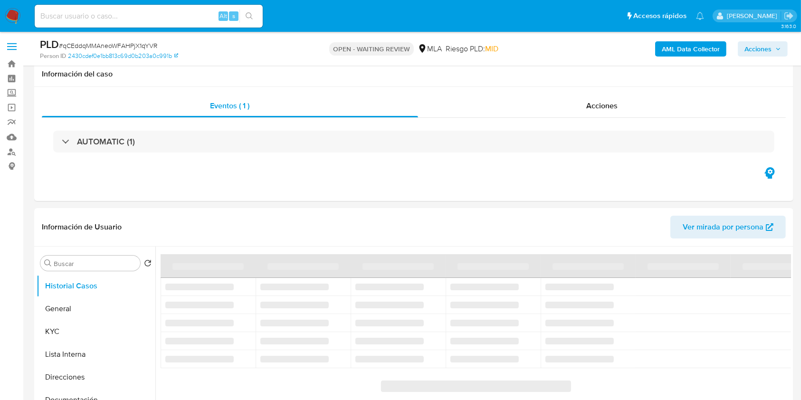
scroll to position [253, 0]
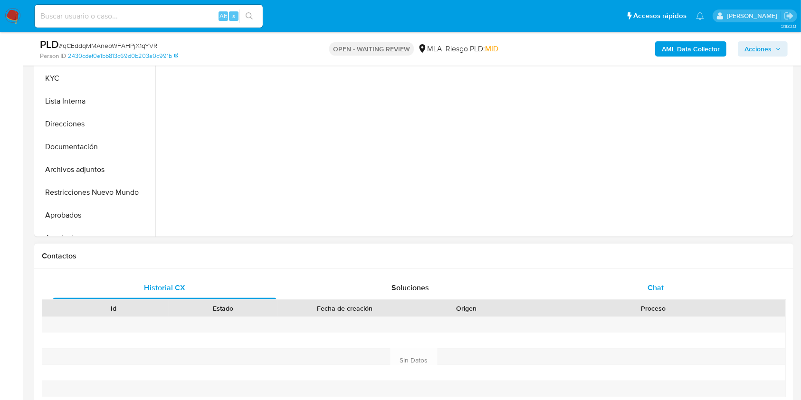
click at [683, 285] on div "Chat" at bounding box center [656, 288] width 223 height 23
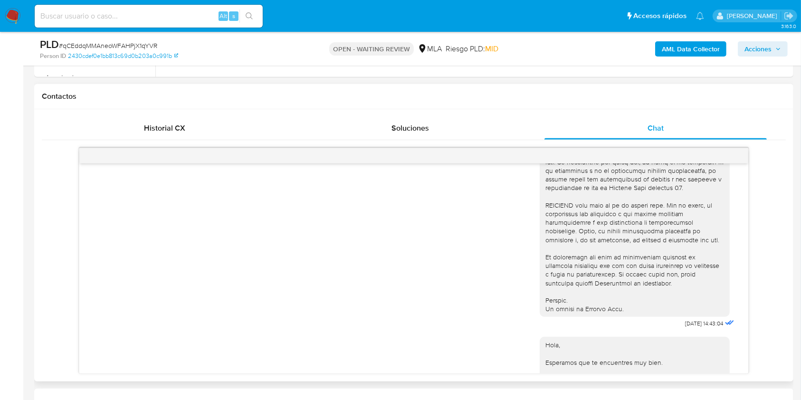
scroll to position [714, 0]
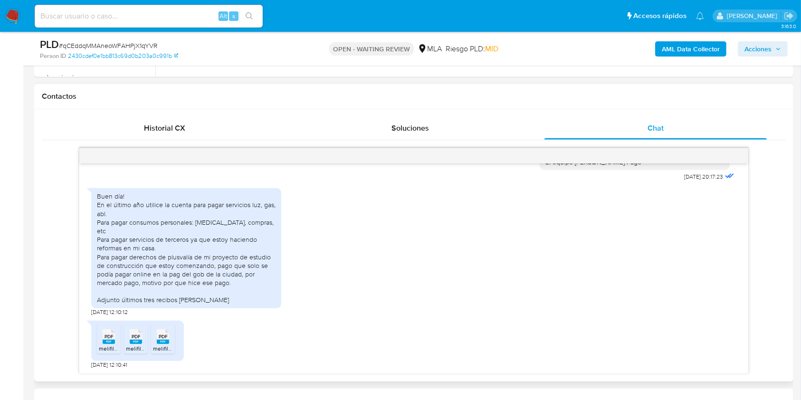
click at [111, 339] on span "PDF" at bounding box center [109, 337] width 9 height 6
click at [139, 344] on icon "PDF" at bounding box center [136, 336] width 12 height 17
click at [166, 340] on rect at bounding box center [163, 342] width 12 height 4
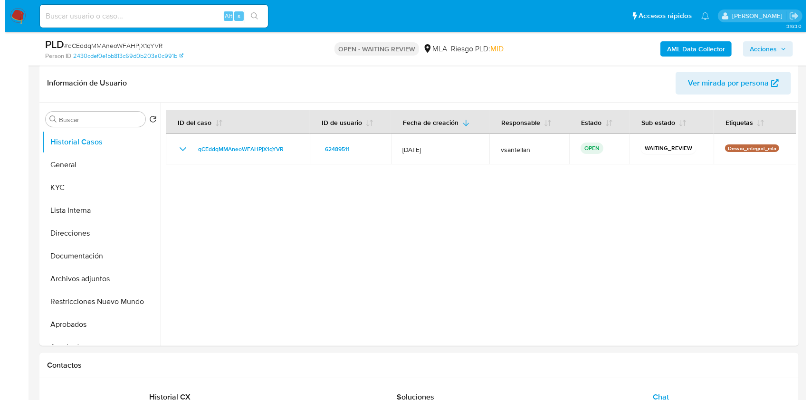
scroll to position [138, 0]
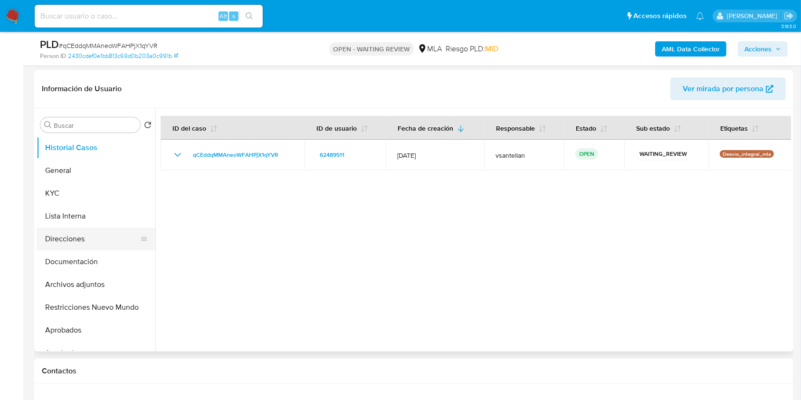
click at [87, 243] on button "Direcciones" at bounding box center [92, 239] width 111 height 23
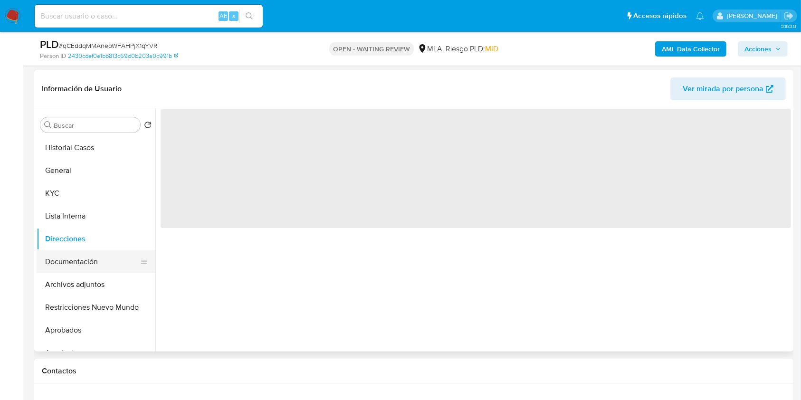
click at [90, 257] on button "Documentación" at bounding box center [92, 261] width 111 height 23
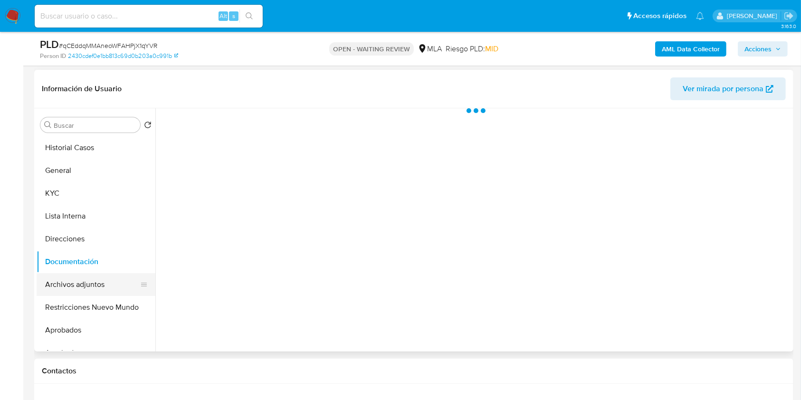
click at [116, 288] on button "Archivos adjuntos" at bounding box center [92, 284] width 111 height 23
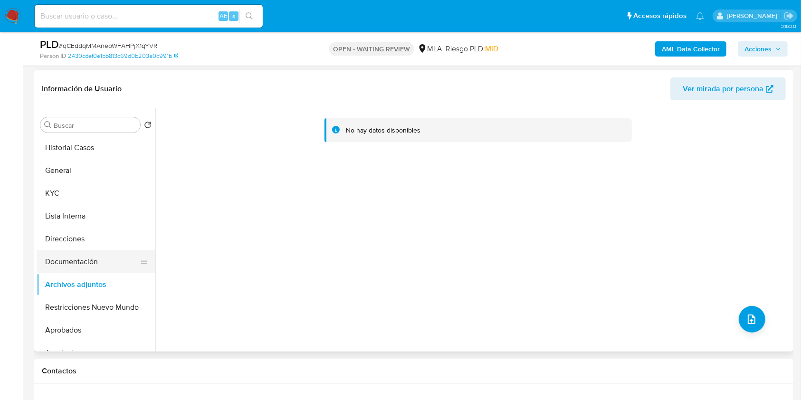
click at [96, 268] on button "Documentación" at bounding box center [92, 261] width 111 height 23
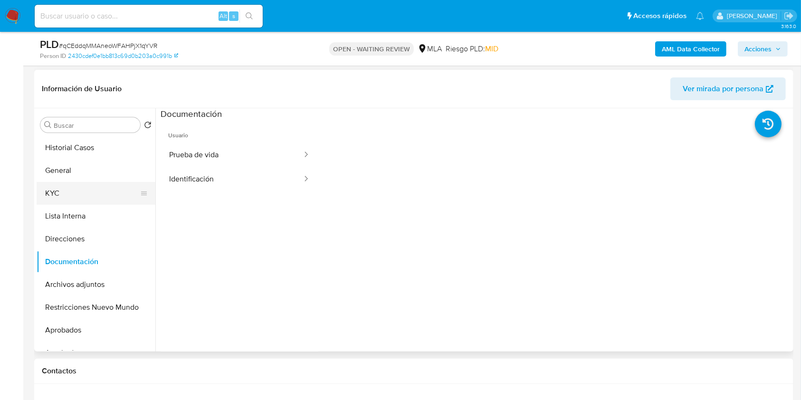
click at [58, 195] on button "KYC" at bounding box center [92, 193] width 111 height 23
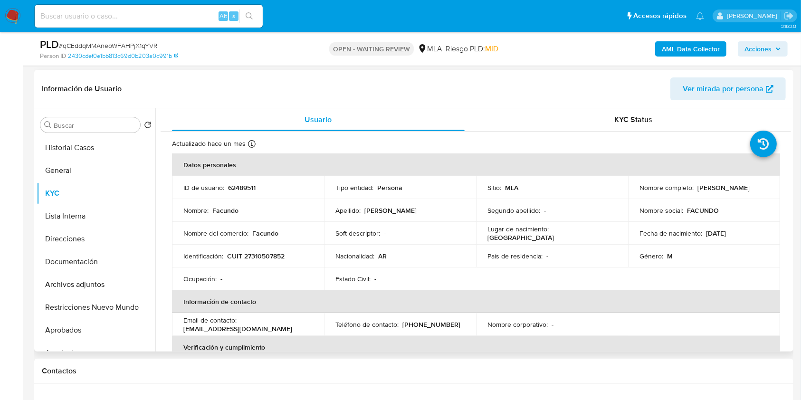
click at [254, 256] on p "CUIT 27310507852" at bounding box center [256, 256] width 58 height 9
copy p "27310507852"
click at [696, 47] on b "AML Data Collector" at bounding box center [691, 48] width 58 height 15
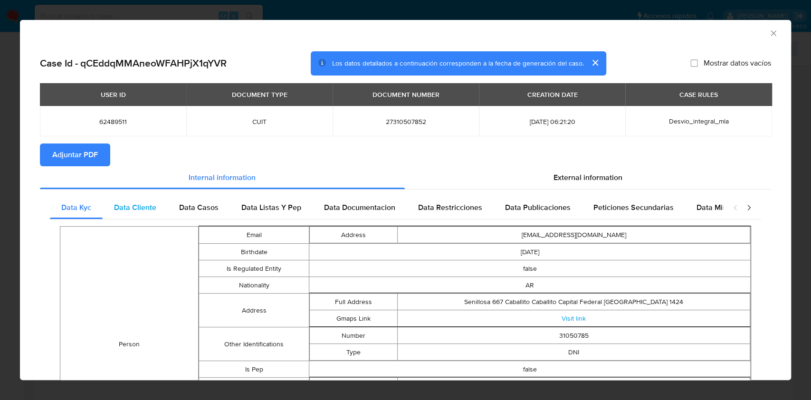
click at [163, 199] on div "Data Cliente" at bounding box center [135, 207] width 65 height 23
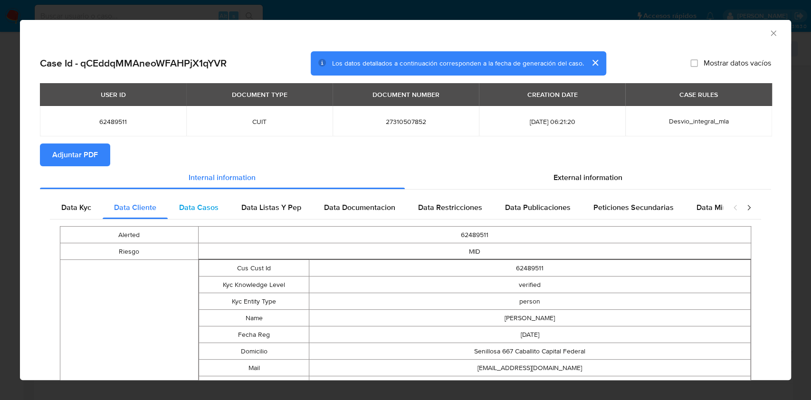
click at [185, 208] on span "Data Casos" at bounding box center [198, 207] width 39 height 11
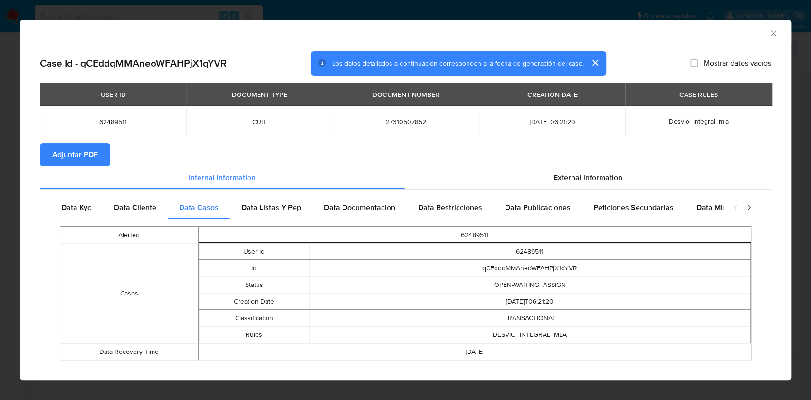
click at [296, 225] on div "Alerted 62489511 Casos User Id 62489511 Id qCEddqMMAneoWFAHPjX1qYVR Status OPEN…" at bounding box center [405, 293] width 711 height 147
drag, startPoint x: 291, startPoint y: 215, endPoint x: 408, endPoint y: 225, distance: 117.3
click at [291, 215] on div "Data Listas Y Pep" at bounding box center [271, 207] width 83 height 23
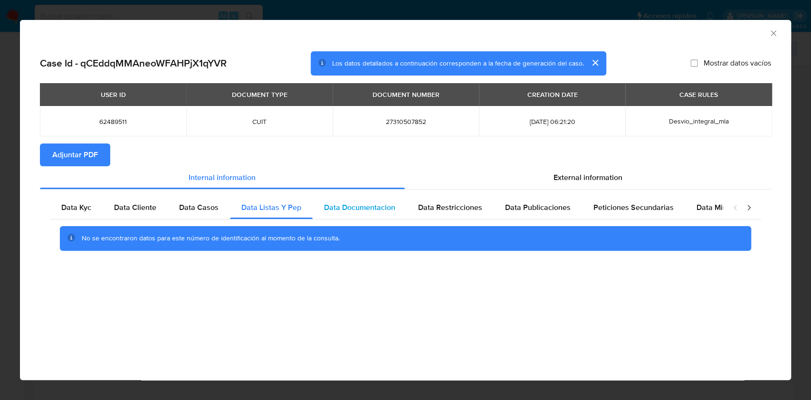
drag, startPoint x: 408, startPoint y: 225, endPoint x: 401, endPoint y: 210, distance: 16.8
click at [402, 211] on div "Data Kyc Data Cliente Data Casos Data Listas Y Pep Data Documentacion Data Rest…" at bounding box center [405, 226] width 711 height 61
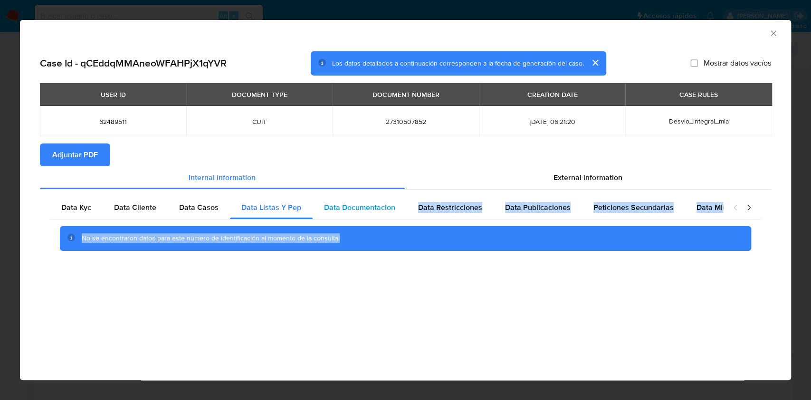
click at [399, 210] on div "Data Documentacion" at bounding box center [360, 207] width 94 height 23
click at [472, 222] on div "No se encontraron datos para este número de identificación al momento de la con…" at bounding box center [405, 239] width 711 height 38
click at [521, 220] on div "No se encontraron datos para este número de identificación al momento de la con…" at bounding box center [405, 239] width 711 height 38
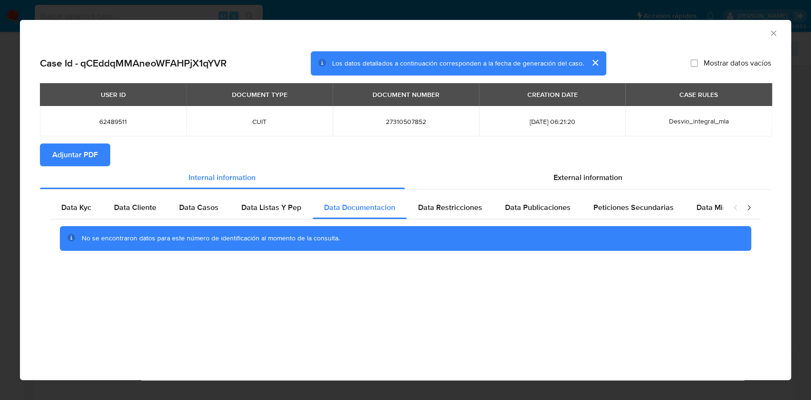
drag, startPoint x: 533, startPoint y: 267, endPoint x: 518, endPoint y: 193, distance: 75.3
click at [533, 262] on div "Case Id - qCEddqMMAneoWFAHPjX1qYVR Los datos detallados a continuación correspo…" at bounding box center [405, 164] width 771 height 241
click at [474, 197] on div "Data Restricciones" at bounding box center [450, 207] width 87 height 23
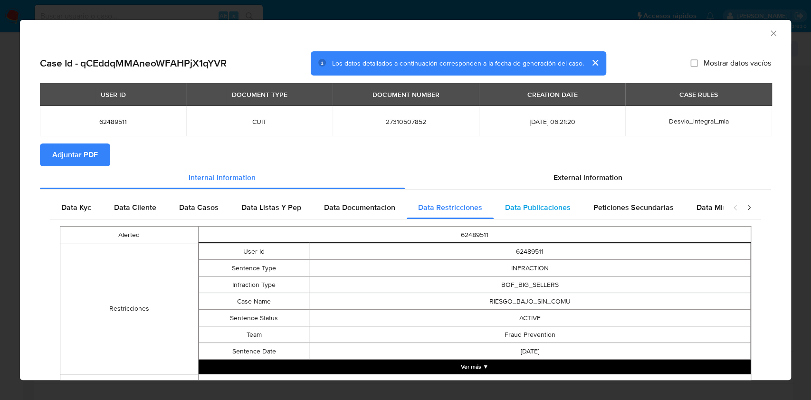
drag, startPoint x: 503, startPoint y: 209, endPoint x: 570, endPoint y: 212, distance: 67.1
click at [505, 209] on span "Data Publicaciones" at bounding box center [538, 207] width 66 height 11
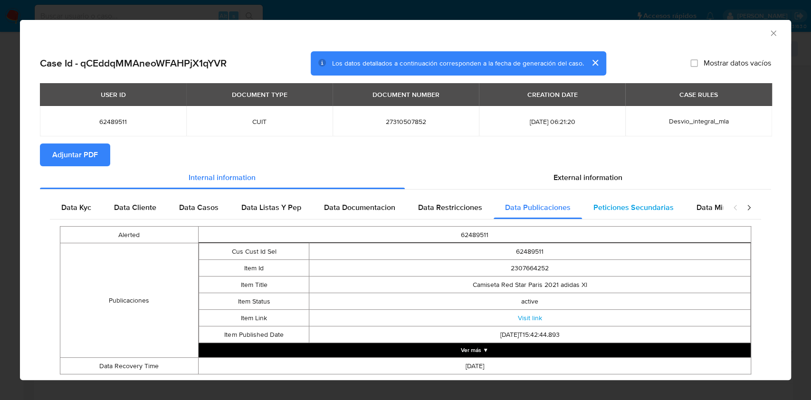
click at [619, 211] on span "Peticiones Secundarias" at bounding box center [634, 207] width 80 height 11
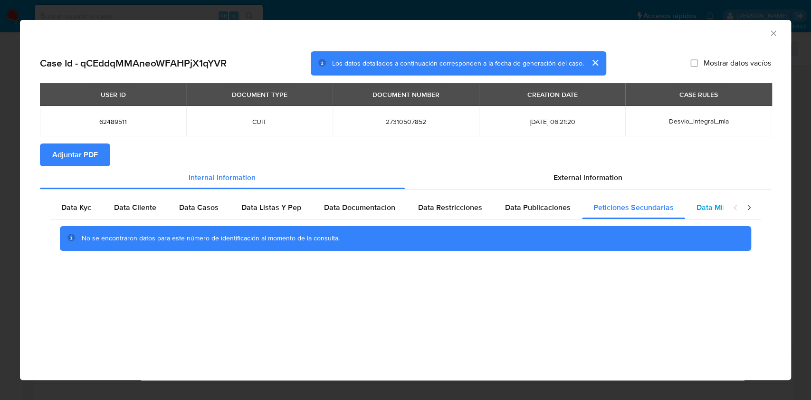
click at [697, 211] on span "Data Minoridad" at bounding box center [723, 207] width 52 height 11
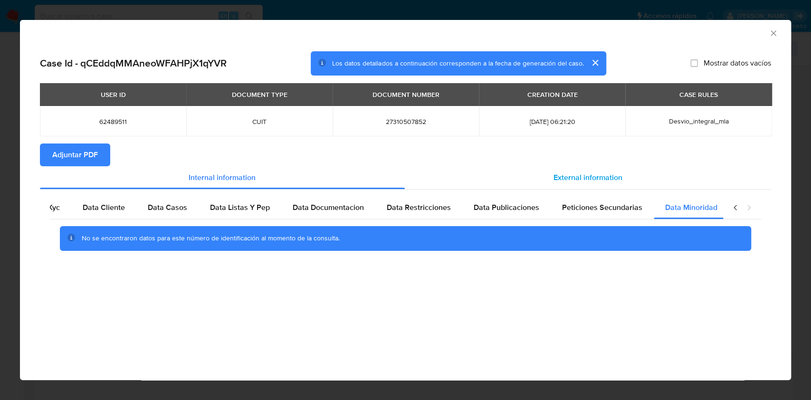
scroll to position [0, 32]
click at [583, 181] on span "External information" at bounding box center [588, 177] width 69 height 11
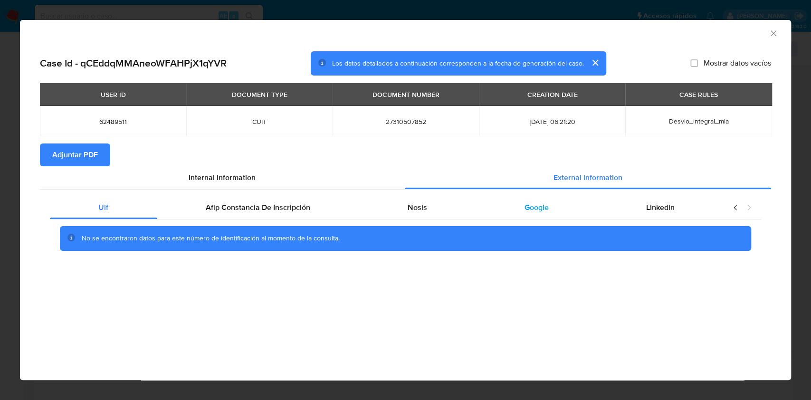
scroll to position [0, 0]
click at [305, 199] on div "Afip Constancia De Inscripción" at bounding box center [258, 207] width 202 height 23
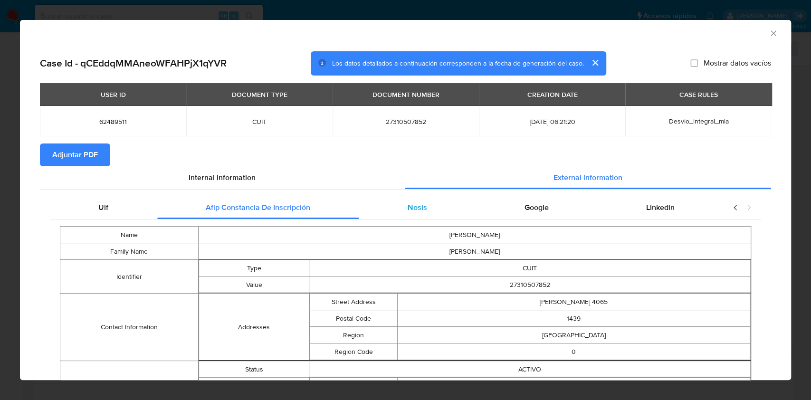
click at [396, 215] on div "Nosis" at bounding box center [417, 207] width 117 height 23
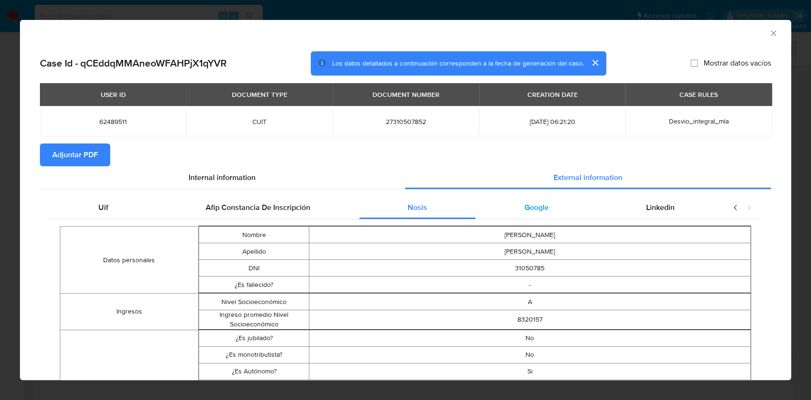
drag, startPoint x: 519, startPoint y: 212, endPoint x: 527, endPoint y: 218, distance: 9.8
click at [525, 212] on span "Google" at bounding box center [537, 207] width 24 height 11
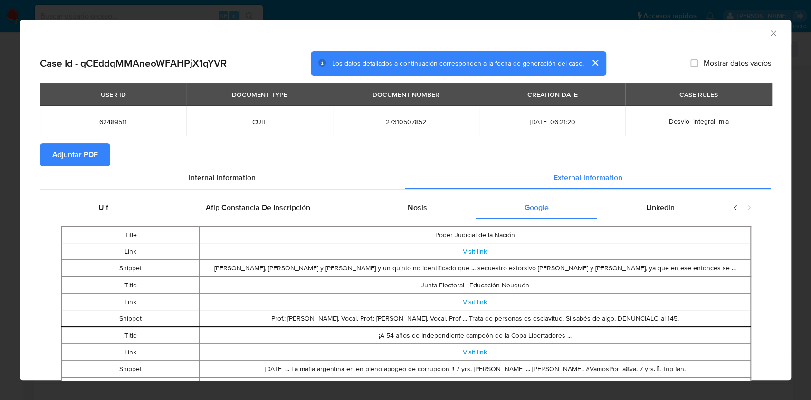
click at [103, 155] on button "Adjuntar PDF" at bounding box center [75, 155] width 70 height 23
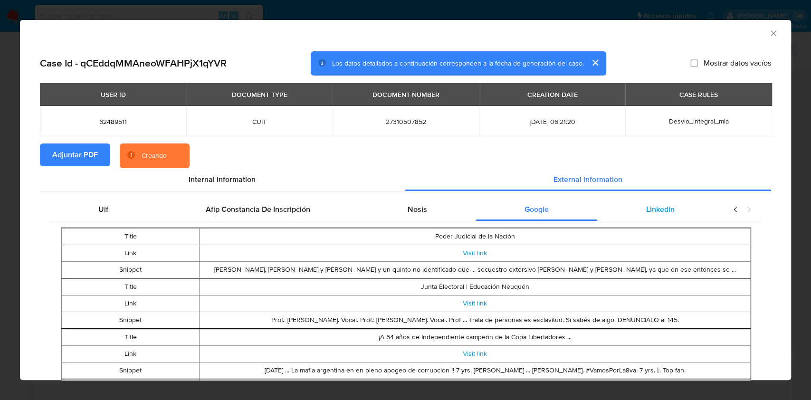
click at [640, 216] on div "Linkedin" at bounding box center [660, 209] width 126 height 23
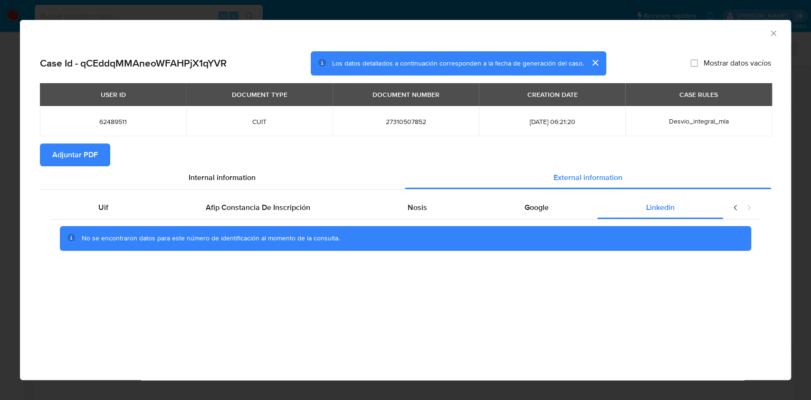
click at [778, 31] on div "AML Data Collector" at bounding box center [405, 32] width 771 height 24
click at [770, 30] on icon "Cerrar ventana" at bounding box center [774, 34] width 10 height 10
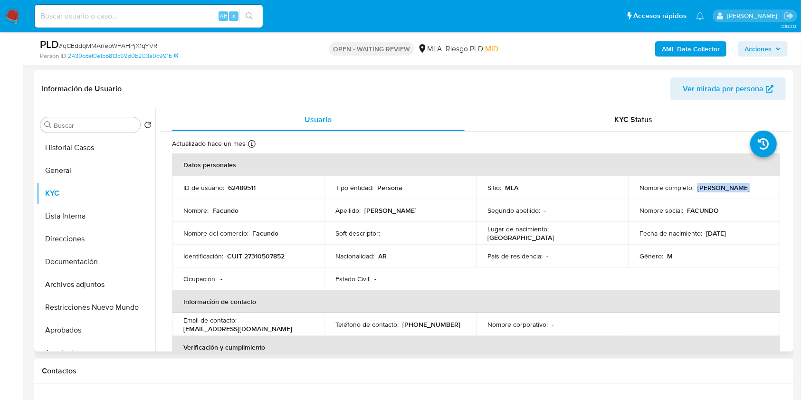
drag, startPoint x: 744, startPoint y: 188, endPoint x: 696, endPoint y: 184, distance: 48.1
click at [696, 184] on div "Nombre completo : [PERSON_NAME]" at bounding box center [704, 187] width 129 height 9
copy p "[PERSON_NAME]"
